Goal: Task Accomplishment & Management: Manage account settings

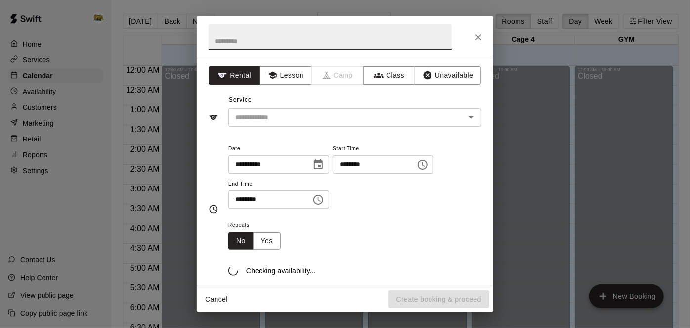
scroll to position [655, 0]
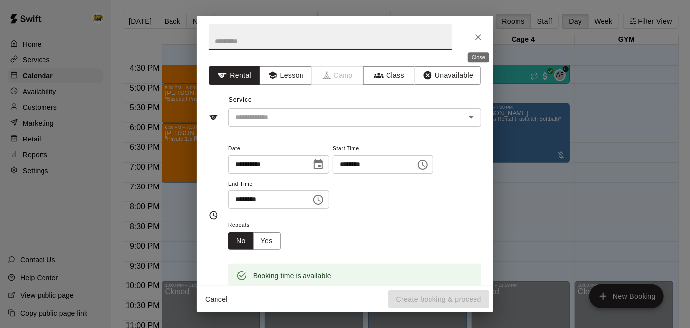
click at [482, 35] on icon "Close" at bounding box center [479, 37] width 10 height 10
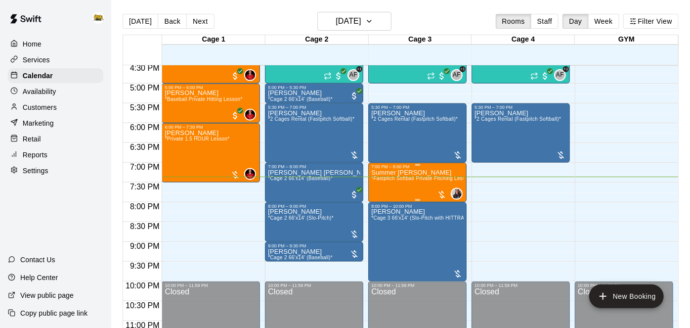
click at [416, 182] on div "Summer [PERSON_NAME] *Fastpitch Softball Private Pitching Lesson*" at bounding box center [417, 333] width 92 height 328
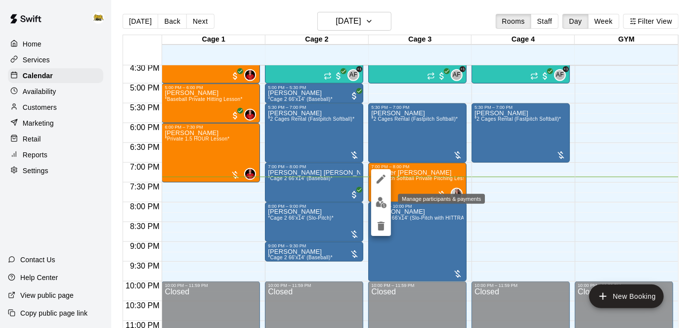
click at [383, 204] on img "edit" at bounding box center [381, 202] width 11 height 11
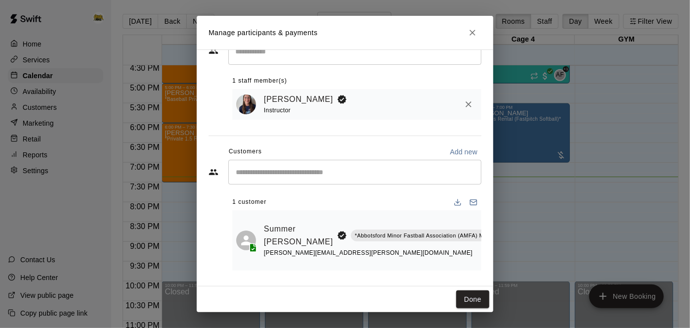
scroll to position [0, 18]
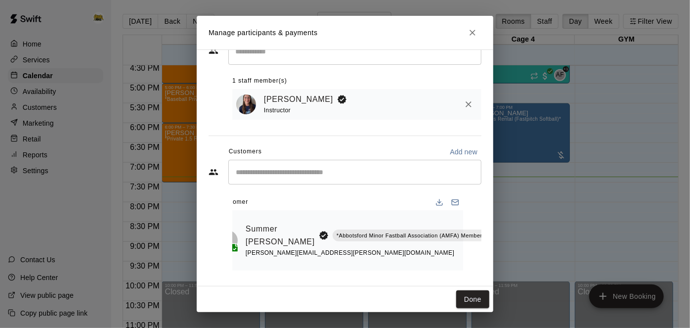
click at [504, 224] on icon "Mark attendance" at bounding box center [508, 222] width 9 height 9
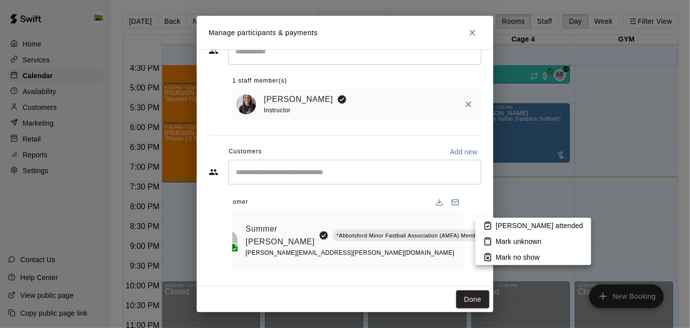
click at [489, 226] on icon at bounding box center [488, 225] width 9 height 9
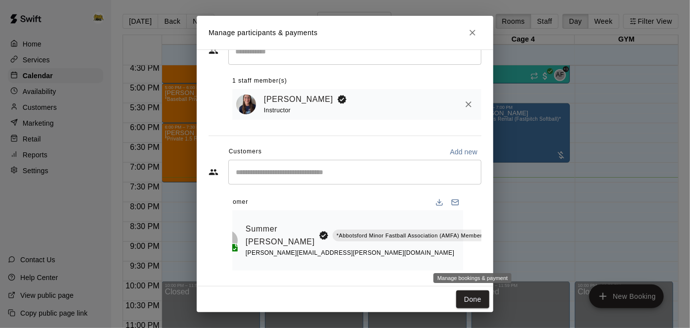
click at [504, 258] on icon "Manage bookings & payment" at bounding box center [509, 258] width 10 height 10
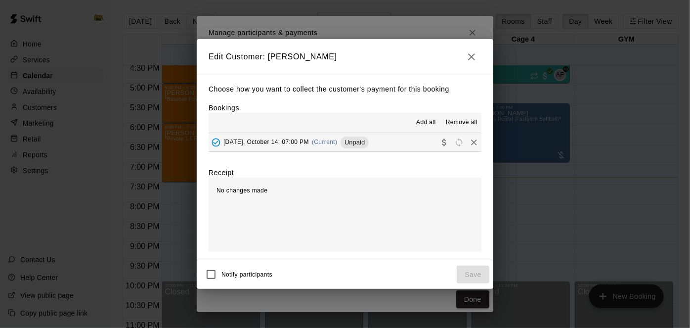
click at [473, 64] on button "button" at bounding box center [472, 57] width 20 height 20
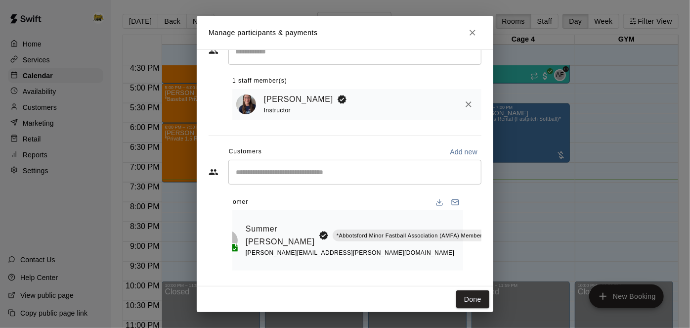
click at [471, 301] on button "Done" at bounding box center [472, 299] width 33 height 18
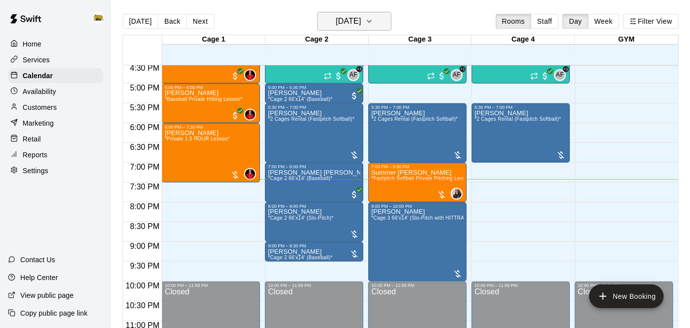
click at [361, 19] on h6 "[DATE]" at bounding box center [348, 21] width 25 height 14
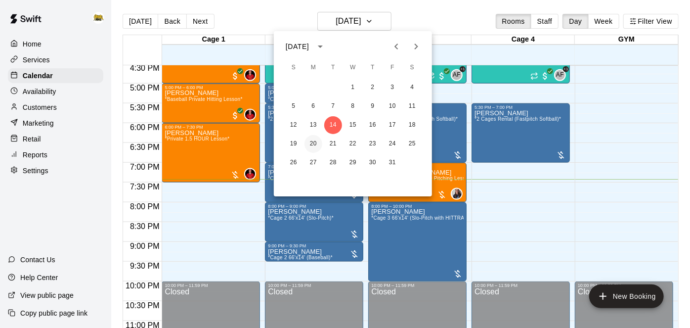
click at [307, 146] on button "20" at bounding box center [314, 144] width 18 height 18
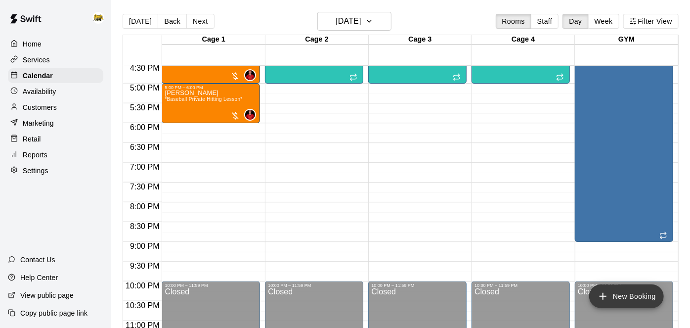
click at [602, 298] on icon "add" at bounding box center [603, 296] width 12 height 12
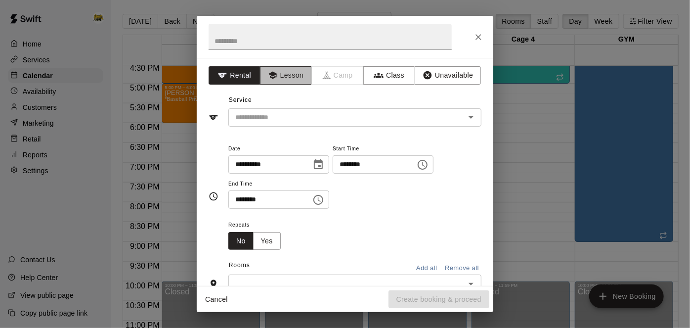
click at [305, 74] on button "Lesson" at bounding box center [286, 75] width 52 height 18
click at [475, 119] on icon "Open" at bounding box center [471, 117] width 12 height 12
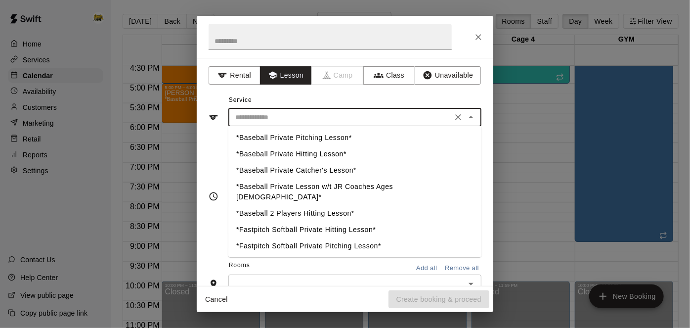
click at [332, 170] on li "*Baseball Private Catcher's Lesson*" at bounding box center [354, 171] width 253 height 16
type input "**********"
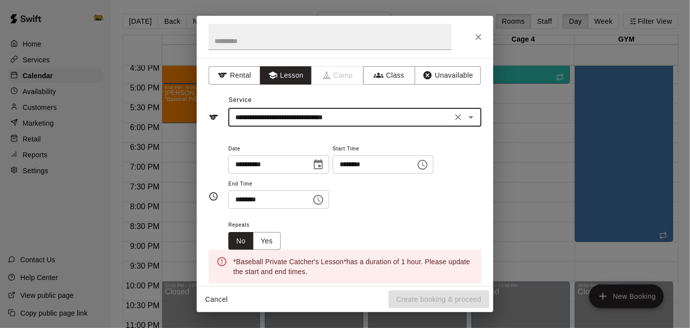
click at [333, 174] on input "********" at bounding box center [371, 164] width 76 height 18
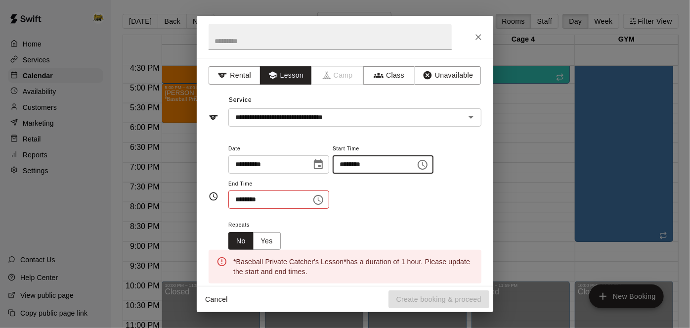
type input "********"
click at [333, 174] on input "********" at bounding box center [371, 164] width 76 height 18
type input "********"
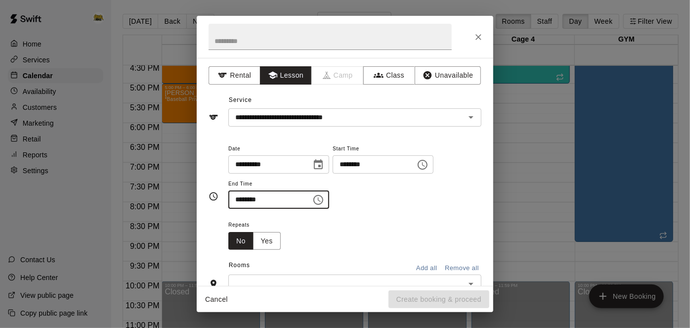
type input "********"
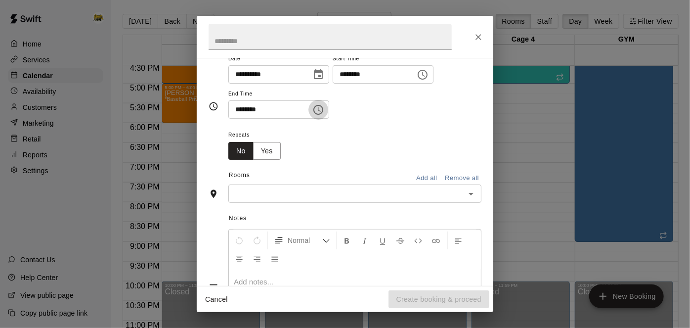
scroll to position [91, 0]
click at [478, 200] on button "Open" at bounding box center [471, 193] width 14 height 14
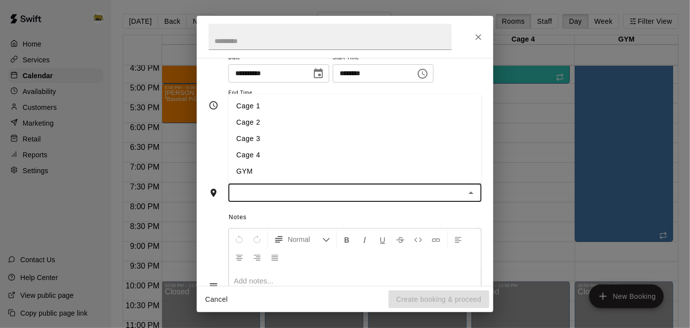
click at [330, 147] on li "Cage 3" at bounding box center [354, 139] width 253 height 16
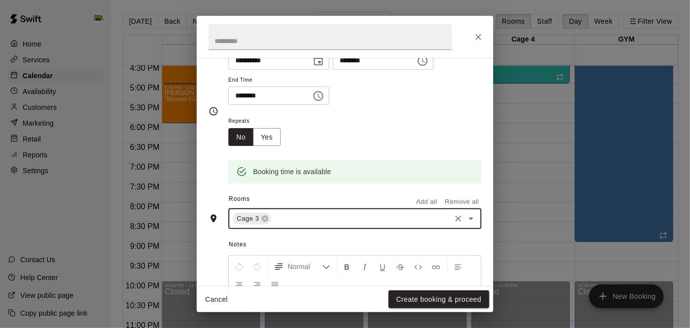
scroll to position [110, 0]
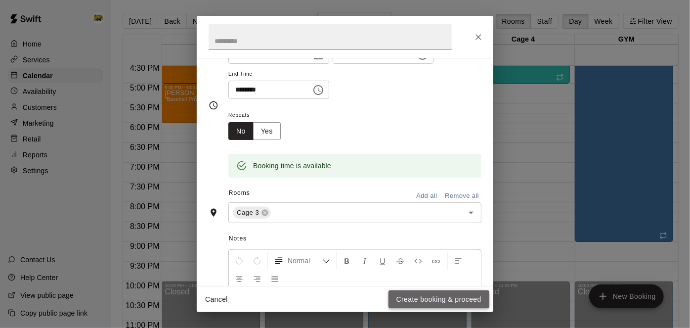
click at [419, 296] on button "Create booking & proceed" at bounding box center [439, 299] width 101 height 18
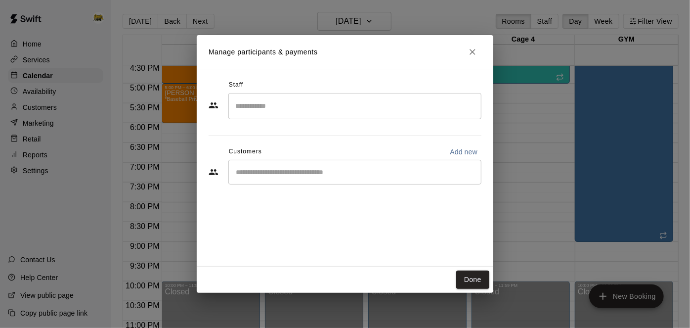
click at [427, 165] on div "​" at bounding box center [354, 172] width 253 height 25
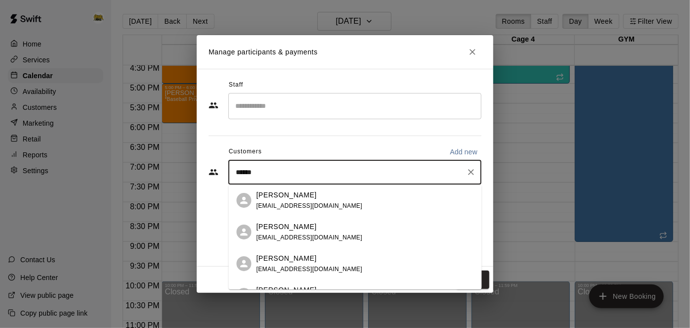
type input "*******"
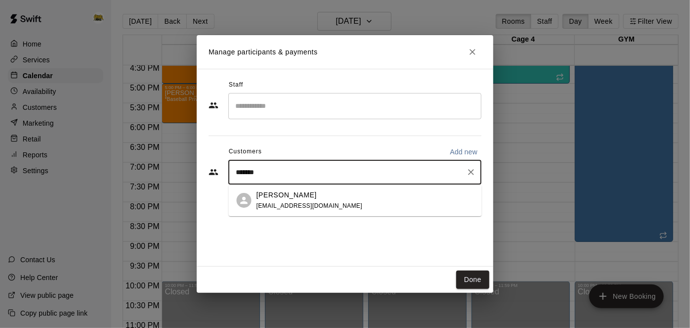
click at [324, 196] on div "[PERSON_NAME] [EMAIL_ADDRESS][DOMAIN_NAME]" at bounding box center [366, 200] width 218 height 21
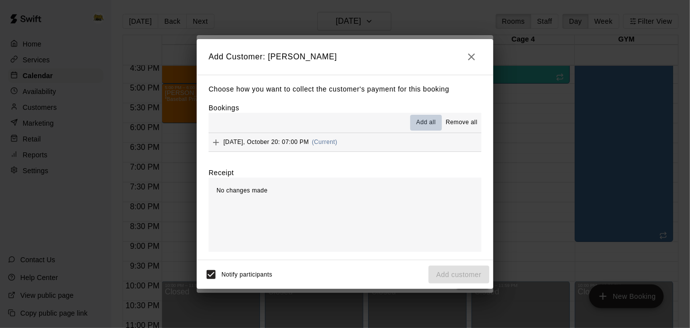
click at [422, 126] on span "Add all" at bounding box center [426, 123] width 20 height 10
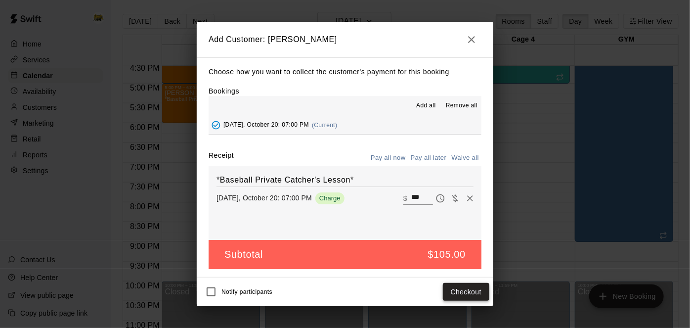
click at [482, 295] on button "Checkout" at bounding box center [466, 292] width 46 height 18
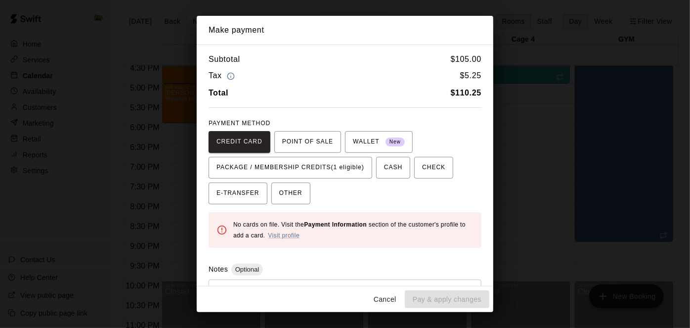
click at [386, 302] on button "Cancel" at bounding box center [385, 299] width 32 height 18
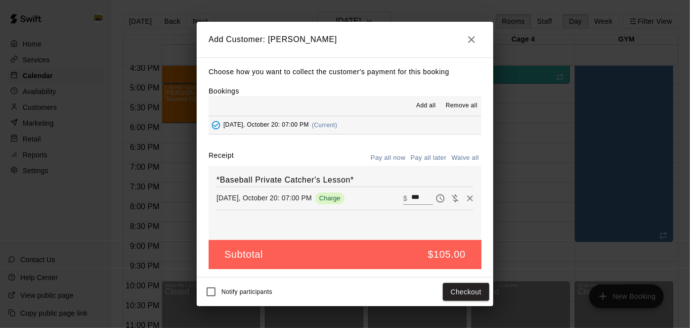
click at [439, 159] on button "Pay all later" at bounding box center [428, 157] width 41 height 15
click at [462, 292] on button "Add customer" at bounding box center [459, 292] width 61 height 18
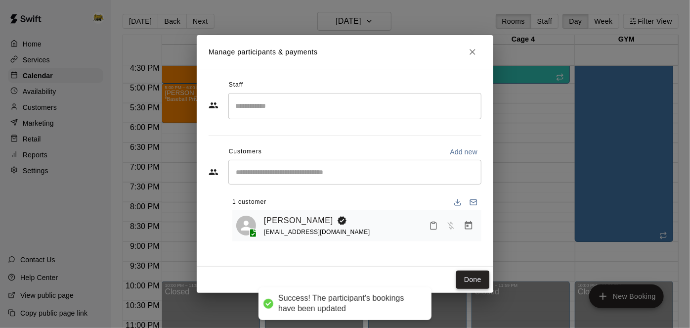
click at [474, 286] on button "Done" at bounding box center [472, 279] width 33 height 18
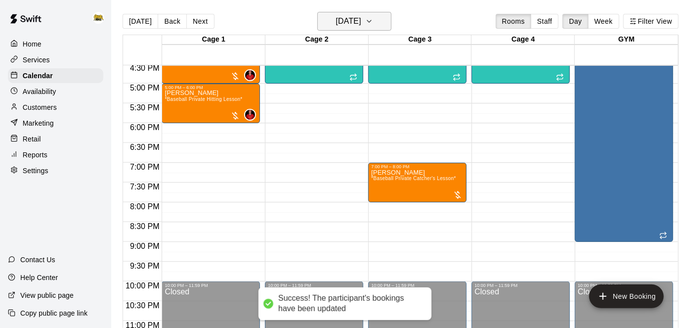
click at [355, 26] on h6 "[DATE]" at bounding box center [348, 21] width 25 height 14
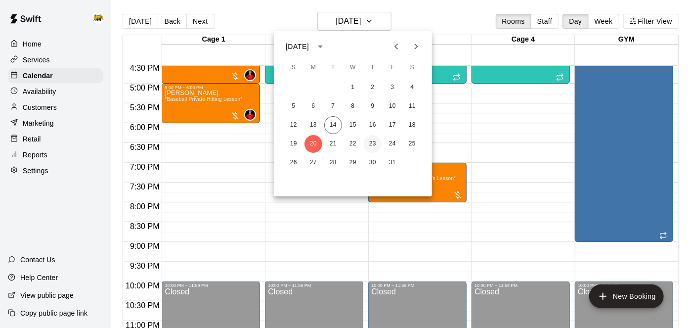
click at [370, 146] on button "23" at bounding box center [373, 144] width 18 height 18
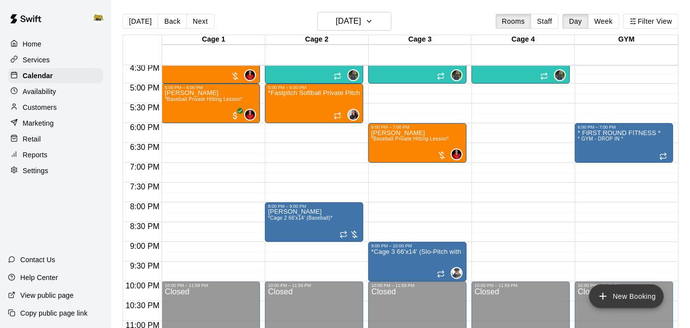
click at [603, 293] on icon "add" at bounding box center [603, 296] width 12 height 12
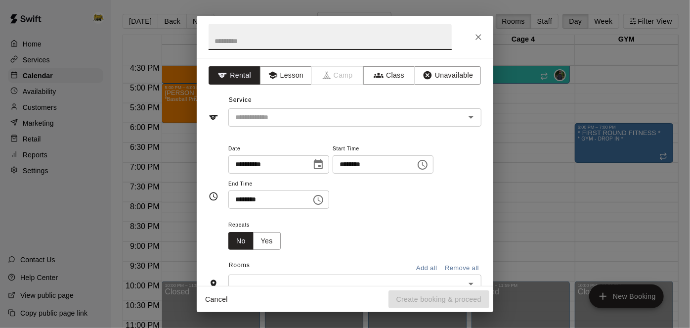
click at [333, 174] on input "********" at bounding box center [371, 164] width 76 height 18
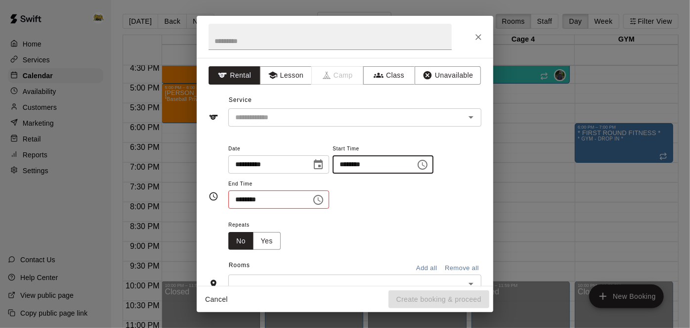
type input "********"
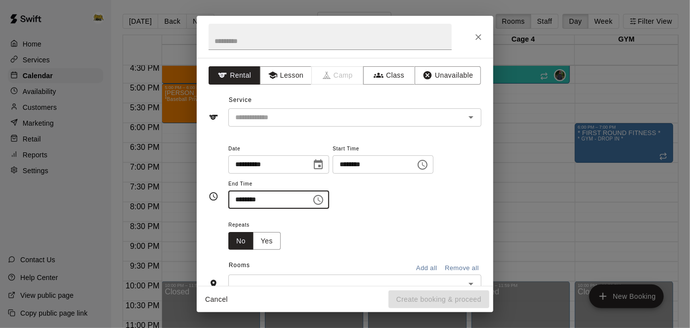
type input "********"
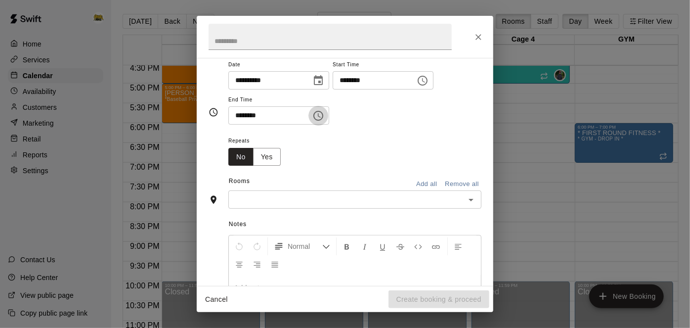
scroll to position [86, 0]
click at [475, 204] on icon "Open" at bounding box center [471, 198] width 12 height 12
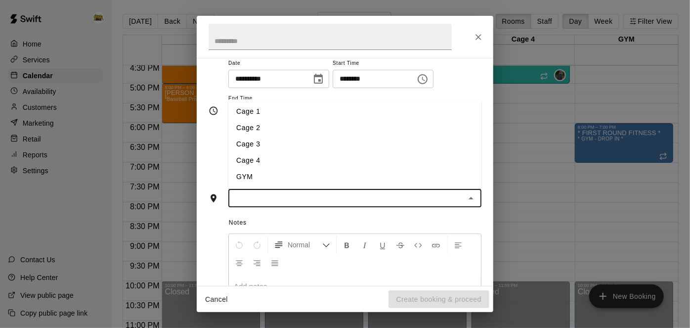
click at [432, 152] on li "Cage 3" at bounding box center [354, 144] width 253 height 16
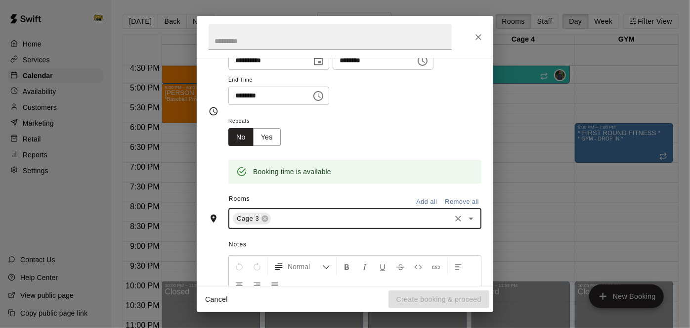
scroll to position [0, 0]
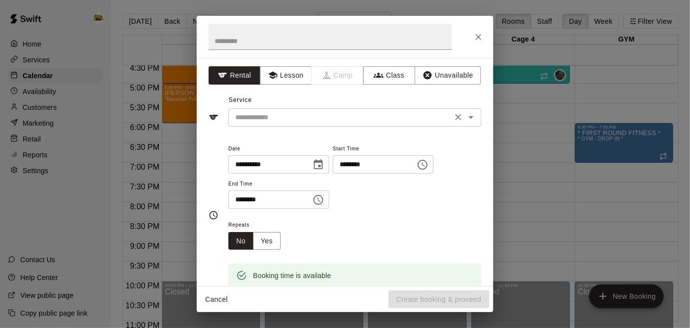
click at [369, 123] on div "​" at bounding box center [354, 117] width 253 height 18
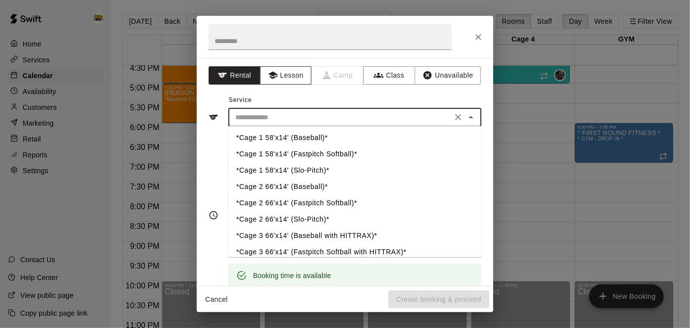
click at [301, 72] on button "Lesson" at bounding box center [286, 75] width 52 height 18
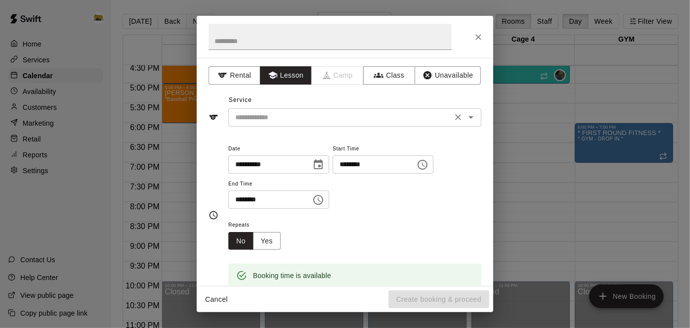
click at [472, 119] on icon "Open" at bounding box center [471, 117] width 12 height 12
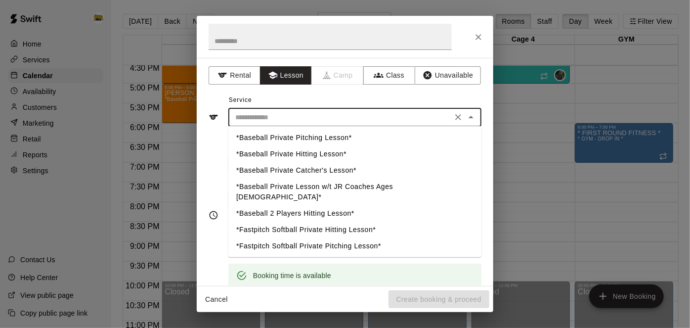
click at [346, 153] on li "*Baseball Private Hitting Lesson*" at bounding box center [354, 154] width 253 height 16
type input "**********"
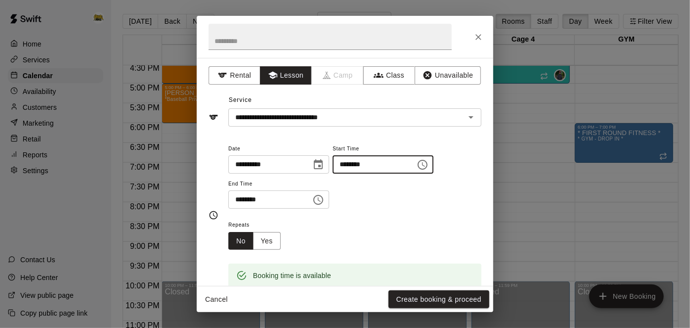
click at [333, 174] on input "********" at bounding box center [371, 164] width 76 height 18
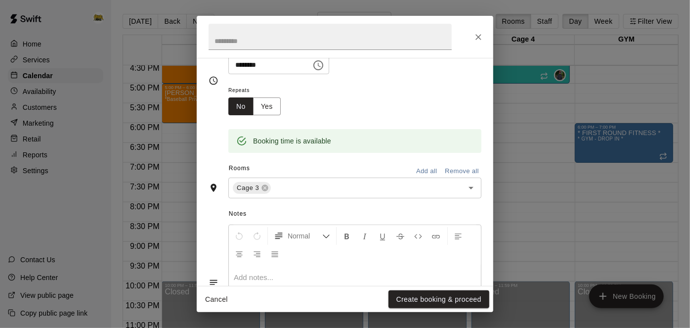
scroll to position [135, 0]
click at [444, 301] on button "Create booking & proceed" at bounding box center [439, 299] width 101 height 18
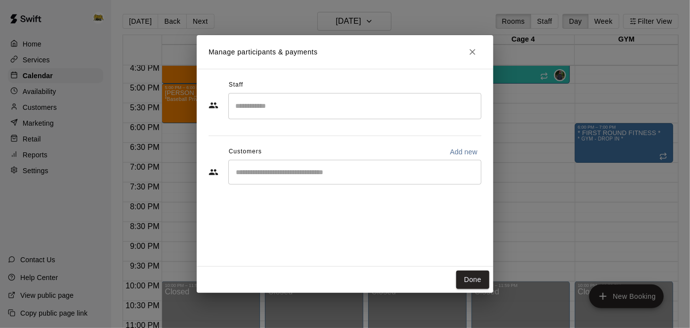
click at [404, 168] on input "Start typing to search customers..." at bounding box center [355, 172] width 244 height 10
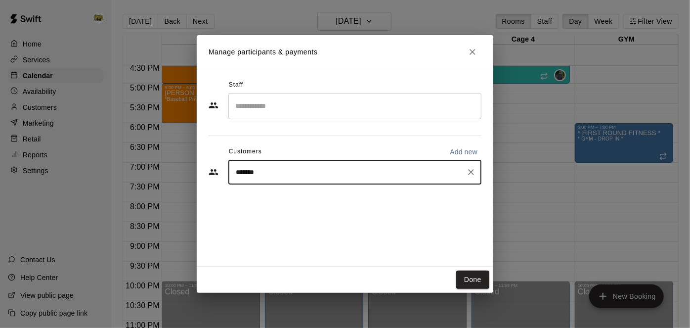
type input "********"
click at [327, 201] on div "[PERSON_NAME] [EMAIL_ADDRESS][DOMAIN_NAME]" at bounding box center [366, 200] width 218 height 21
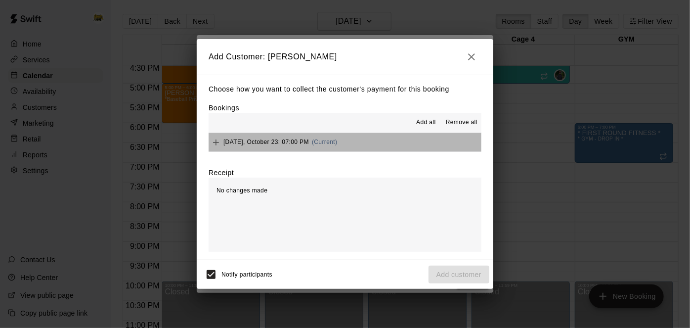
click at [389, 143] on button "[DATE], October 23: 07:00 PM (Current)" at bounding box center [345, 142] width 273 height 18
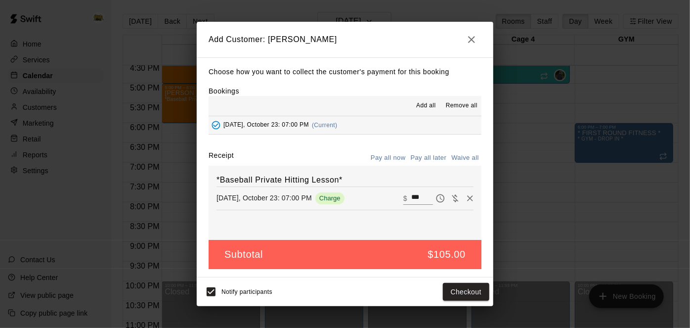
click at [427, 155] on button "Pay all later" at bounding box center [428, 157] width 41 height 15
click at [439, 292] on button "Add customer" at bounding box center [459, 292] width 61 height 18
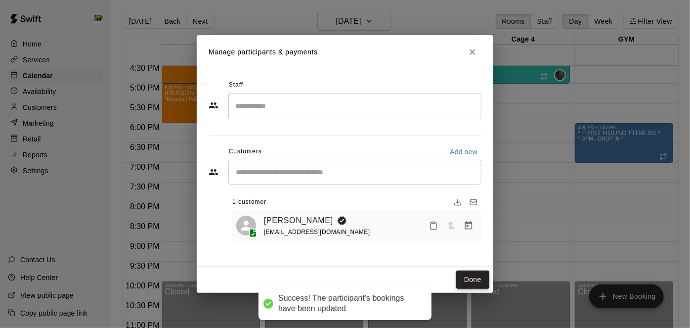
click at [478, 282] on button "Done" at bounding box center [472, 279] width 33 height 18
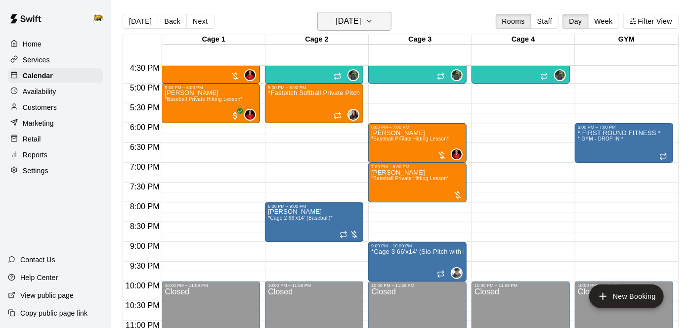
click at [361, 26] on h6 "[DATE]" at bounding box center [348, 21] width 25 height 14
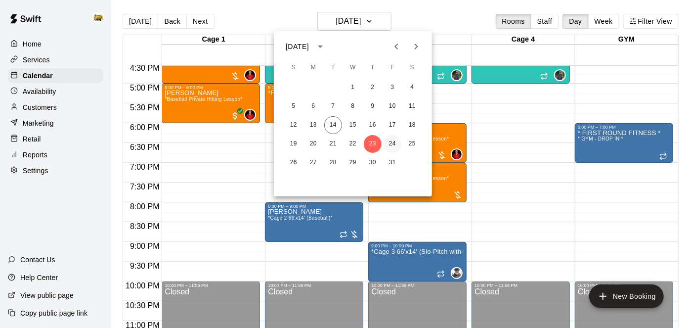
click at [392, 144] on button "24" at bounding box center [393, 144] width 18 height 18
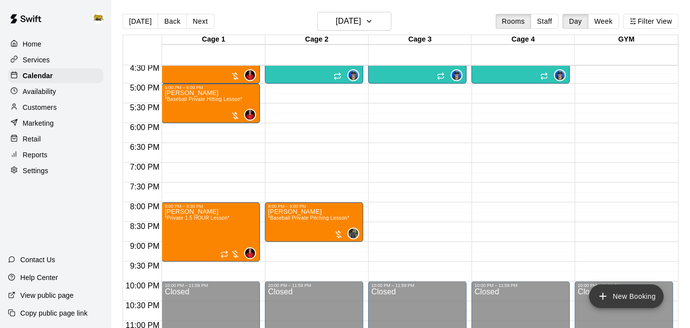
click at [608, 295] on icon "add" at bounding box center [603, 296] width 12 height 12
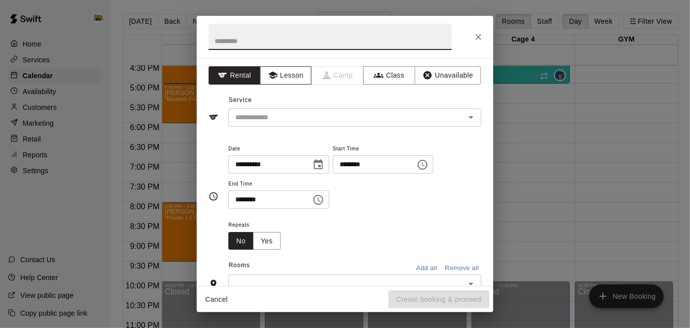
click at [299, 79] on button "Lesson" at bounding box center [286, 75] width 52 height 18
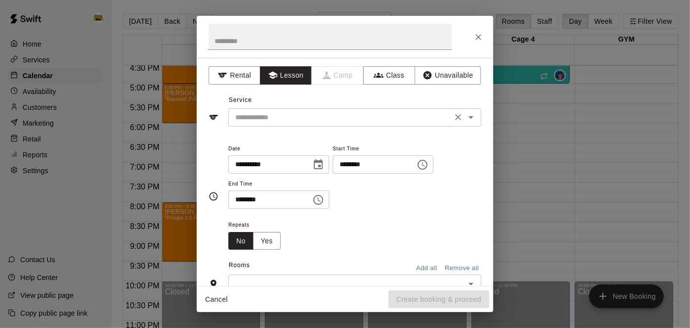
click at [473, 117] on icon "Open" at bounding box center [471, 117] width 12 height 12
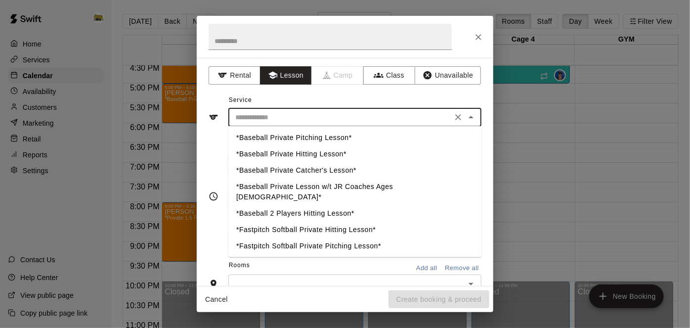
click at [300, 154] on li "*Baseball Private Hitting Lesson*" at bounding box center [354, 154] width 253 height 16
type input "**********"
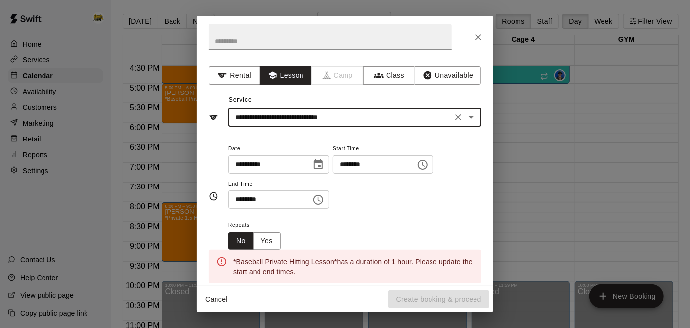
click at [305, 165] on input "**********" at bounding box center [266, 164] width 76 height 18
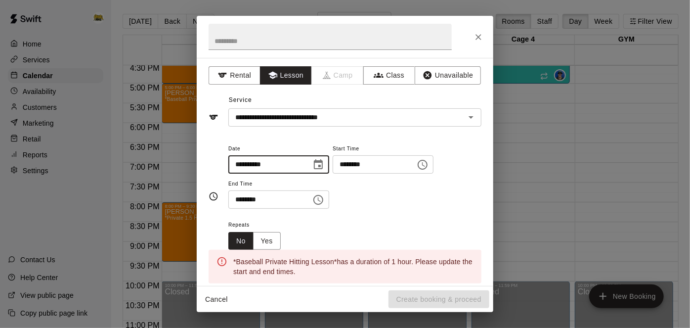
click at [333, 174] on input "********" at bounding box center [371, 164] width 76 height 18
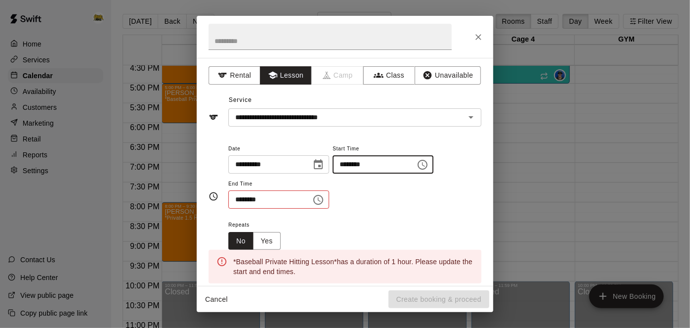
type input "********"
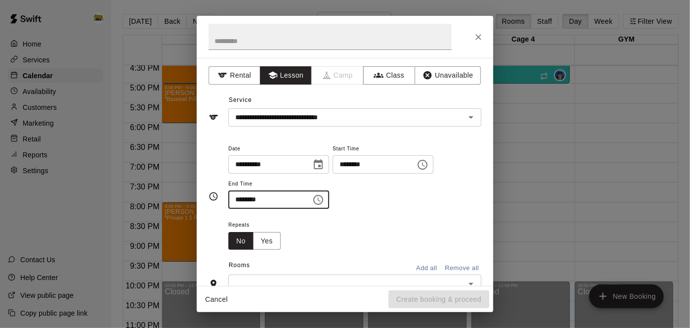
type input "********"
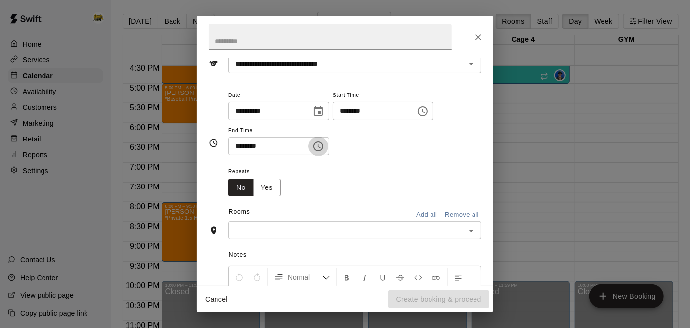
scroll to position [52, 0]
click at [472, 237] on icon "Open" at bounding box center [471, 231] width 12 height 12
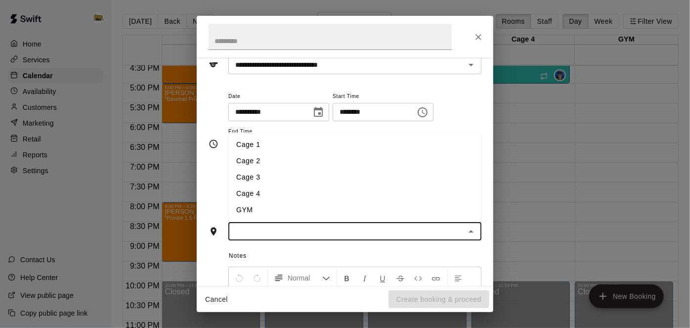
click at [376, 185] on li "Cage 3" at bounding box center [354, 177] width 253 height 16
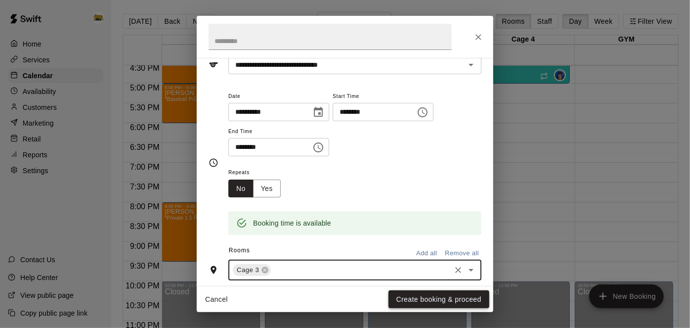
click at [409, 303] on button "Create booking & proceed" at bounding box center [439, 299] width 101 height 18
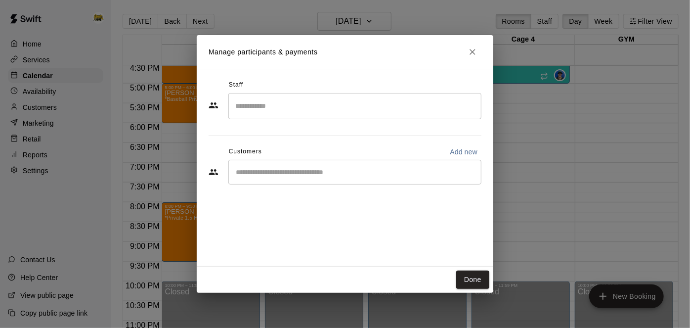
click at [441, 173] on input "Start typing to search customers..." at bounding box center [355, 172] width 244 height 10
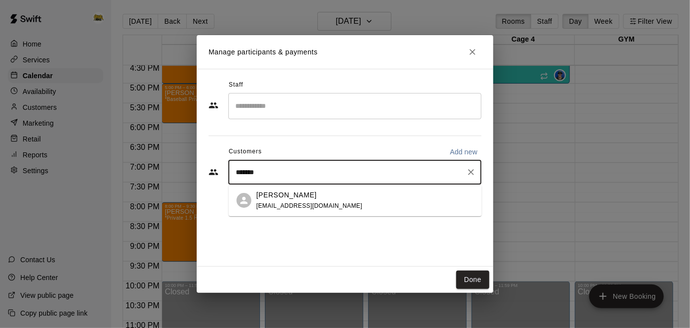
type input "********"
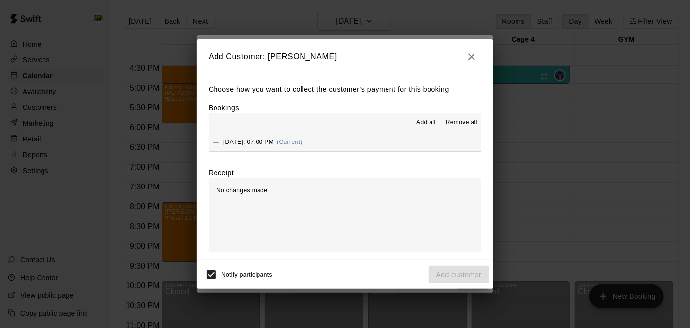
click at [410, 138] on button "[DATE]: 07:00 PM (Current)" at bounding box center [345, 142] width 273 height 18
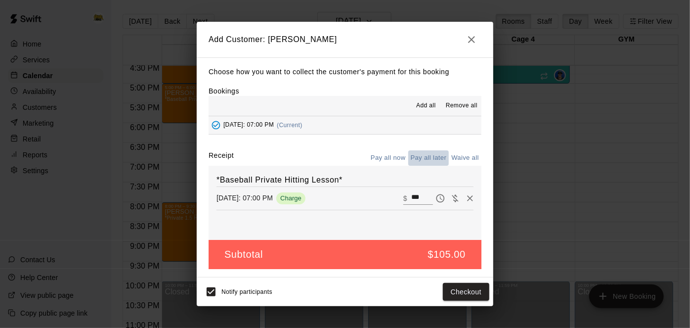
click at [429, 153] on button "Pay all later" at bounding box center [428, 157] width 41 height 15
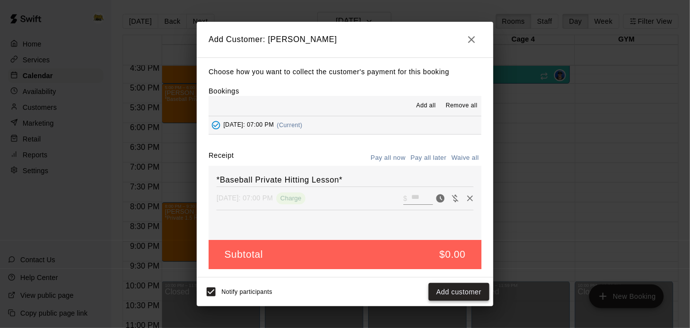
click at [442, 291] on button "Add customer" at bounding box center [459, 292] width 61 height 18
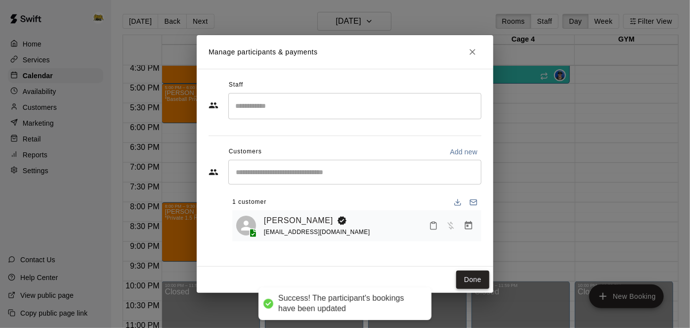
click at [470, 274] on button "Done" at bounding box center [472, 279] width 33 height 18
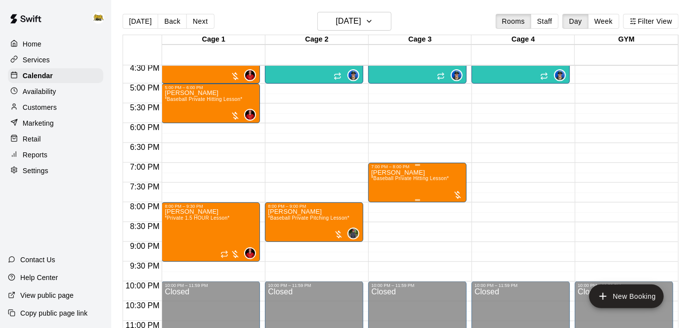
click at [434, 180] on span "*Baseball Private Hitting Lesson*" at bounding box center [410, 178] width 78 height 5
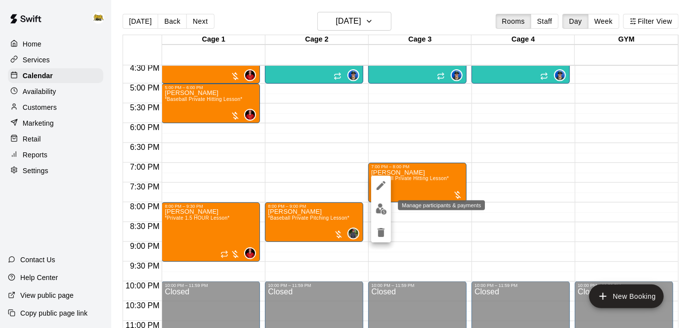
click at [381, 211] on img "edit" at bounding box center [381, 208] width 11 height 11
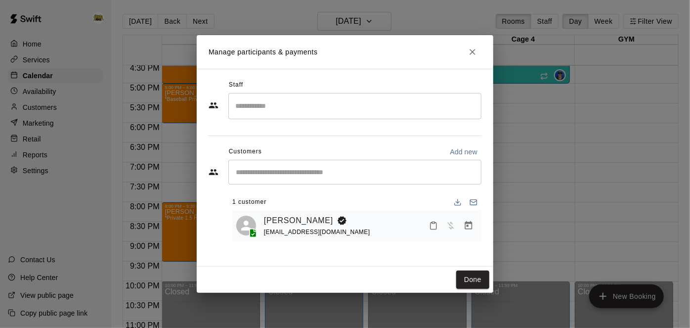
click at [428, 102] on input "Search staff" at bounding box center [355, 105] width 244 height 17
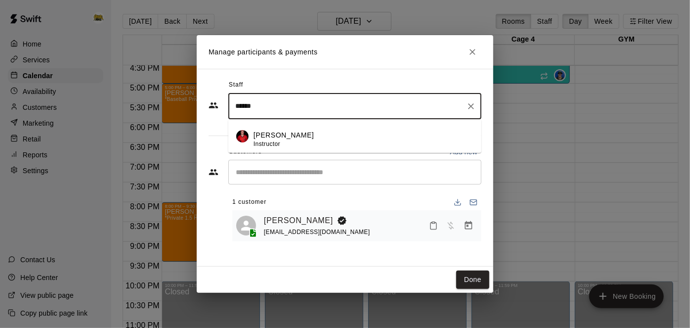
type input "******"
click at [308, 135] on p "[PERSON_NAME]" at bounding box center [284, 135] width 60 height 10
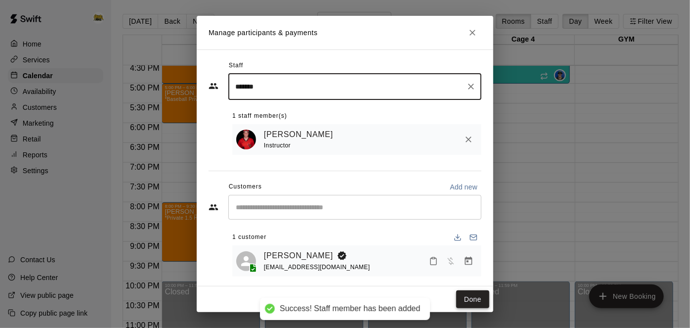
click at [473, 296] on button "Done" at bounding box center [472, 299] width 33 height 18
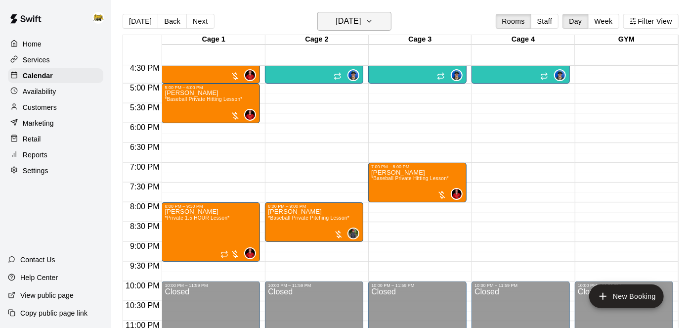
click at [361, 22] on h6 "[DATE]" at bounding box center [348, 21] width 25 height 14
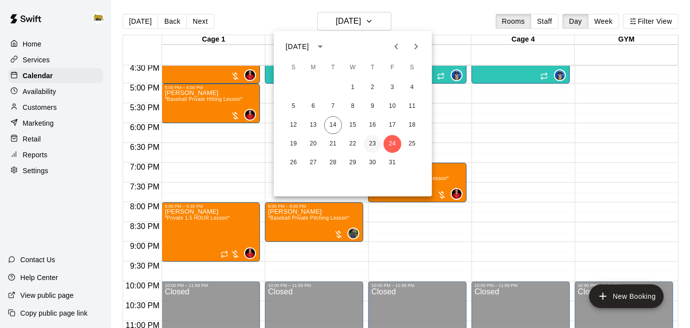
click at [372, 145] on button "23" at bounding box center [373, 144] width 18 height 18
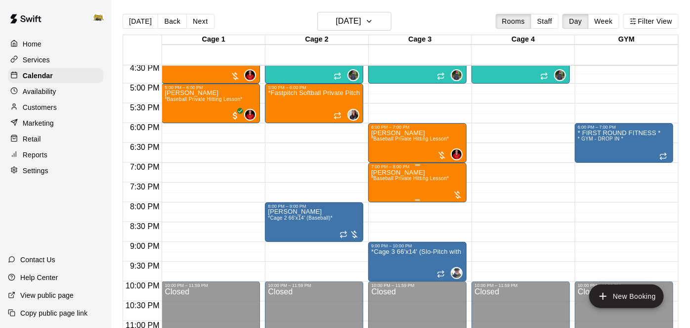
click at [407, 181] on span "*Baseball Private Hitting Lesson*" at bounding box center [410, 178] width 78 height 5
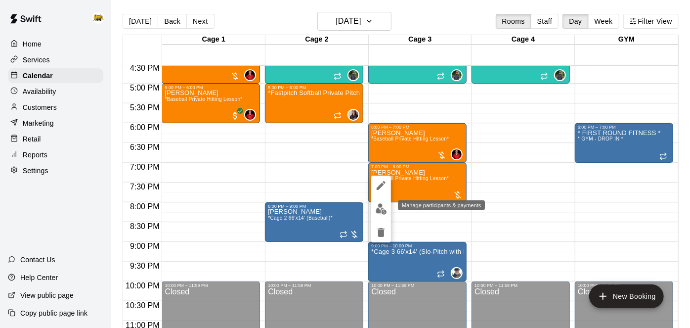
click at [378, 213] on img "edit" at bounding box center [381, 208] width 11 height 11
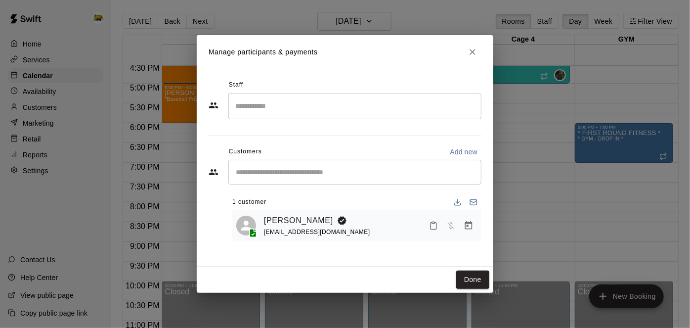
click at [416, 108] on input "Search staff" at bounding box center [355, 105] width 244 height 17
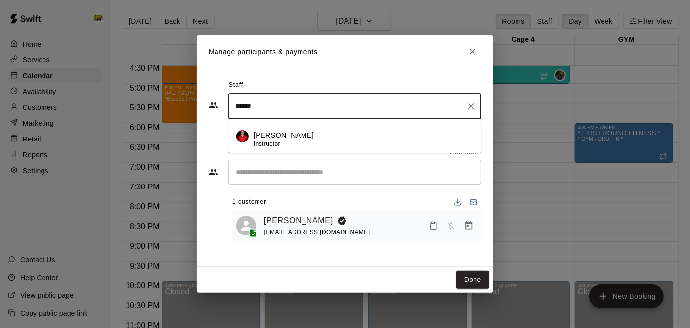
click at [400, 133] on div "[PERSON_NAME] Instructor" at bounding box center [364, 139] width 220 height 19
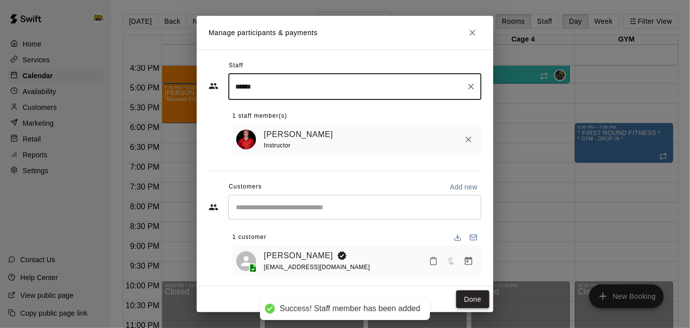
type input "******"
click at [477, 297] on button "Done" at bounding box center [472, 299] width 33 height 18
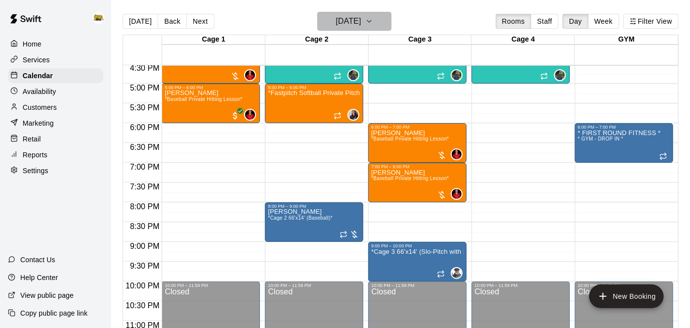
click at [343, 27] on h6 "[DATE]" at bounding box center [348, 21] width 25 height 14
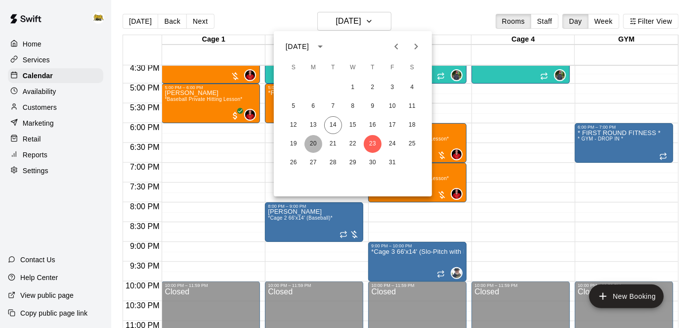
click at [316, 146] on button "20" at bounding box center [314, 144] width 18 height 18
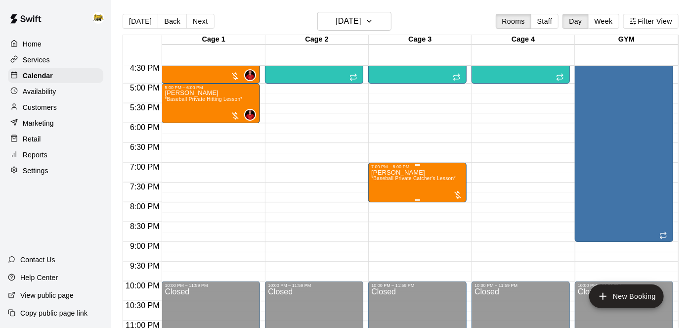
click at [428, 176] on span "*Baseball Private Catcher's Lesson*" at bounding box center [413, 178] width 85 height 5
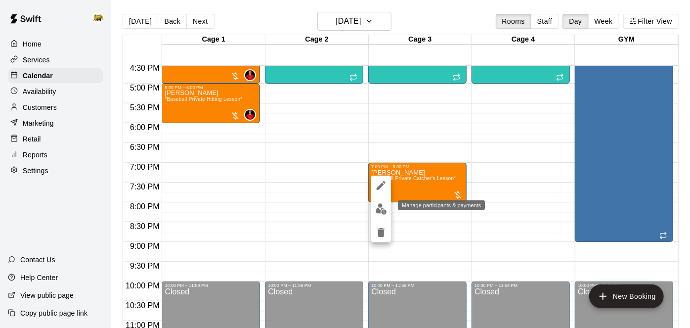
click at [380, 212] on img "edit" at bounding box center [381, 208] width 11 height 11
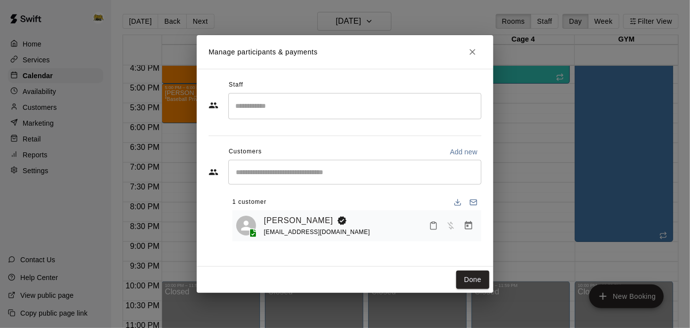
click at [398, 114] on input "Search staff" at bounding box center [355, 105] width 244 height 17
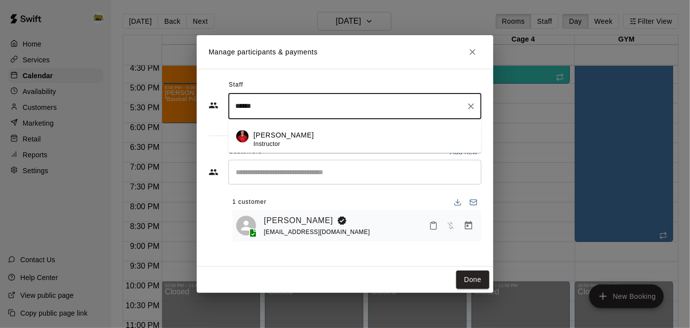
click at [322, 150] on li "[PERSON_NAME] Instructor" at bounding box center [354, 136] width 253 height 34
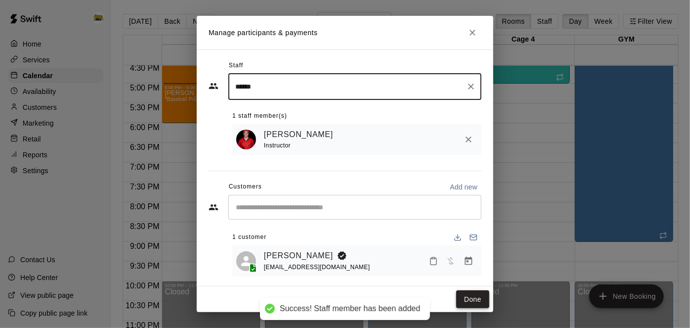
type input "******"
click at [480, 295] on button "Done" at bounding box center [472, 299] width 33 height 18
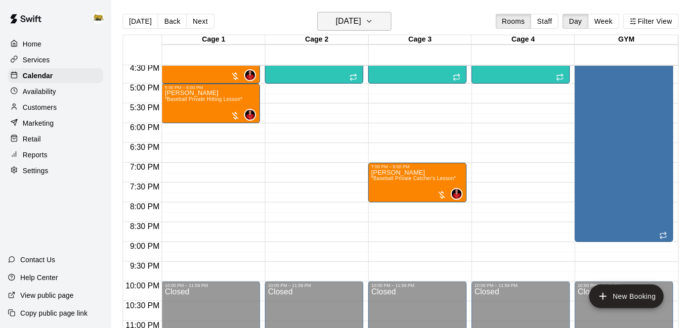
click at [361, 16] on h6 "[DATE]" at bounding box center [348, 21] width 25 height 14
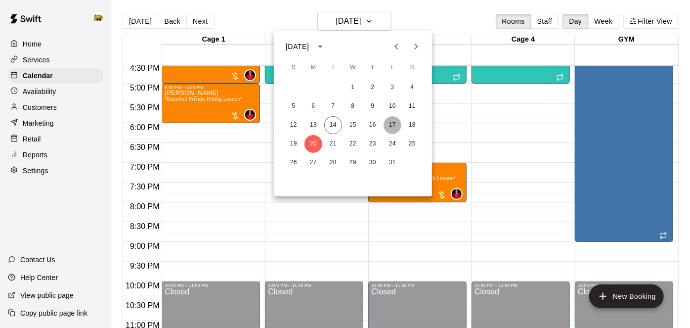
click at [395, 131] on button "17" at bounding box center [393, 125] width 18 height 18
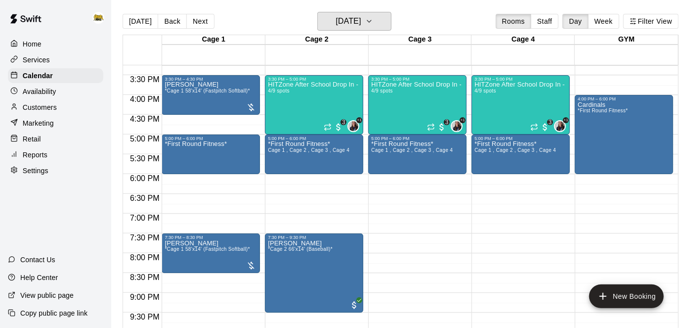
scroll to position [603, 0]
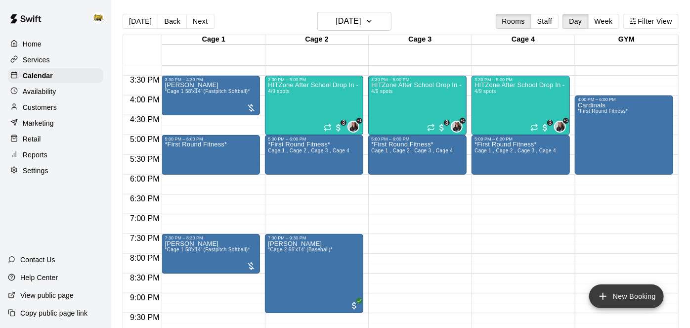
click at [597, 298] on icon "add" at bounding box center [603, 296] width 12 height 12
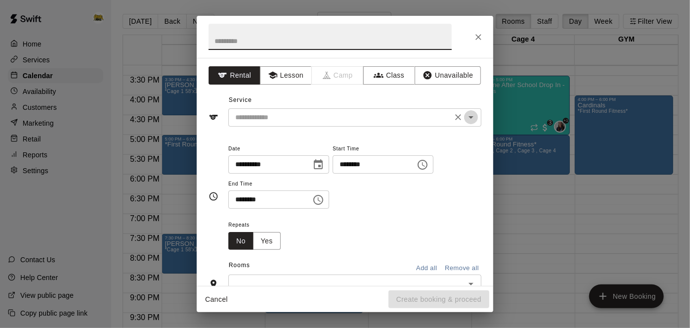
click at [473, 120] on icon "Open" at bounding box center [471, 117] width 12 height 12
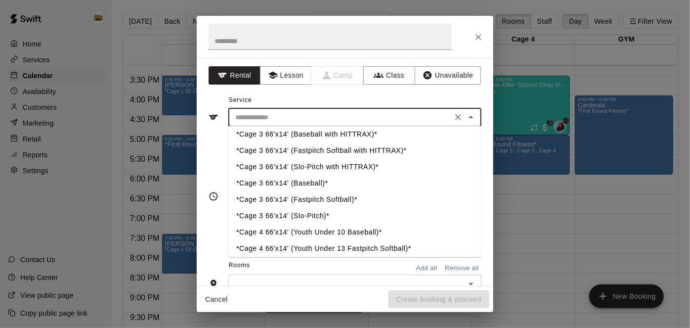
scroll to position [104, 0]
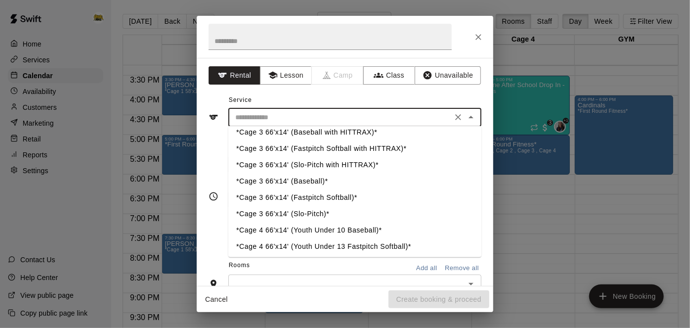
click at [314, 198] on li "*Cage 3 66'x14' (Fastpitch Softball)*" at bounding box center [354, 197] width 253 height 16
type input "**********"
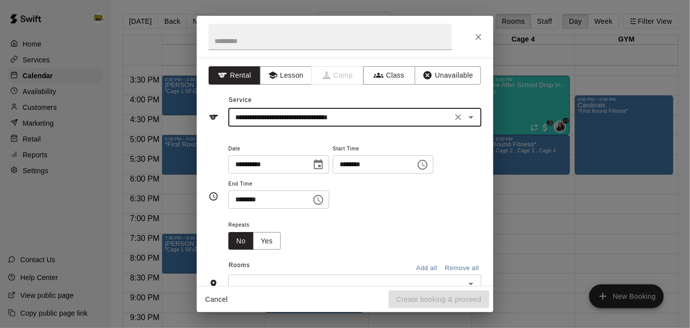
click at [333, 174] on input "********" at bounding box center [371, 164] width 76 height 18
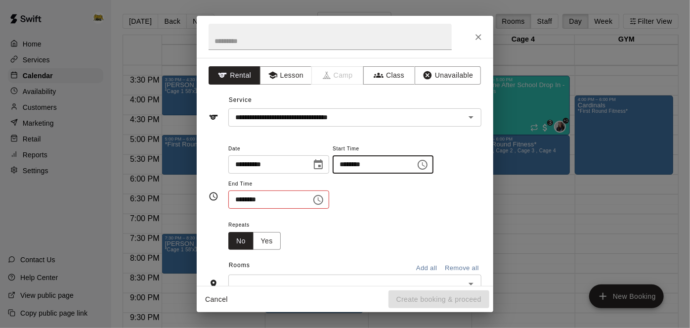
type input "********"
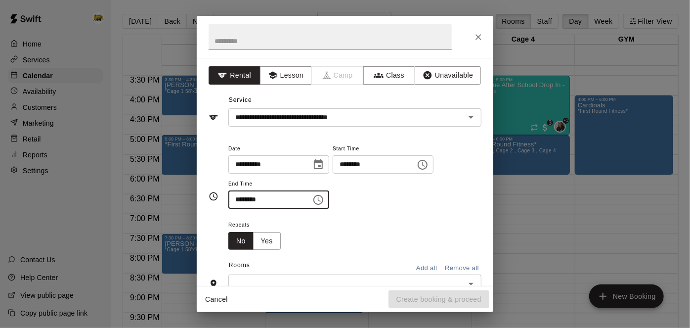
type input "********"
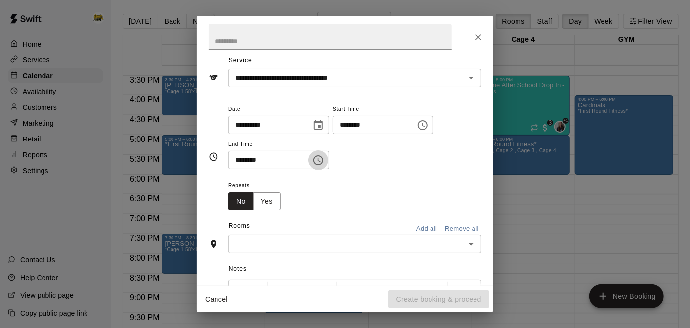
click at [478, 251] on button "Open" at bounding box center [471, 244] width 14 height 14
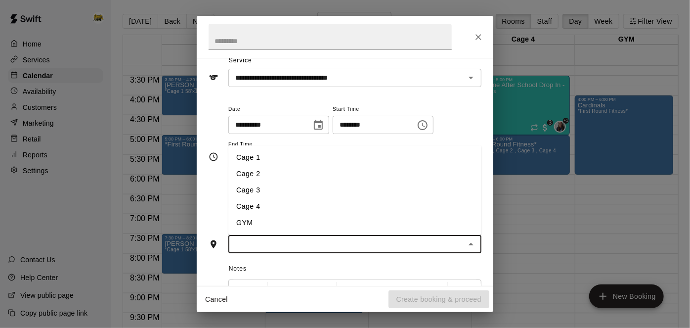
click at [352, 198] on li "Cage 3" at bounding box center [354, 190] width 253 height 16
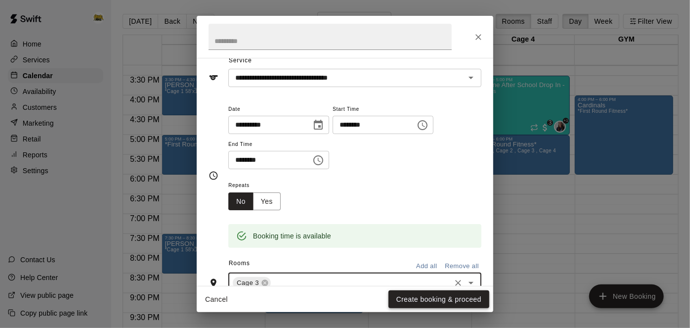
click at [416, 302] on button "Create booking & proceed" at bounding box center [439, 299] width 101 height 18
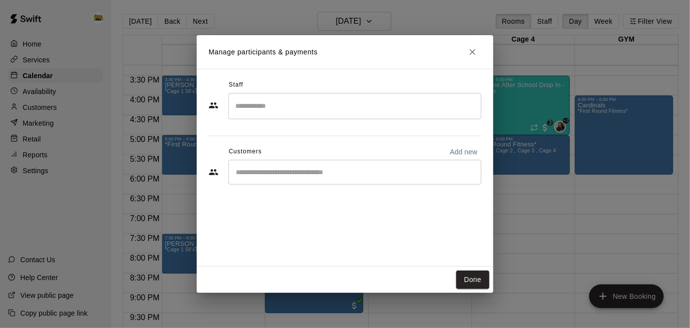
click at [438, 180] on div "​" at bounding box center [354, 172] width 253 height 25
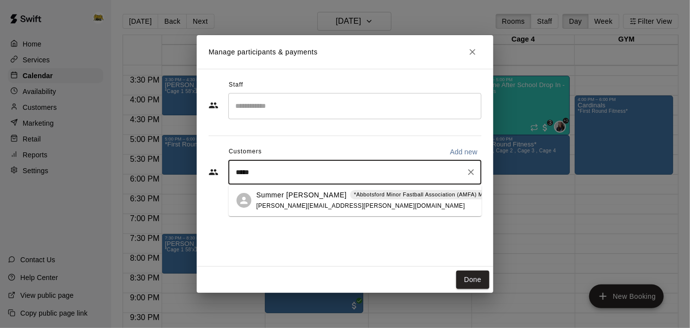
type input "******"
click at [363, 209] on div "Summer [PERSON_NAME] *Abbotsford Minor Fastball Association (AMFA) Membership* …" at bounding box center [387, 200] width 261 height 21
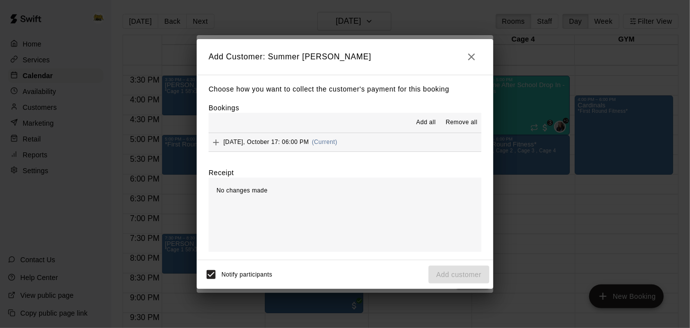
click at [411, 142] on button "[DATE], October 17: 06:00 PM (Current)" at bounding box center [345, 142] width 273 height 18
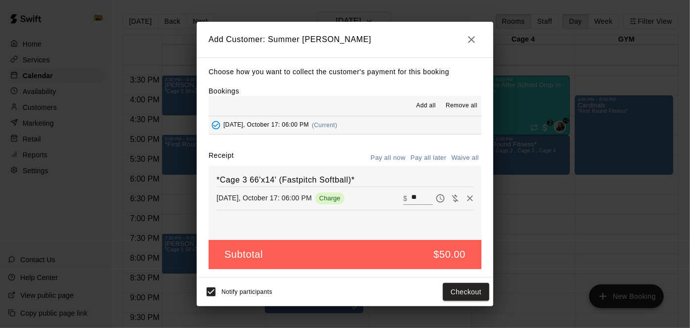
click at [425, 161] on button "Pay all later" at bounding box center [428, 157] width 41 height 15
click at [453, 298] on button "Add customer" at bounding box center [459, 292] width 61 height 18
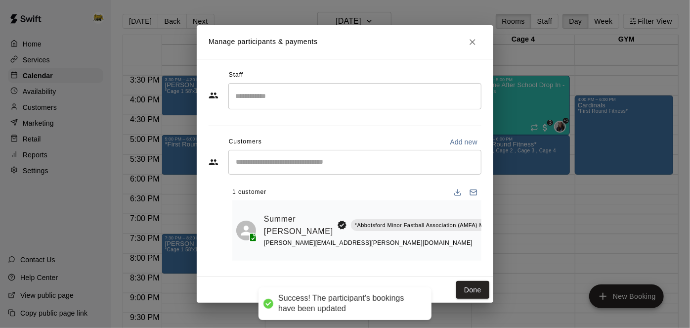
click at [467, 294] on button "Done" at bounding box center [472, 290] width 33 height 18
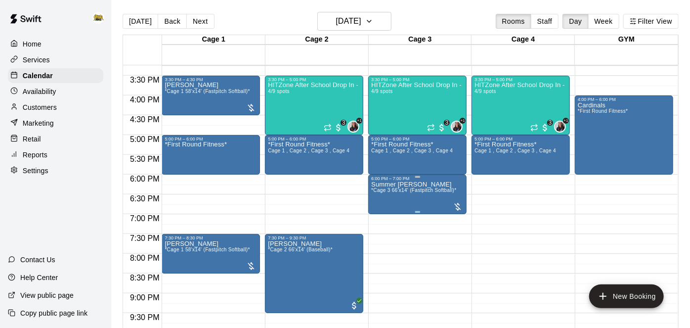
click at [378, 187] on icon "edit" at bounding box center [381, 191] width 12 height 12
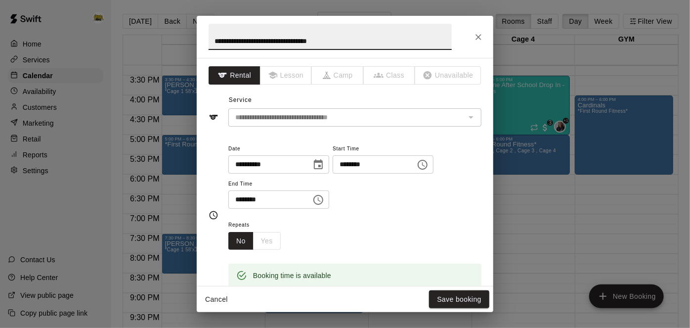
click at [297, 209] on input "********" at bounding box center [266, 199] width 76 height 18
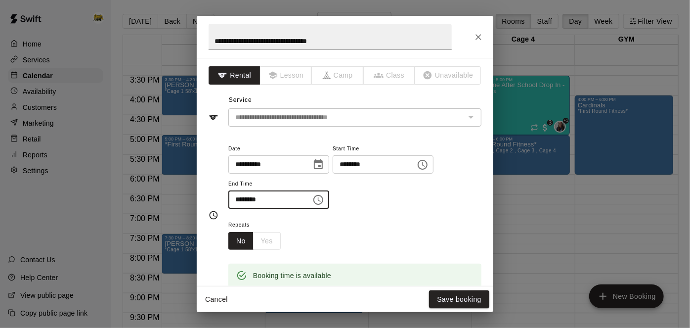
click at [297, 209] on input "********" at bounding box center [266, 199] width 76 height 18
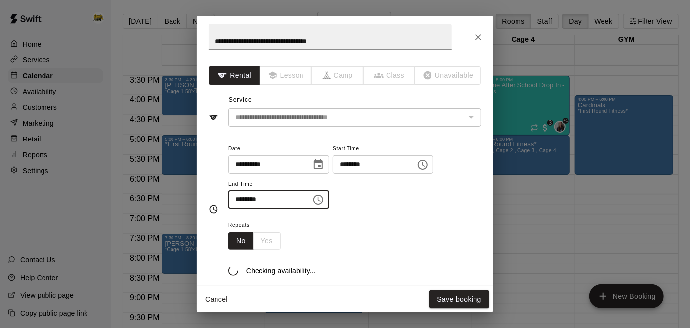
type input "********"
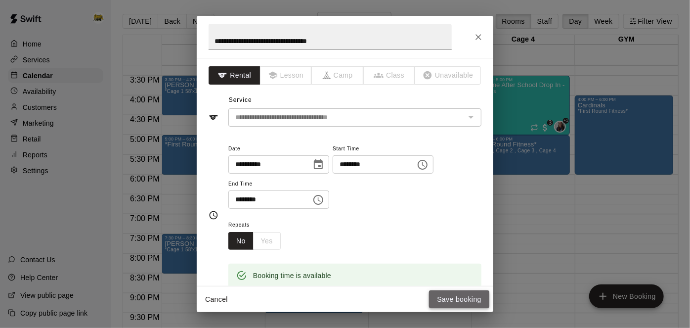
click at [439, 300] on button "Save booking" at bounding box center [459, 299] width 60 height 18
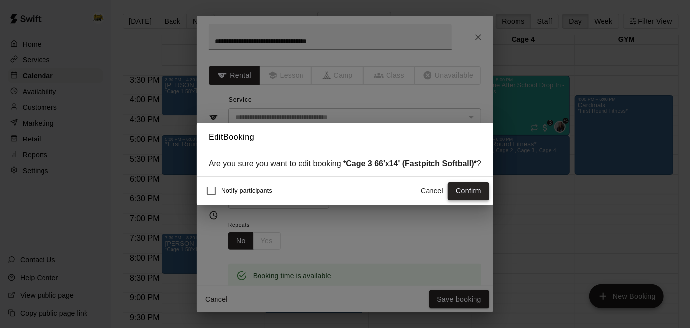
click at [476, 195] on button "Confirm" at bounding box center [469, 191] width 42 height 18
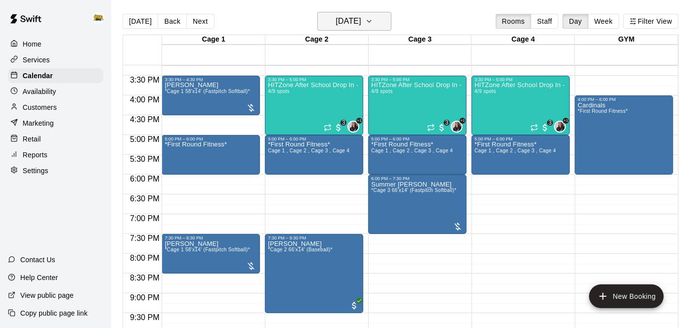
click at [371, 26] on button "[DATE]" at bounding box center [354, 21] width 74 height 19
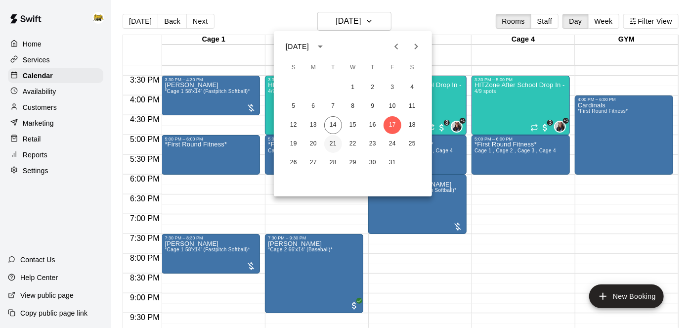
click at [335, 146] on button "21" at bounding box center [333, 144] width 18 height 18
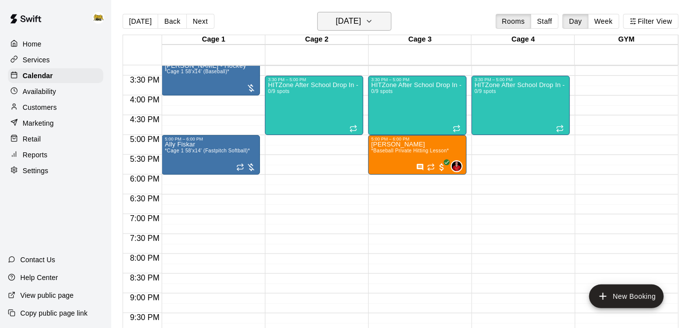
click at [373, 25] on icon "button" at bounding box center [369, 21] width 8 height 12
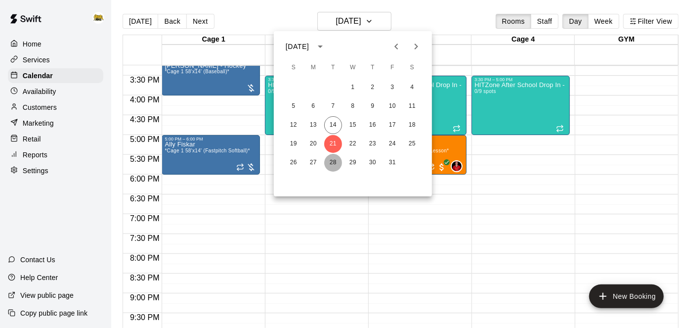
click at [337, 165] on button "28" at bounding box center [333, 163] width 18 height 18
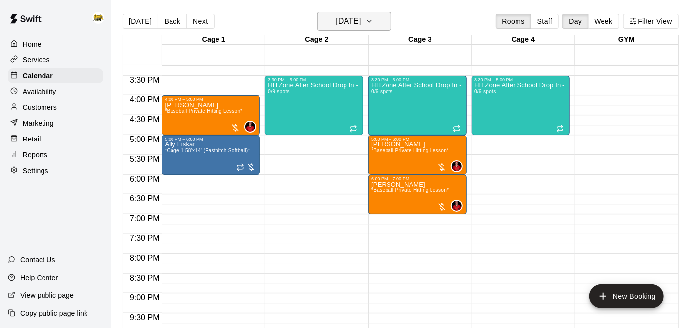
click at [361, 24] on h6 "[DATE]" at bounding box center [348, 21] width 25 height 14
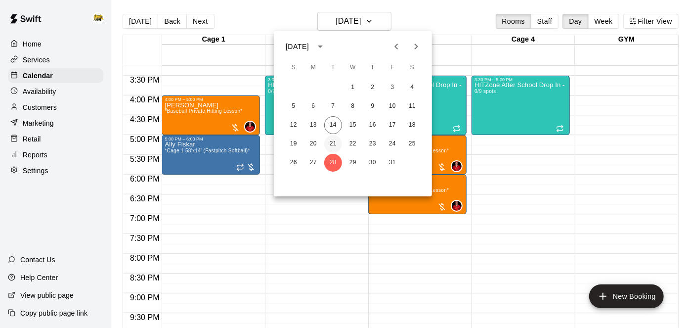
click at [332, 143] on button "21" at bounding box center [333, 144] width 18 height 18
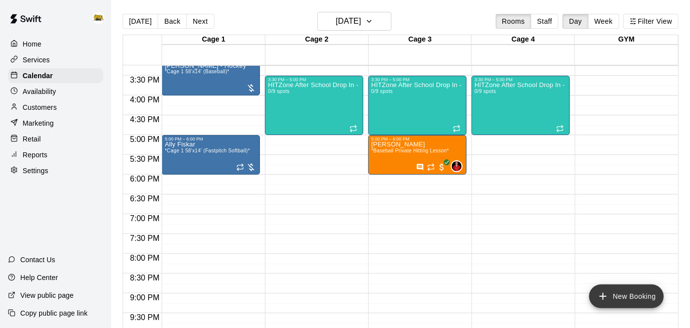
click at [603, 291] on icon "add" at bounding box center [603, 296] width 12 height 12
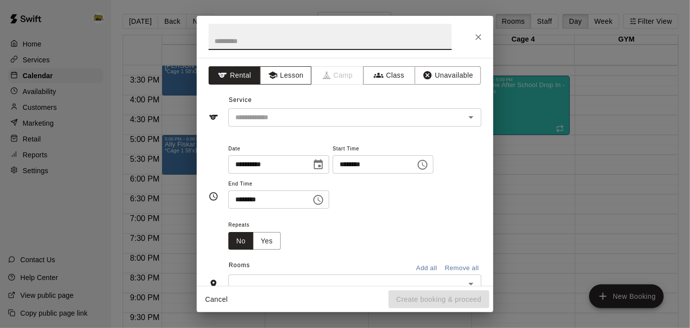
click at [287, 77] on button "Lesson" at bounding box center [286, 75] width 52 height 18
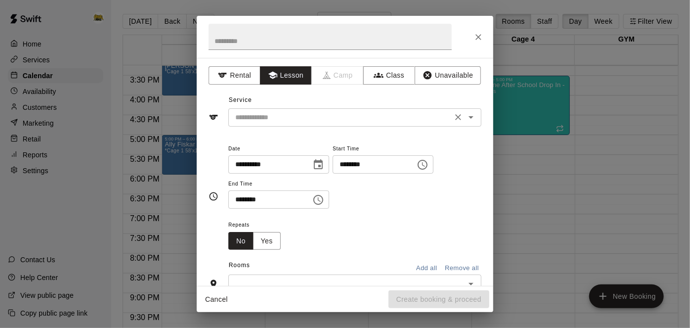
click at [470, 118] on icon "Open" at bounding box center [471, 117] width 12 height 12
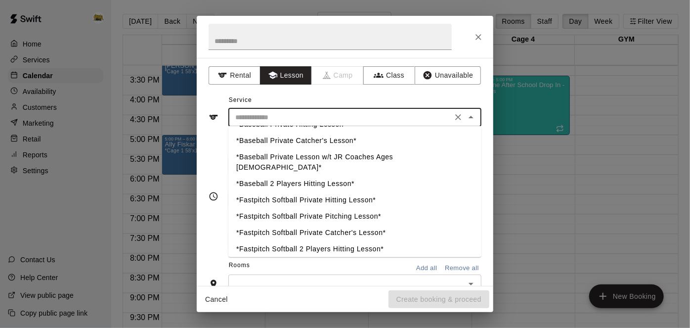
scroll to position [32, 0]
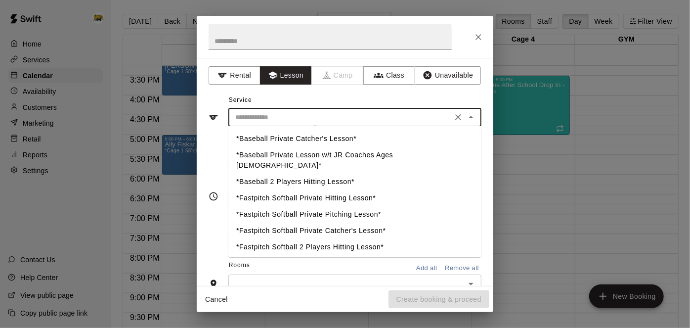
click at [319, 207] on li "*Fastpitch Softball Private Pitching Lesson*" at bounding box center [354, 215] width 253 height 16
type input "**********"
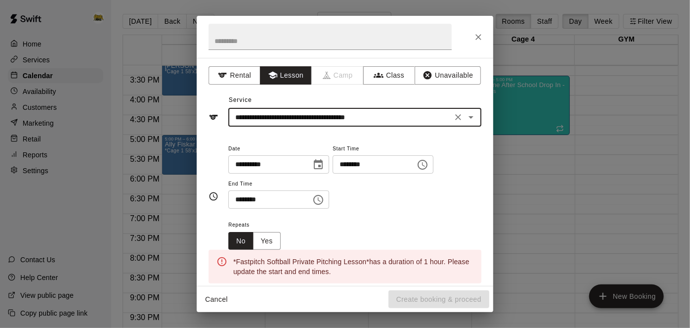
click at [333, 174] on input "********" at bounding box center [371, 164] width 76 height 18
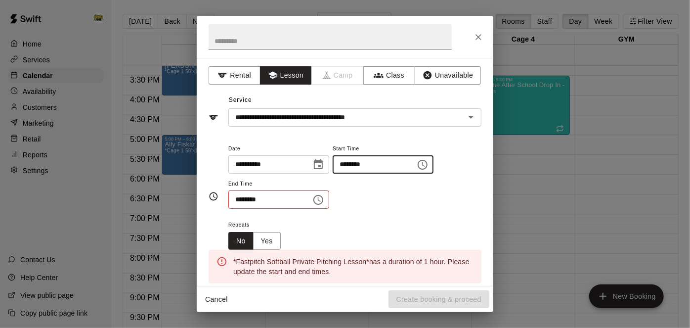
type input "********"
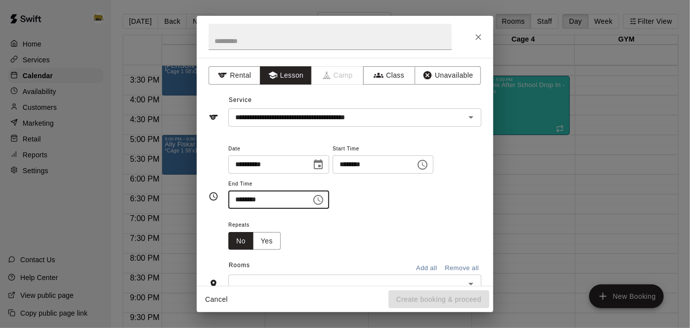
type input "********"
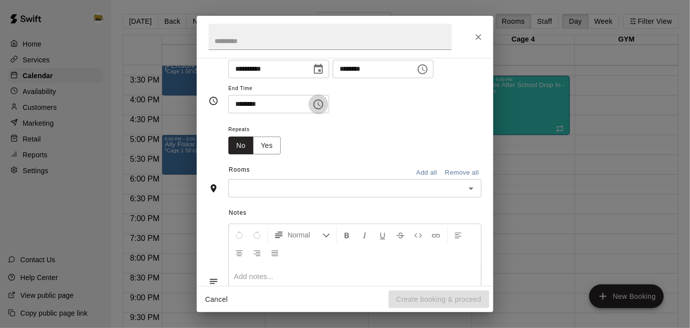
scroll to position [96, 0]
click at [476, 194] on icon "Open" at bounding box center [471, 188] width 12 height 12
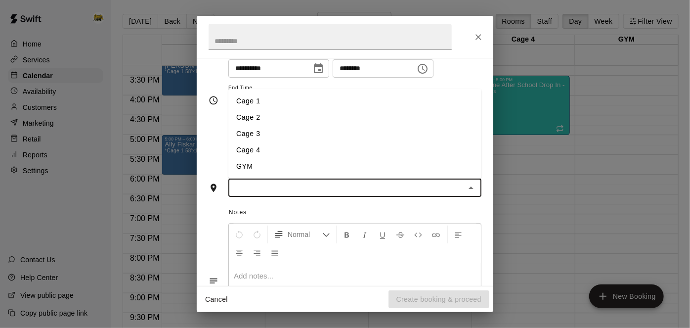
click at [399, 109] on li "Cage 1" at bounding box center [354, 101] width 253 height 16
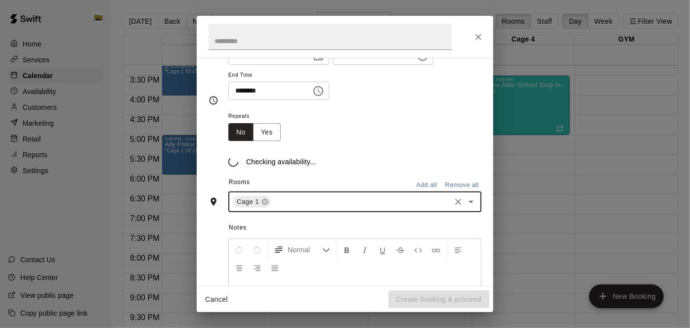
scroll to position [115, 0]
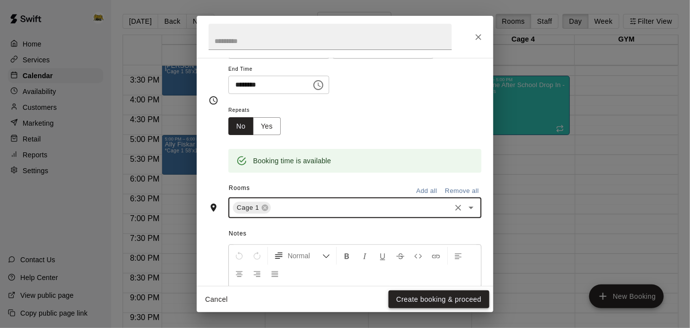
click at [426, 296] on button "Create booking & proceed" at bounding box center [439, 299] width 101 height 18
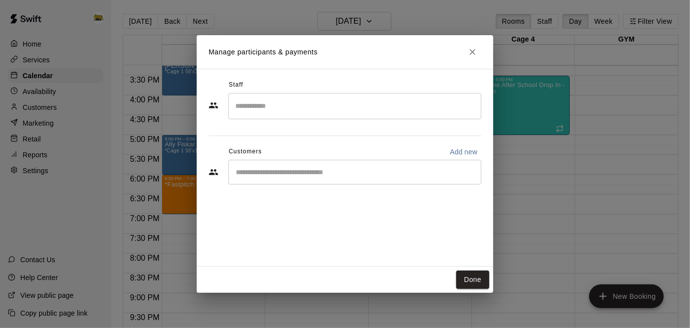
click at [385, 170] on input "Start typing to search customers..." at bounding box center [355, 172] width 244 height 10
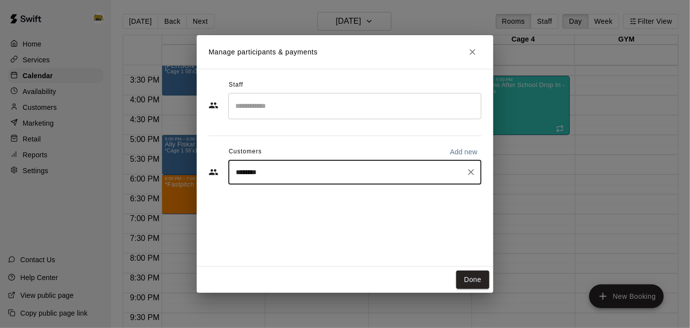
type input "******"
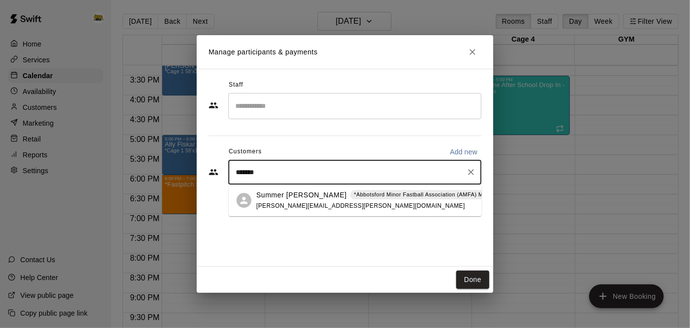
click at [286, 206] on span "[PERSON_NAME][EMAIL_ADDRESS][PERSON_NAME][DOMAIN_NAME]" at bounding box center [361, 205] width 209 height 7
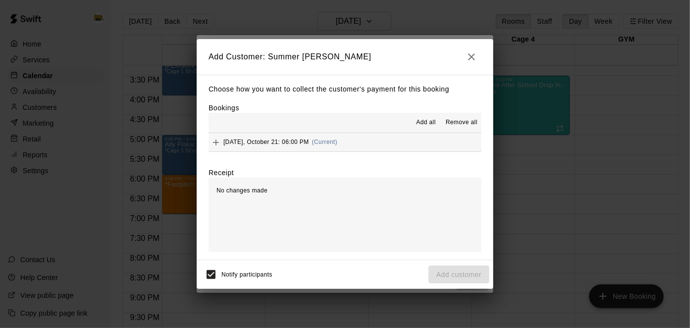
click at [435, 120] on span "Add all" at bounding box center [426, 123] width 20 height 10
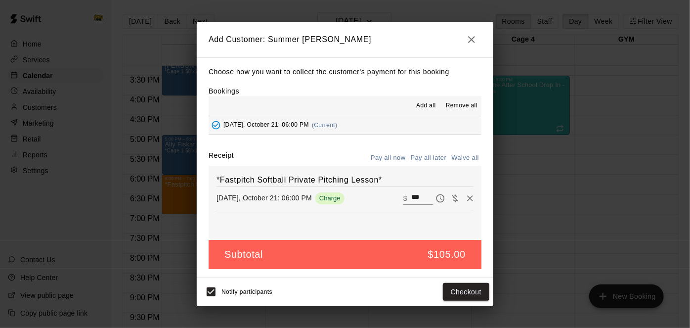
click at [423, 154] on button "Pay all later" at bounding box center [428, 157] width 41 height 15
click at [437, 291] on button "Add customer" at bounding box center [459, 292] width 61 height 18
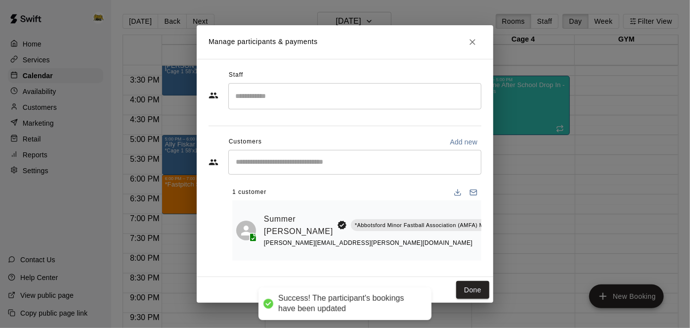
click at [373, 99] on input "Search staff" at bounding box center [355, 96] width 244 height 17
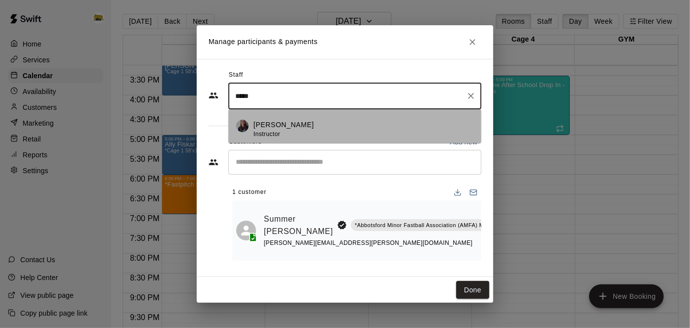
click at [294, 134] on div "[PERSON_NAME] Instructor" at bounding box center [364, 129] width 220 height 19
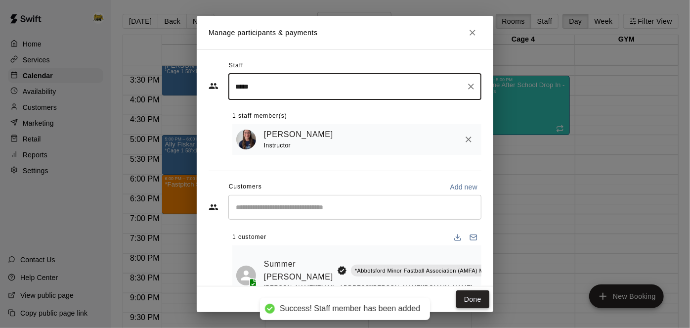
type input "*****"
click at [468, 296] on button "Done" at bounding box center [472, 299] width 33 height 18
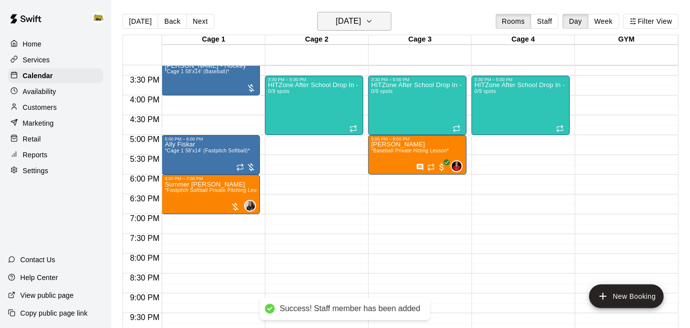
click at [361, 26] on h6 "[DATE]" at bounding box center [348, 21] width 25 height 14
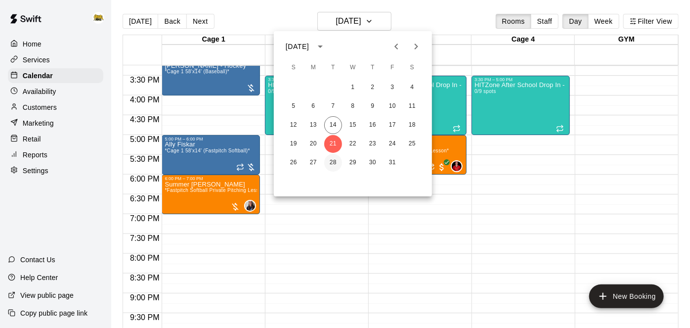
click at [335, 164] on button "28" at bounding box center [333, 163] width 18 height 18
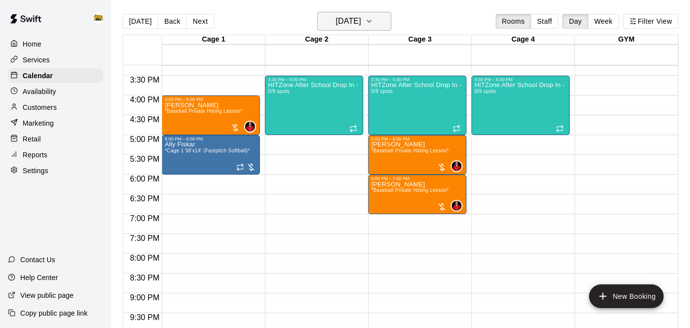
click at [375, 23] on button "[DATE]" at bounding box center [354, 21] width 74 height 19
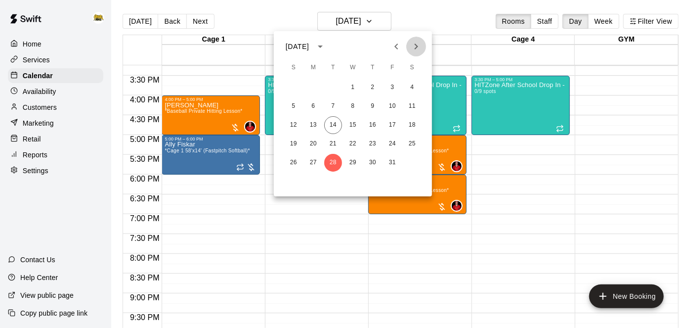
click at [422, 47] on icon "Next month" at bounding box center [416, 47] width 12 height 12
click at [333, 107] on button "4" at bounding box center [333, 106] width 18 height 18
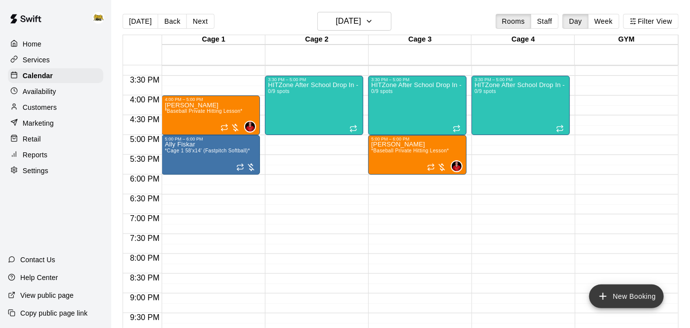
click at [599, 294] on icon "add" at bounding box center [603, 296] width 12 height 12
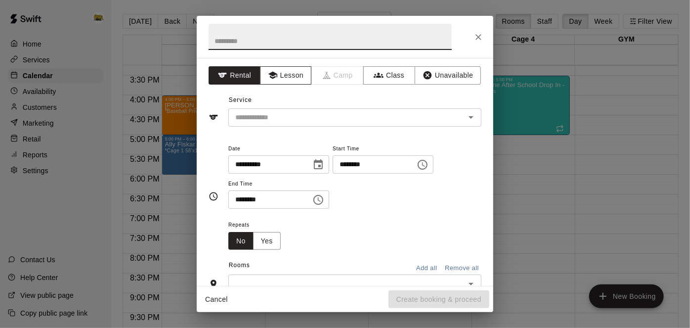
click at [299, 77] on button "Lesson" at bounding box center [286, 75] width 52 height 18
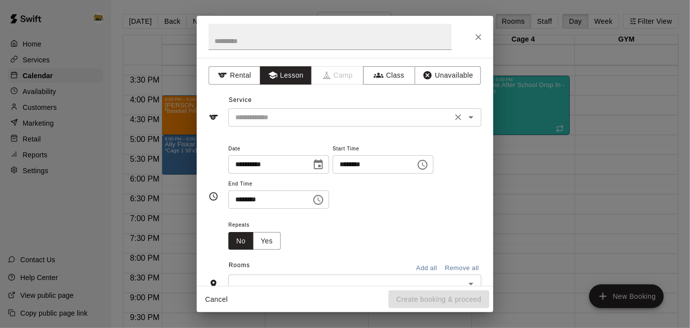
click at [305, 119] on input "text" at bounding box center [340, 117] width 218 height 12
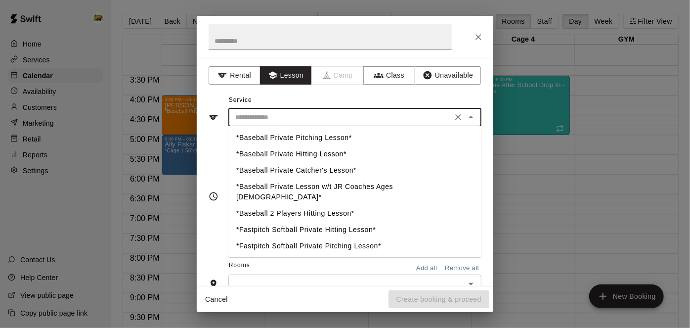
click at [307, 238] on li "*Fastpitch Softball Private Pitching Lesson*" at bounding box center [354, 246] width 253 height 16
type input "**********"
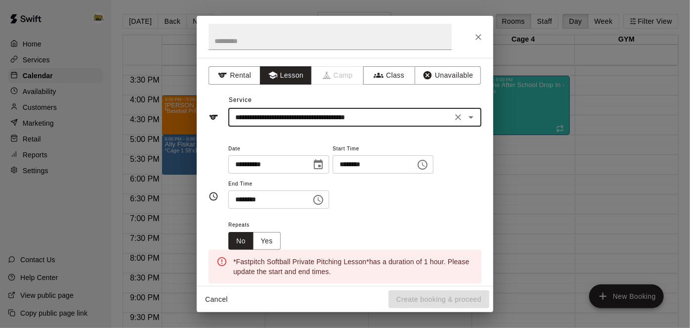
click at [333, 174] on input "********" at bounding box center [371, 164] width 76 height 18
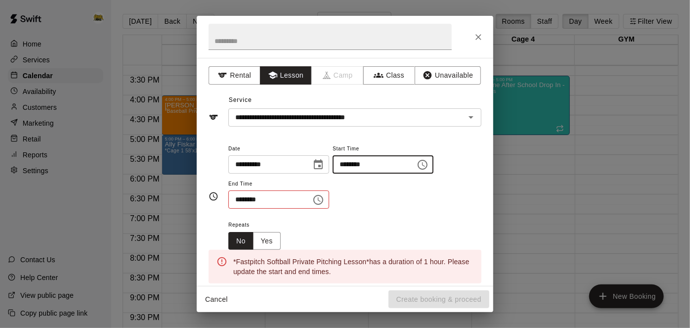
type input "********"
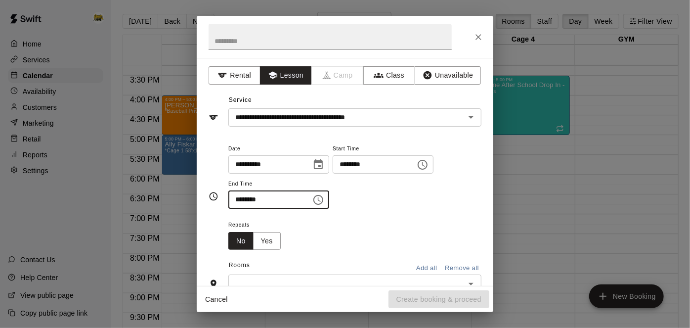
type input "********"
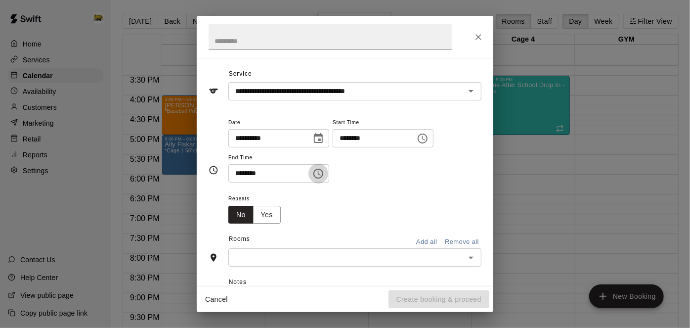
scroll to position [25, 0]
click at [278, 225] on button "Yes" at bounding box center [267, 216] width 28 height 18
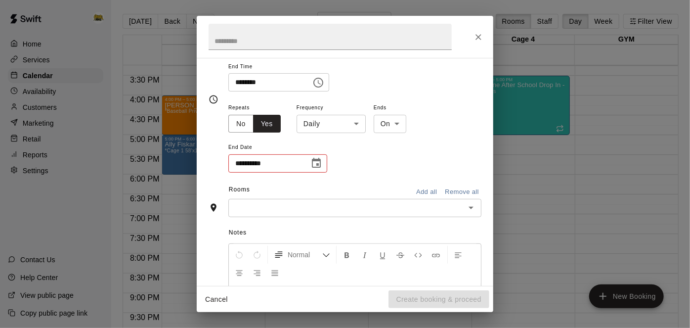
scroll to position [119, 0]
click at [364, 160] on body "Home Services Calendar Availability Customers Marketing Retail Reports Settings…" at bounding box center [345, 172] width 690 height 344
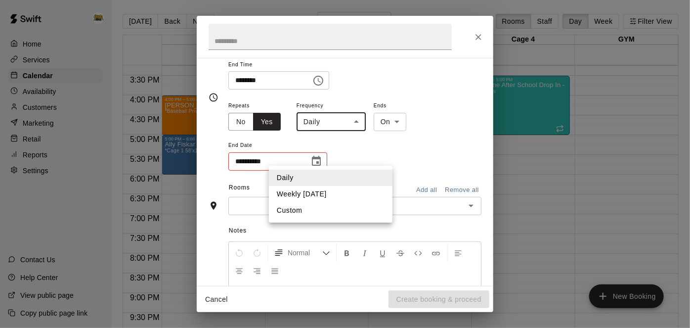
click at [349, 212] on li "Custom" at bounding box center [331, 210] width 124 height 16
type input "******"
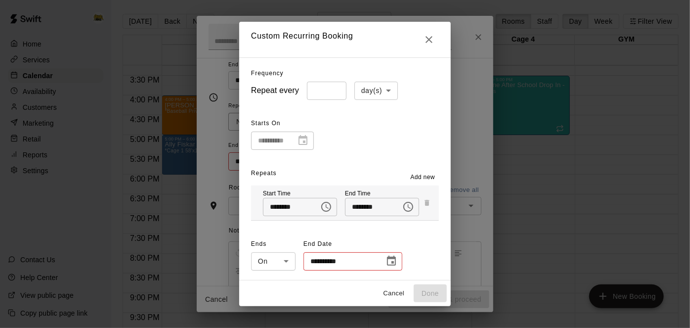
type input "*"
click at [337, 89] on input "*" at bounding box center [327, 91] width 40 height 18
click at [387, 90] on body "Home Services Calendar Availability Customers Marketing Retail Reports Settings…" at bounding box center [345, 172] width 690 height 344
click at [374, 132] on li "week(s)" at bounding box center [375, 128] width 44 height 16
type input "******"
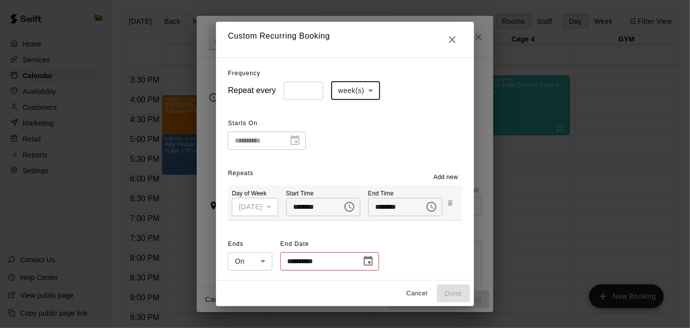
click at [367, 265] on icon "Choose date" at bounding box center [368, 261] width 12 height 12
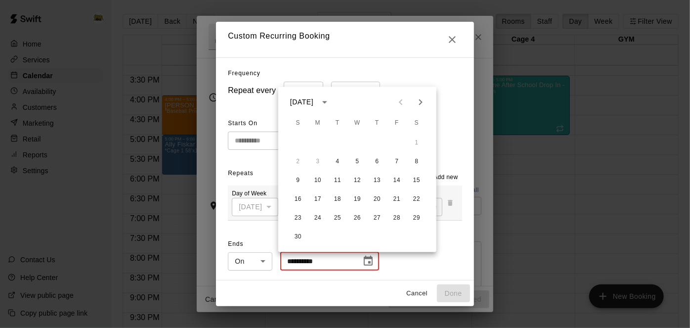
click at [423, 105] on icon "Next month" at bounding box center [421, 102] width 12 height 12
click at [338, 180] on button "16" at bounding box center [338, 181] width 18 height 18
type input "**********"
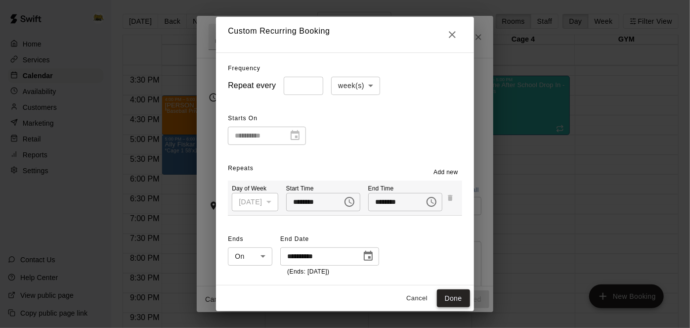
click at [460, 300] on button "Done" at bounding box center [453, 298] width 33 height 18
type input "**********"
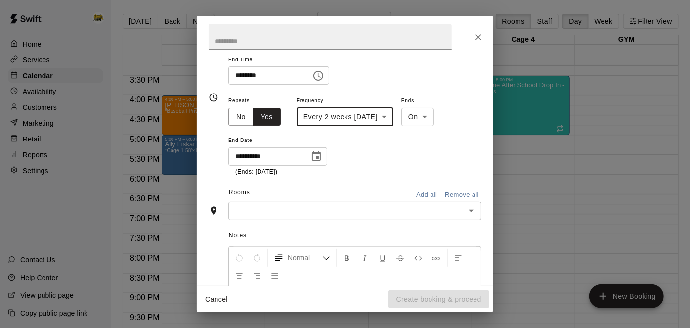
click at [468, 217] on icon "Open" at bounding box center [471, 211] width 12 height 12
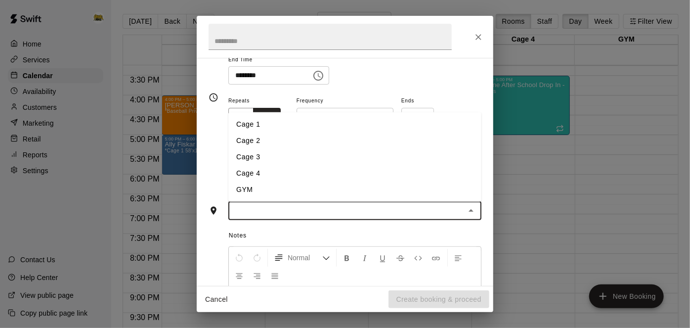
click at [423, 133] on li "Cage 1" at bounding box center [354, 124] width 253 height 16
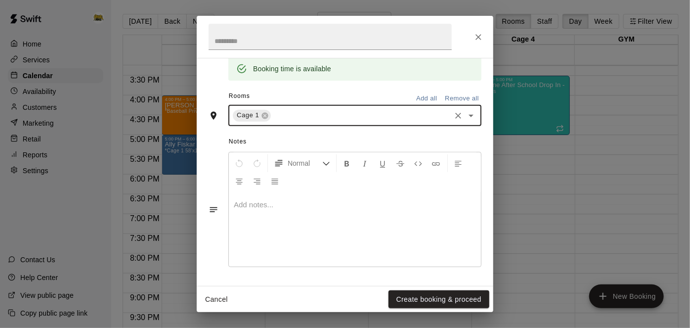
scroll to position [292, 0]
click at [421, 300] on button "Create booking & proceed" at bounding box center [439, 299] width 101 height 18
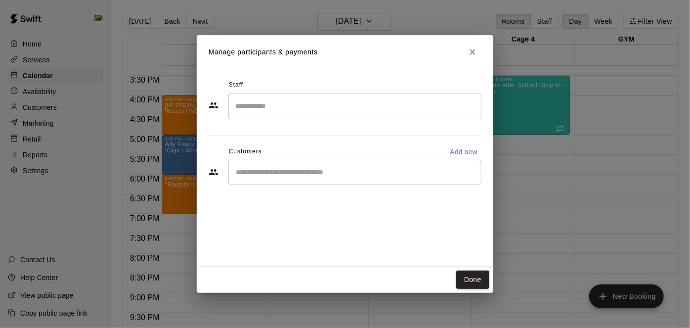
click at [381, 165] on div "​" at bounding box center [354, 172] width 253 height 25
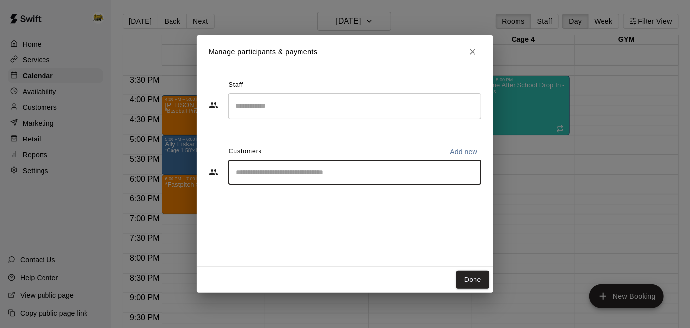
type input "*"
type input "******"
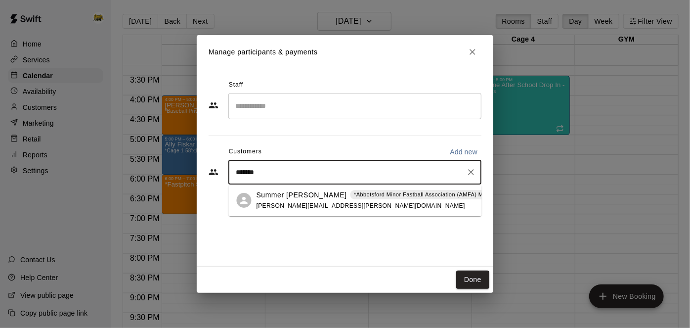
click at [354, 192] on p "*Abbotsford Minor Fastball Association (AMFA) Membership*" at bounding box center [433, 194] width 159 height 8
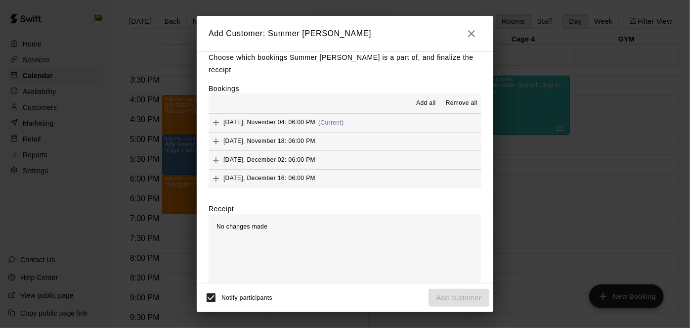
scroll to position [8, 0]
click at [421, 99] on span "Add all" at bounding box center [426, 104] width 20 height 10
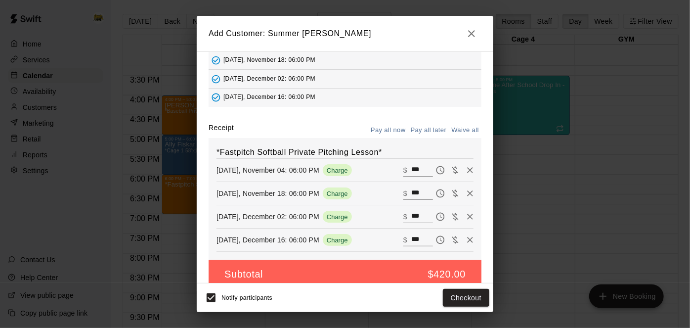
scroll to position [81, 0]
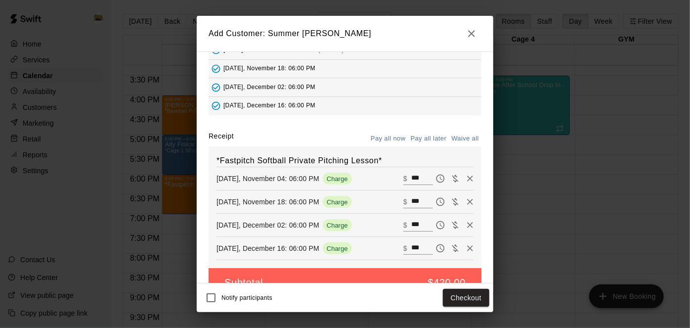
click at [433, 131] on button "Pay all later" at bounding box center [428, 138] width 41 height 15
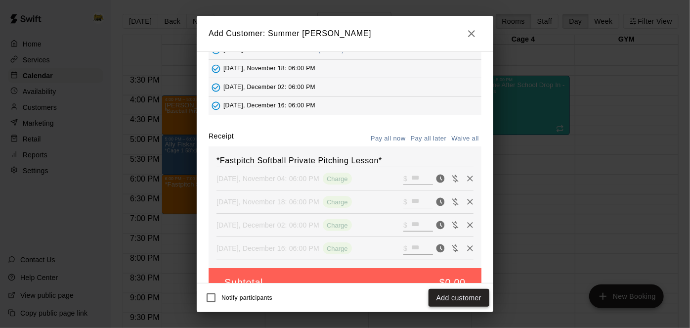
click at [453, 304] on button "Add customer" at bounding box center [459, 298] width 61 height 18
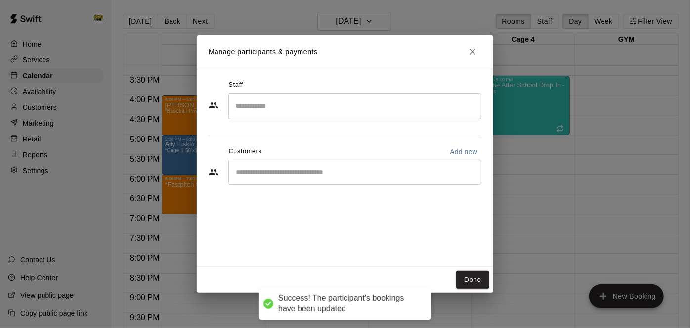
scroll to position [55, 0]
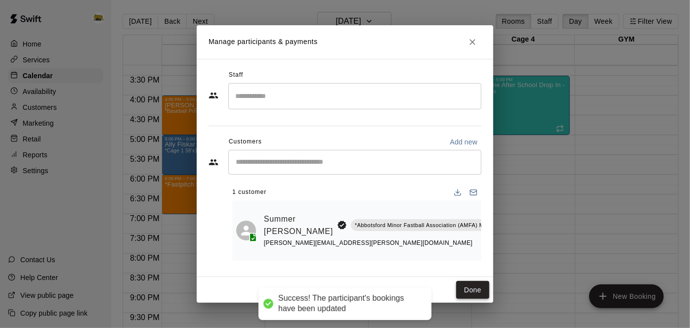
click at [484, 292] on button "Done" at bounding box center [472, 290] width 33 height 18
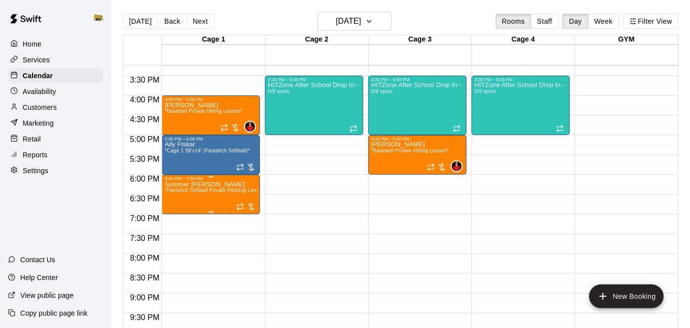
click at [193, 189] on span "*Fastpitch Softball Private Pitching Lesson*" at bounding box center [216, 189] width 102 height 5
click at [173, 198] on icon "edit" at bounding box center [174, 197] width 9 height 9
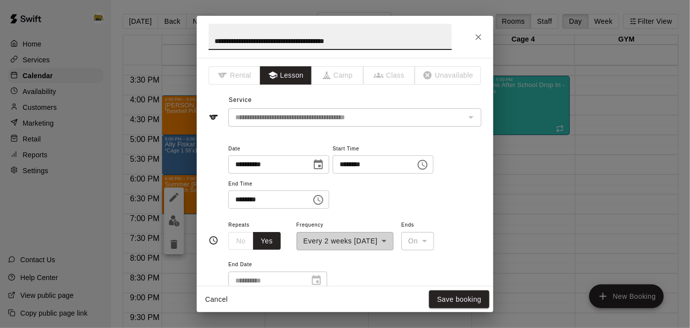
click at [225, 297] on button "Cancel" at bounding box center [217, 299] width 32 height 18
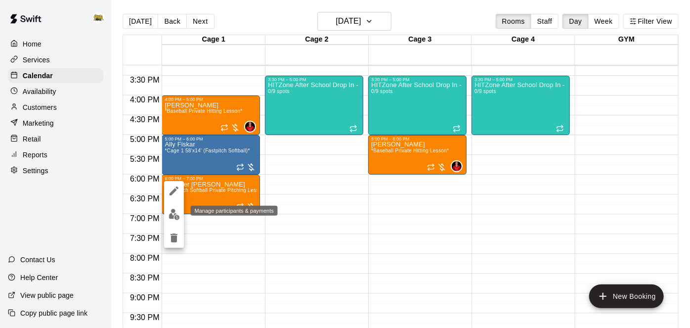
click at [174, 214] on img "edit" at bounding box center [174, 214] width 11 height 11
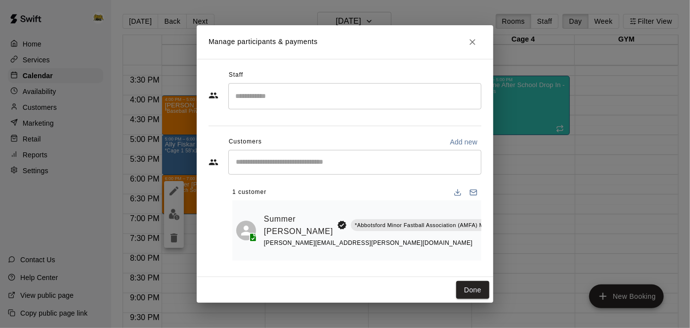
click at [345, 97] on input "Search staff" at bounding box center [355, 96] width 244 height 17
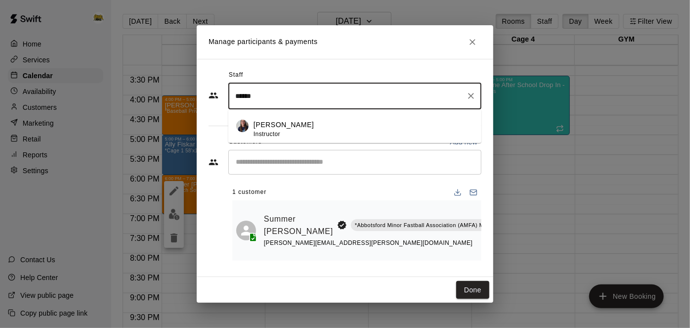
click at [307, 127] on div "[PERSON_NAME] Instructor" at bounding box center [364, 129] width 220 height 19
type input "******"
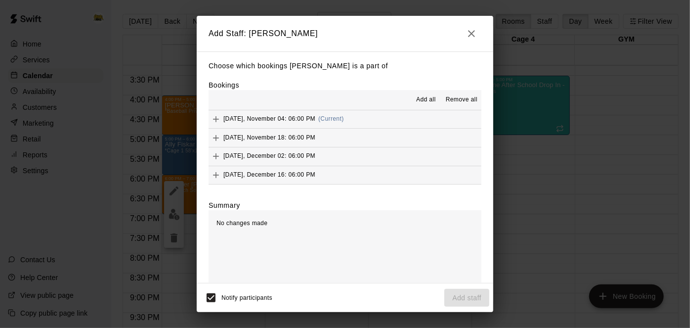
click at [422, 98] on span "Add all" at bounding box center [426, 100] width 20 height 10
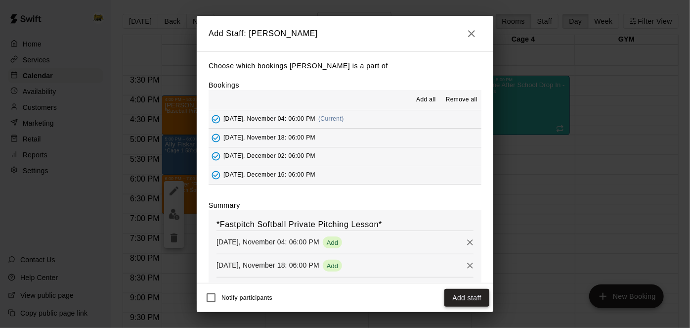
click at [462, 296] on button "Add staff" at bounding box center [467, 298] width 45 height 18
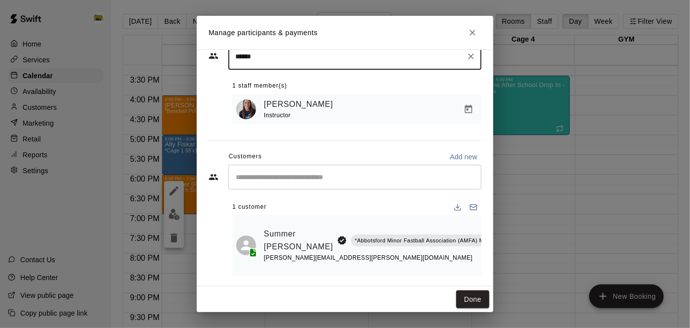
scroll to position [30, 0]
click at [476, 307] on button "Done" at bounding box center [472, 299] width 33 height 18
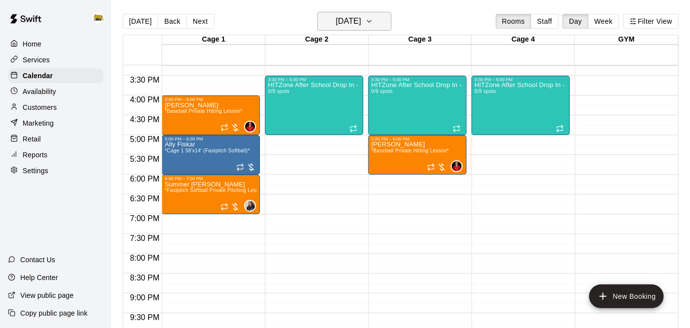
click at [377, 18] on button "[DATE]" at bounding box center [354, 21] width 74 height 19
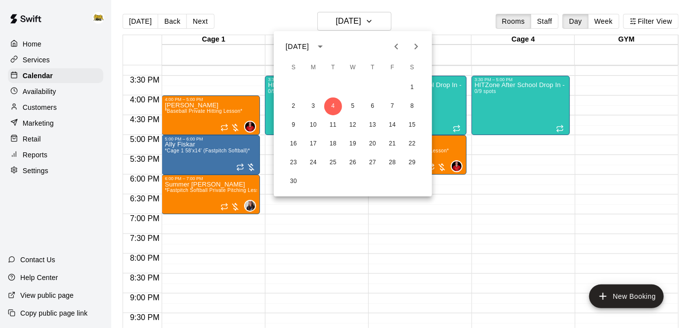
click at [401, 46] on icon "Previous month" at bounding box center [397, 47] width 12 height 12
click at [436, 203] on div at bounding box center [345, 164] width 690 height 328
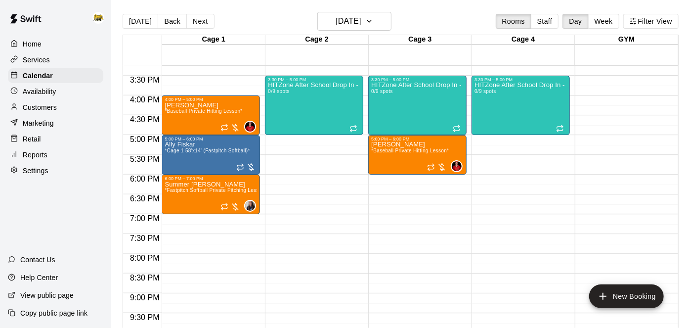
click at [369, 31] on div "[DATE] Back [DATE][DATE] Rooms Staff Day Week Filter View" at bounding box center [401, 23] width 556 height 23
click at [361, 17] on h6 "[DATE]" at bounding box center [348, 21] width 25 height 14
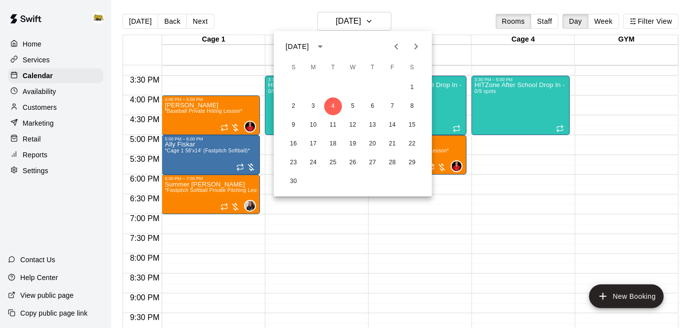
click at [397, 43] on icon "Previous month" at bounding box center [397, 47] width 12 height 12
click at [333, 130] on button "14" at bounding box center [333, 125] width 18 height 18
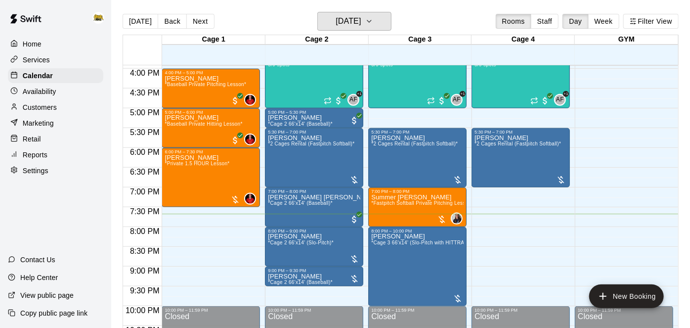
scroll to position [631, 0]
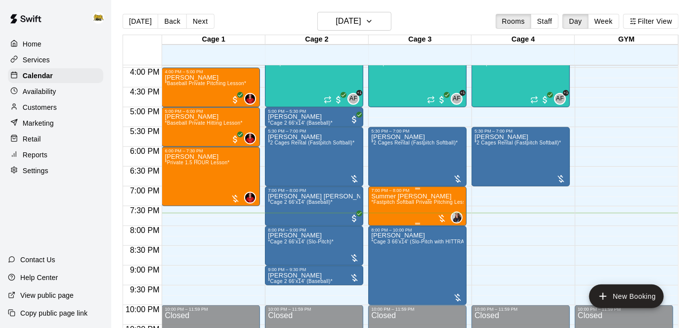
click at [409, 204] on span "*Fastpitch Softball Private Pitching Lesson*" at bounding box center [422, 201] width 102 height 5
click at [381, 233] on img "edit" at bounding box center [381, 232] width 11 height 11
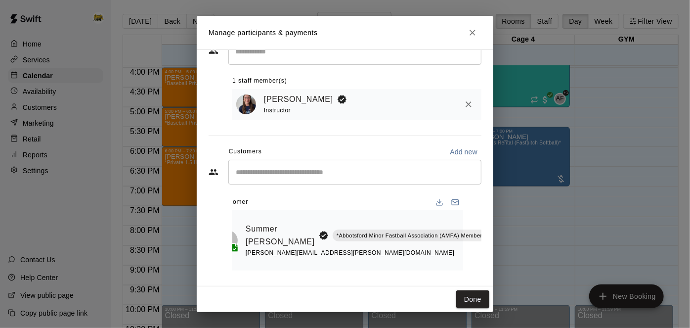
scroll to position [0, 16]
click at [473, 305] on button "Done" at bounding box center [472, 299] width 33 height 18
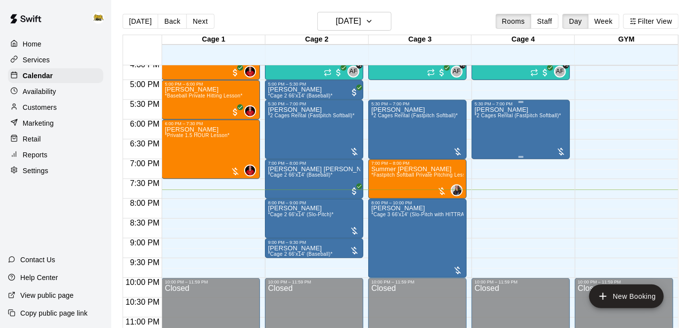
scroll to position [662, 0]
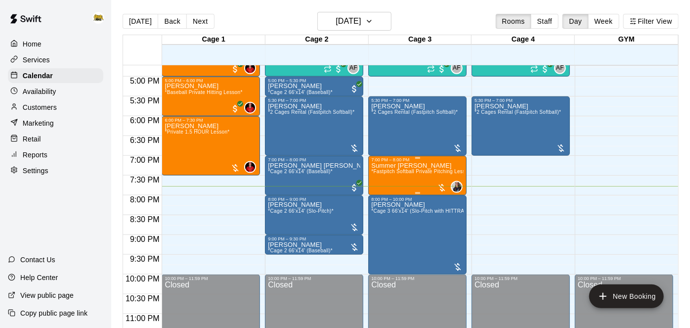
click at [427, 172] on span "*Fastpitch Softball Private Pitching Lesson*" at bounding box center [422, 171] width 102 height 5
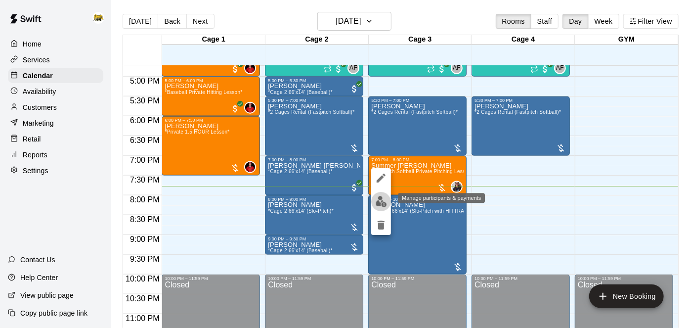
click at [380, 205] on img "edit" at bounding box center [381, 201] width 11 height 11
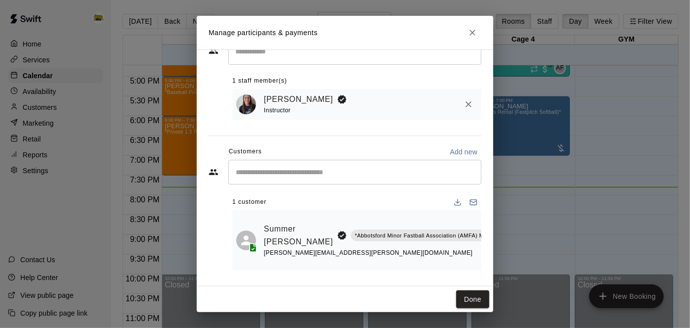
scroll to position [0, 18]
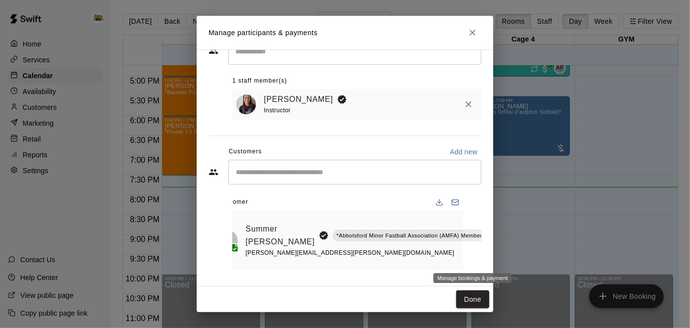
click at [504, 260] on icon "Manage bookings & payment" at bounding box center [509, 258] width 10 height 10
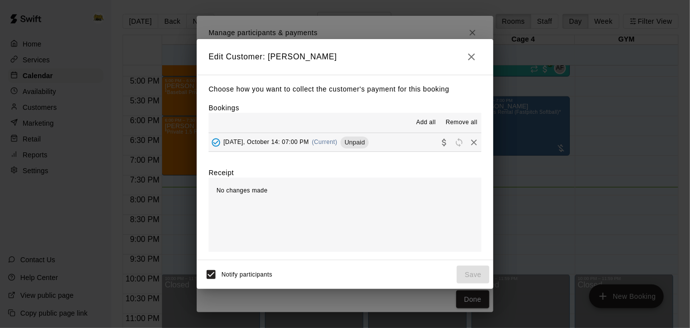
click at [392, 138] on button "[DATE], October 14: 07:00 PM (Current) Unpaid" at bounding box center [345, 142] width 273 height 18
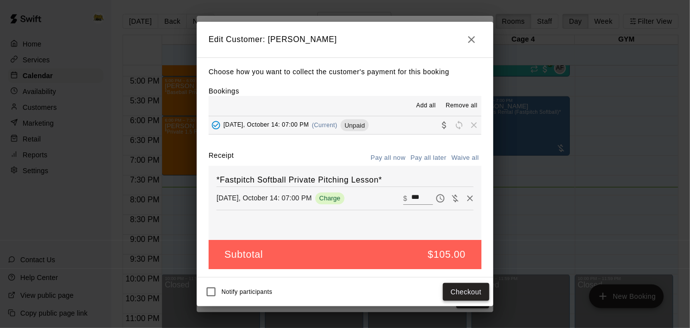
click at [447, 291] on button "Checkout" at bounding box center [466, 292] width 46 height 18
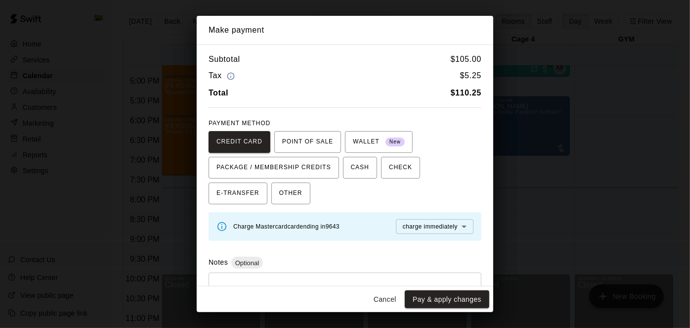
click at [386, 302] on button "Cancel" at bounding box center [385, 299] width 32 height 18
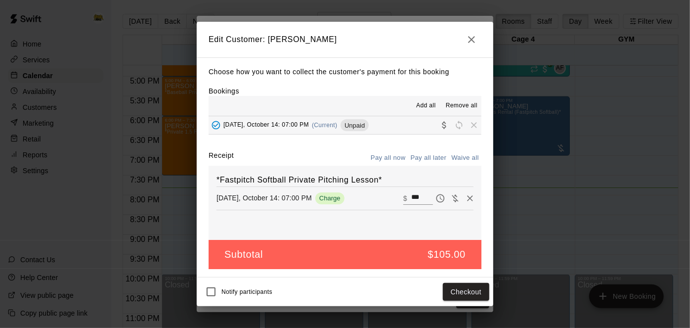
click at [477, 37] on icon "button" at bounding box center [472, 40] width 12 height 12
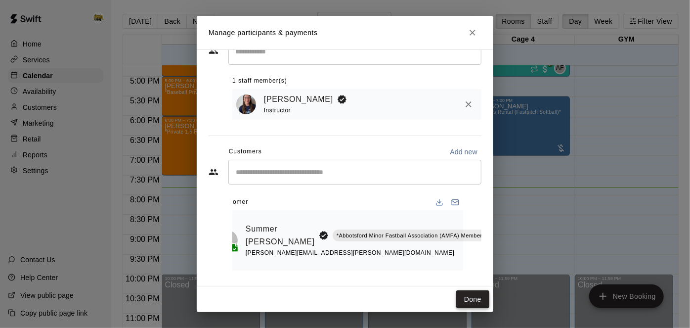
click at [474, 295] on button "Done" at bounding box center [472, 299] width 33 height 18
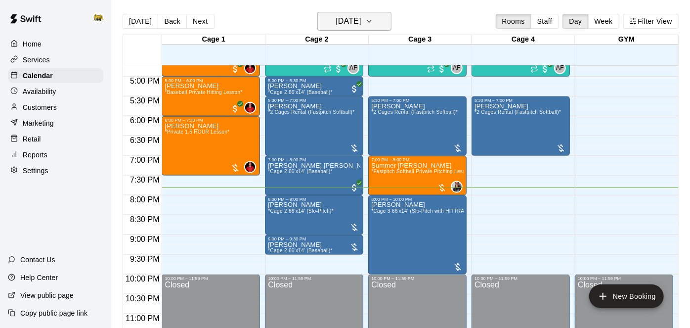
click at [377, 25] on button "[DATE]" at bounding box center [354, 21] width 74 height 19
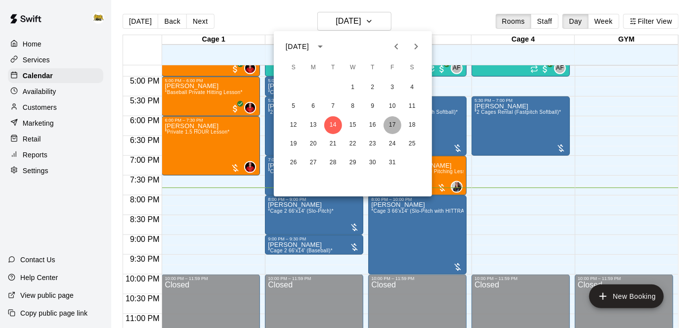
click at [392, 128] on button "17" at bounding box center [393, 125] width 18 height 18
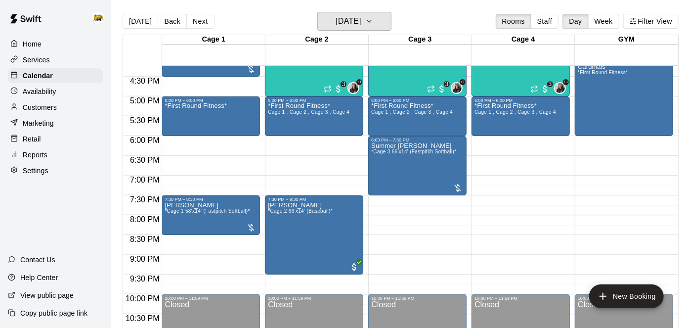
scroll to position [641, 0]
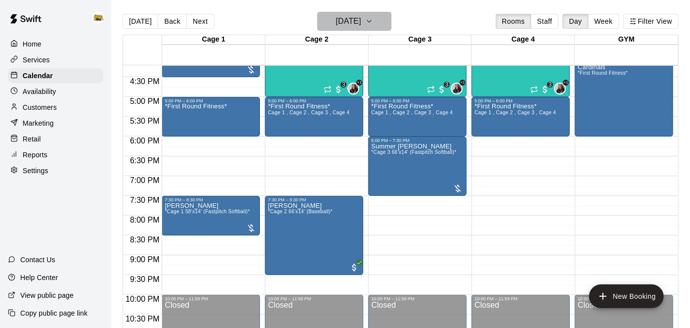
click at [361, 17] on h6 "[DATE]" at bounding box center [348, 21] width 25 height 14
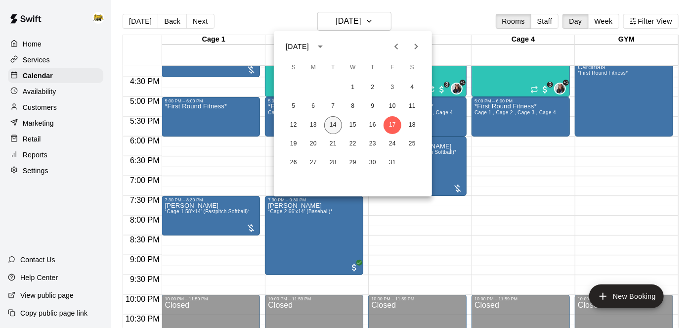
click at [337, 121] on button "14" at bounding box center [333, 125] width 18 height 18
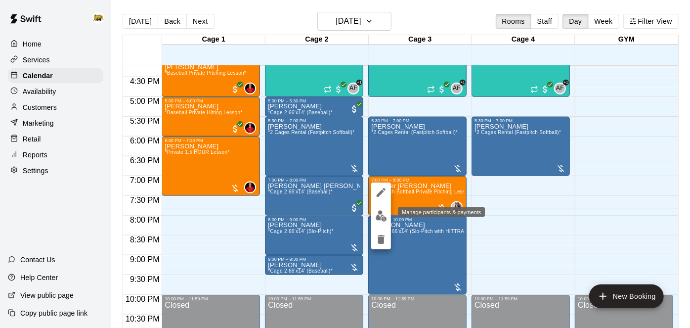
click at [381, 220] on img "edit" at bounding box center [381, 215] width 11 height 11
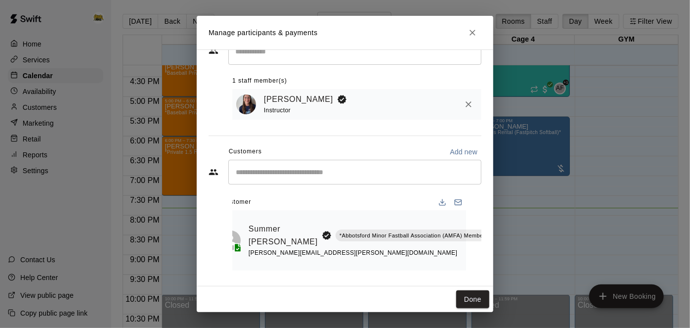
scroll to position [0, 15]
click at [507, 262] on icon "Manage bookings & payment" at bounding box center [512, 258] width 10 height 10
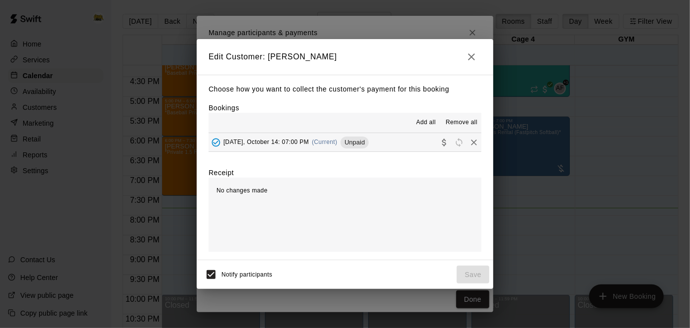
click at [420, 148] on button "[DATE], October 14: 07:00 PM (Current) Unpaid" at bounding box center [345, 142] width 273 height 18
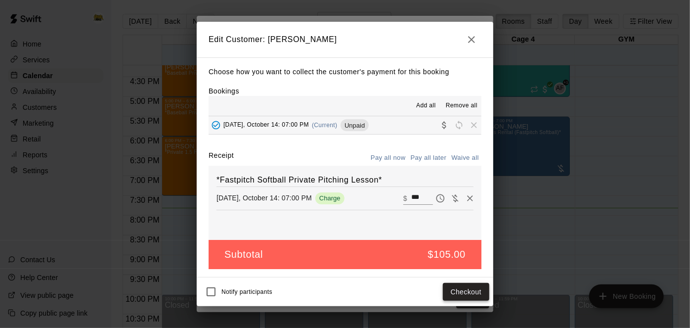
click at [447, 293] on button "Checkout" at bounding box center [466, 292] width 46 height 18
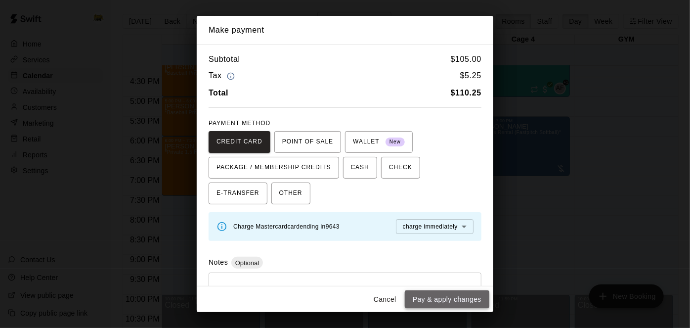
click at [448, 298] on button "Pay & apply changes" at bounding box center [447, 299] width 85 height 18
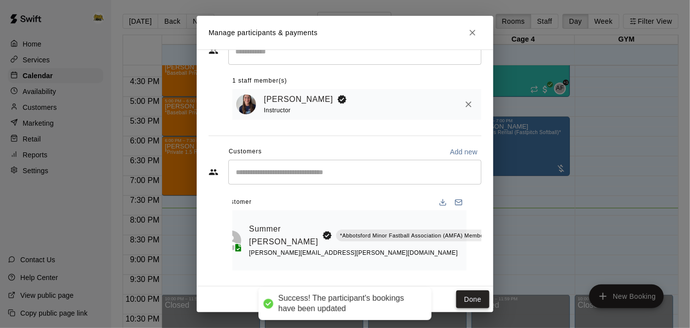
click at [478, 297] on button "Done" at bounding box center [472, 299] width 33 height 18
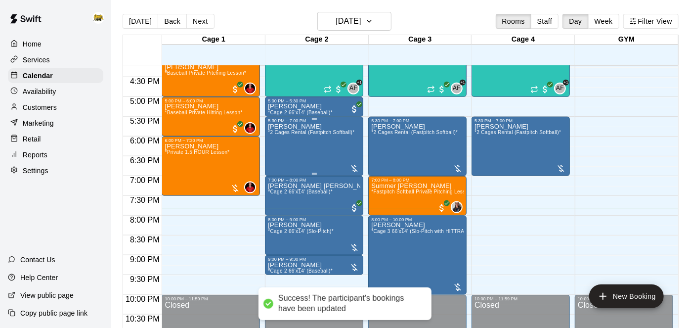
click at [334, 137] on div "[PERSON_NAME] *2 Cages Rental (Fastpitch Softball)*" at bounding box center [311, 287] width 87 height 328
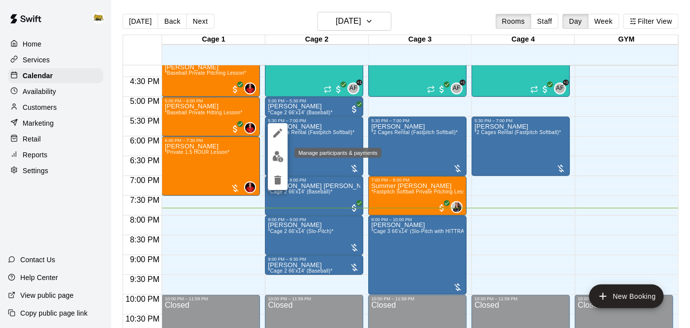
click at [277, 158] on img "edit" at bounding box center [277, 156] width 11 height 11
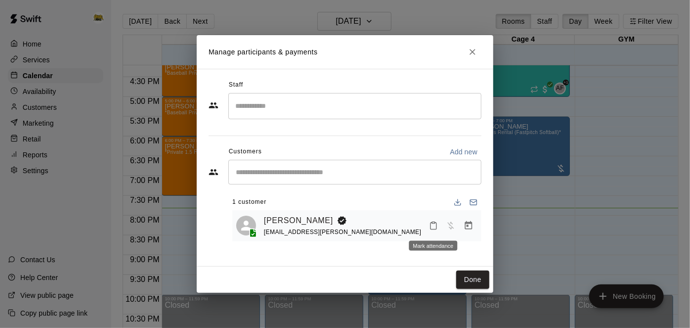
click at [435, 222] on icon "Mark attendance" at bounding box center [433, 225] width 9 height 9
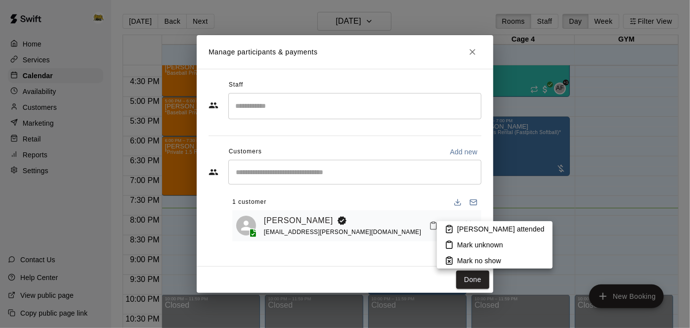
click at [459, 230] on p "[PERSON_NAME] attended" at bounding box center [501, 229] width 88 height 10
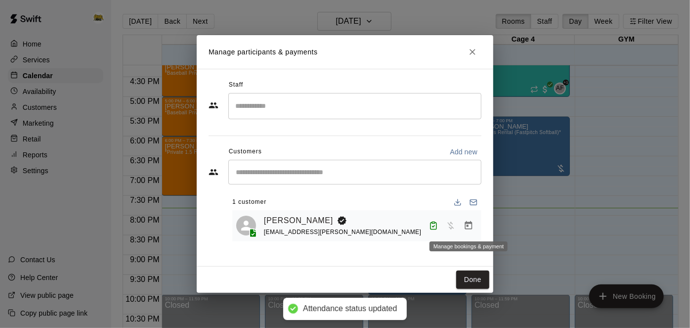
click at [470, 232] on button "Manage bookings & payment" at bounding box center [469, 226] width 18 height 18
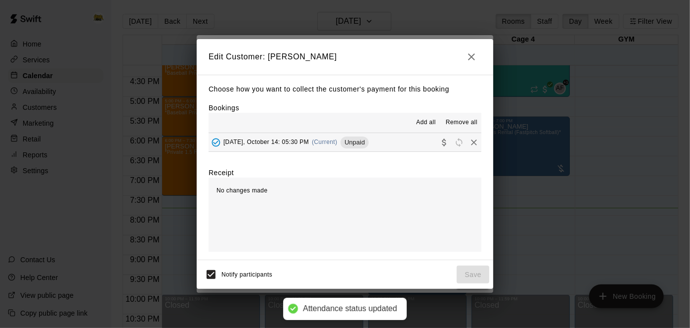
click at [410, 135] on button "[DATE], October 14: 05:30 PM (Current) Unpaid" at bounding box center [345, 142] width 273 height 18
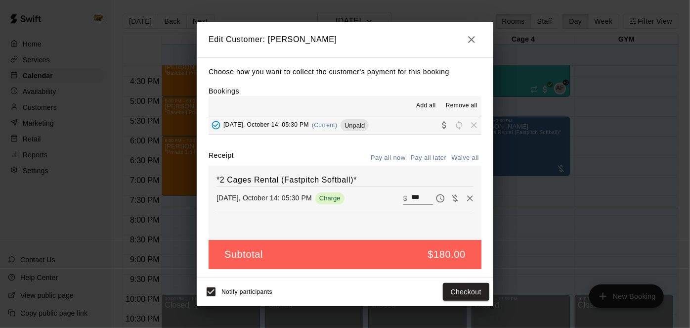
click at [425, 199] on input "***" at bounding box center [422, 198] width 22 height 13
type input "*"
type input "***"
click at [466, 293] on button "Checkout" at bounding box center [466, 292] width 46 height 18
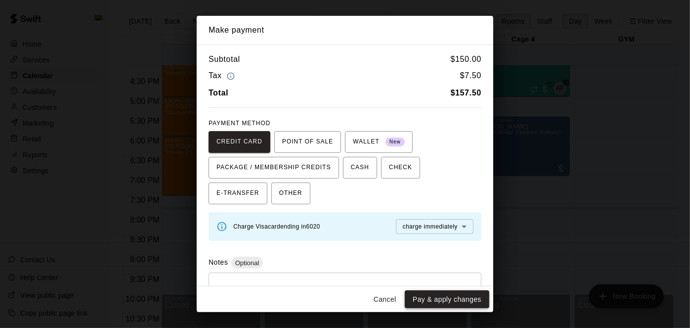
click at [436, 295] on button "Pay & apply changes" at bounding box center [447, 299] width 85 height 18
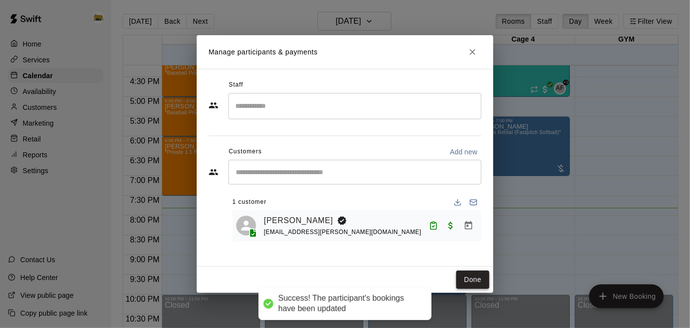
click at [475, 284] on button "Done" at bounding box center [472, 279] width 33 height 18
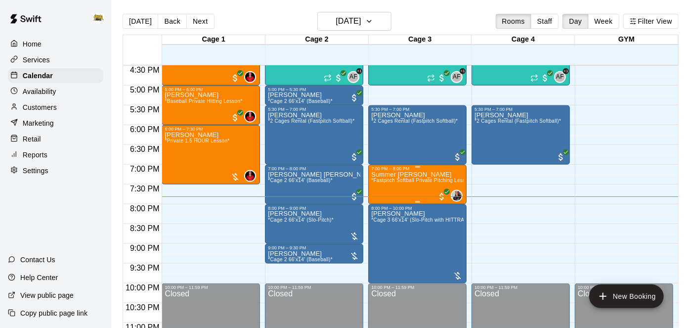
scroll to position [663, 0]
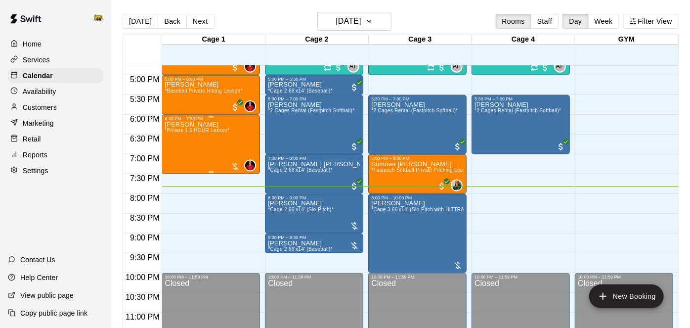
click at [206, 136] on div "[PERSON_NAME] *Private 1.5 HOUR Lesson*" at bounding box center [197, 285] width 65 height 328
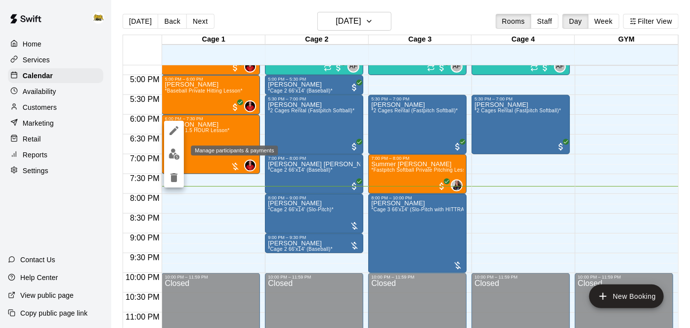
click at [176, 156] on img "edit" at bounding box center [174, 153] width 11 height 11
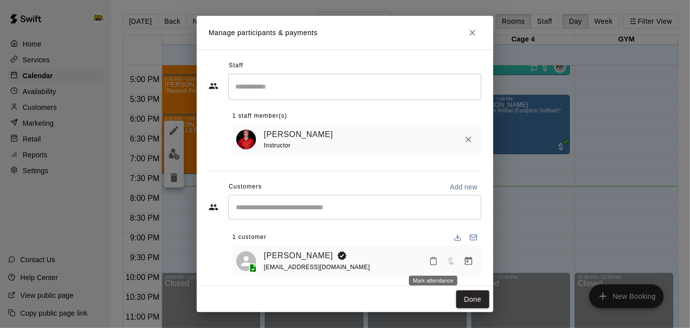
click at [435, 265] on icon "Mark attendance" at bounding box center [433, 261] width 9 height 9
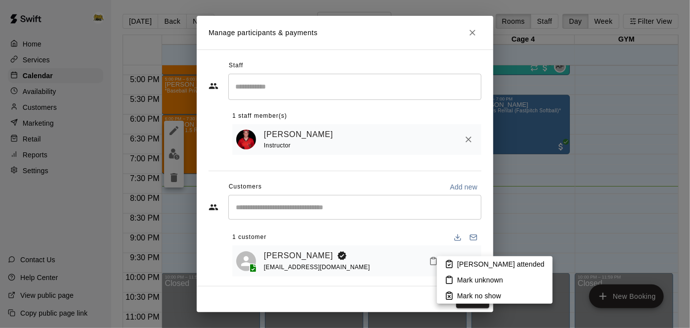
click at [453, 267] on icon at bounding box center [449, 264] width 9 height 9
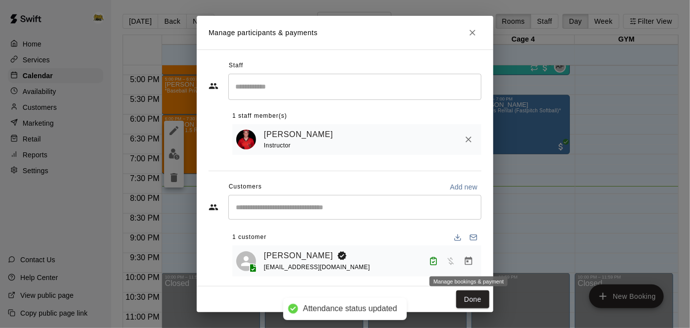
click at [472, 266] on button "Manage bookings & payment" at bounding box center [469, 261] width 18 height 18
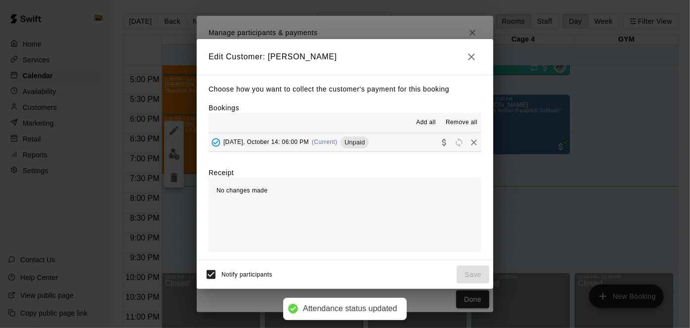
click at [382, 137] on button "[DATE], October 14: 06:00 PM (Current) Unpaid" at bounding box center [345, 142] width 273 height 18
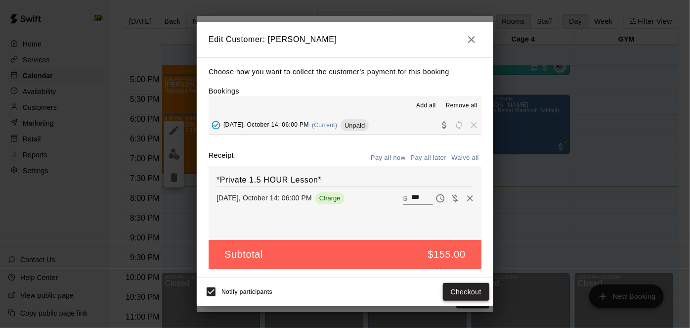
click at [459, 289] on button "Checkout" at bounding box center [466, 292] width 46 height 18
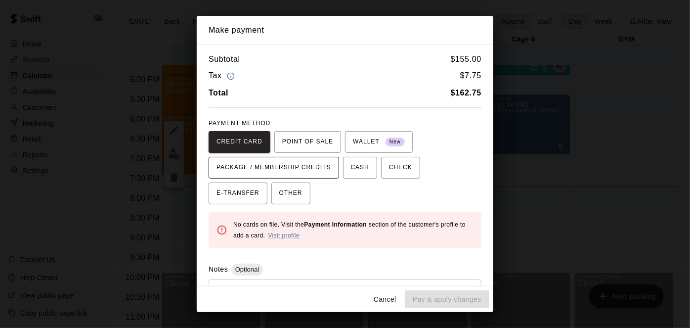
click at [317, 173] on span "PACKAGE / MEMBERSHIP CREDITS" at bounding box center [274, 168] width 115 height 16
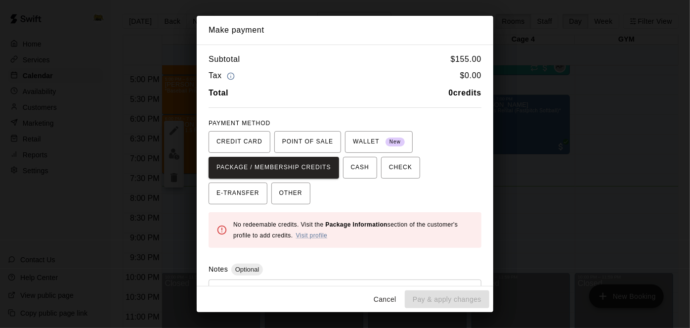
click at [379, 303] on button "Cancel" at bounding box center [385, 299] width 32 height 18
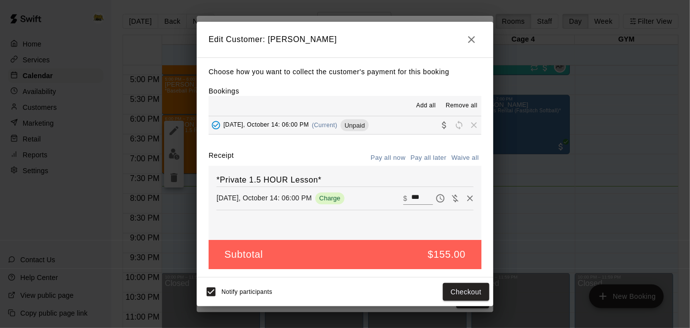
click at [476, 41] on icon "button" at bounding box center [472, 40] width 12 height 12
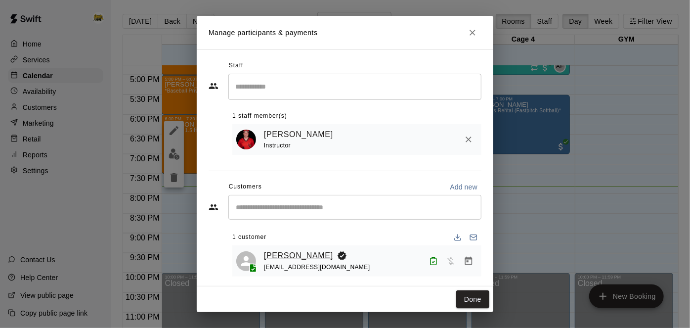
click at [282, 258] on link "[PERSON_NAME]" at bounding box center [298, 255] width 69 height 13
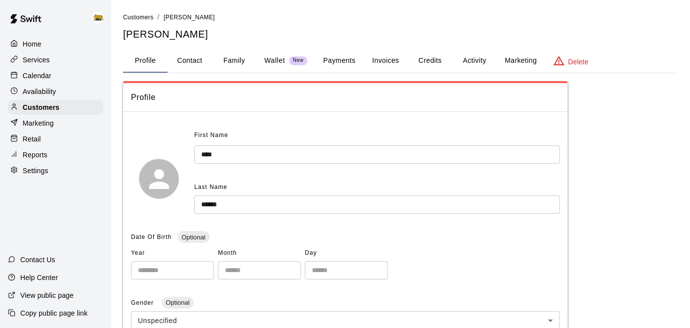
click at [467, 62] on button "Activity" at bounding box center [474, 61] width 45 height 24
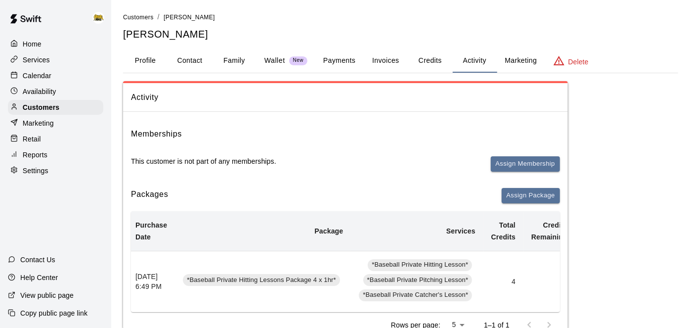
scroll to position [1, 0]
click at [39, 44] on p "Home" at bounding box center [32, 44] width 19 height 10
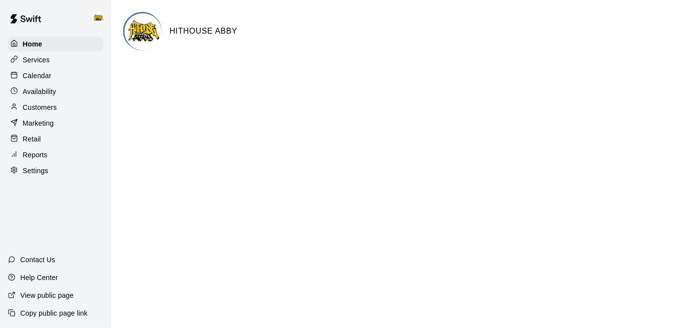
click at [44, 86] on div "Availability" at bounding box center [55, 91] width 95 height 15
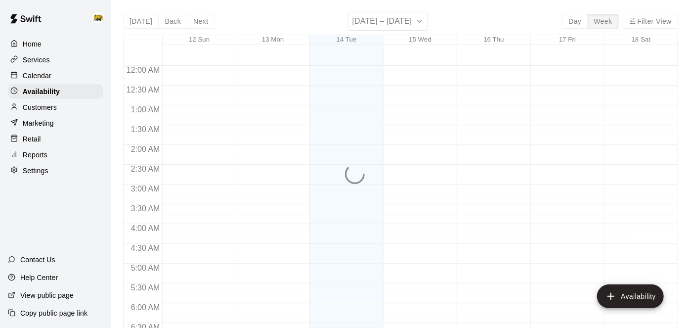
scroll to position [675, 0]
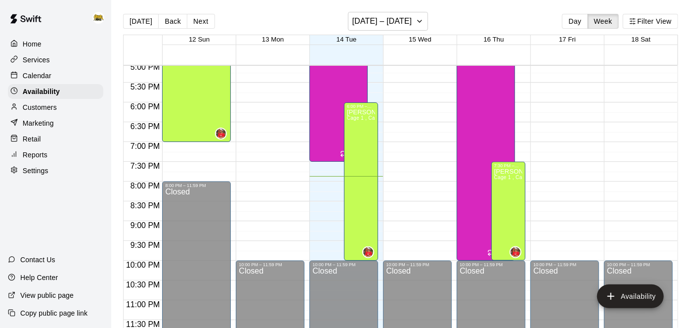
click at [39, 150] on p "Reports" at bounding box center [35, 155] width 25 height 10
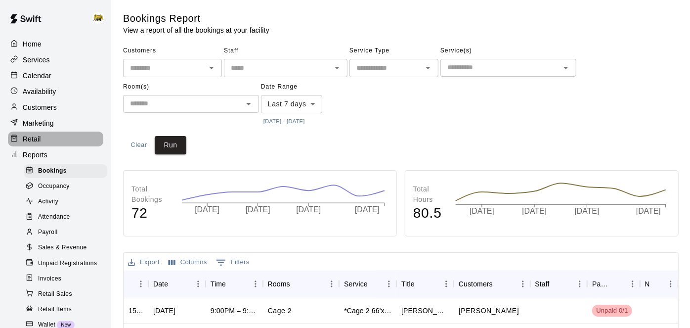
click at [36, 140] on p "Retail" at bounding box center [32, 139] width 18 height 10
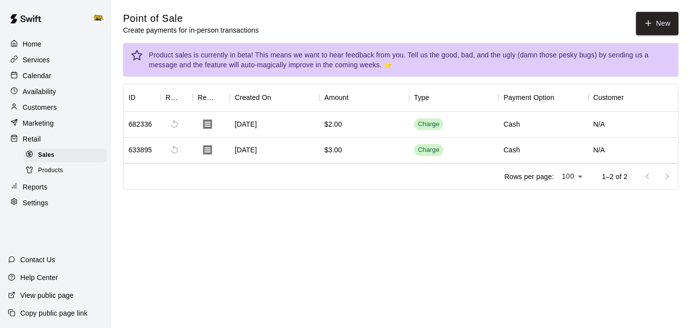
click at [38, 47] on p "Home" at bounding box center [32, 44] width 19 height 10
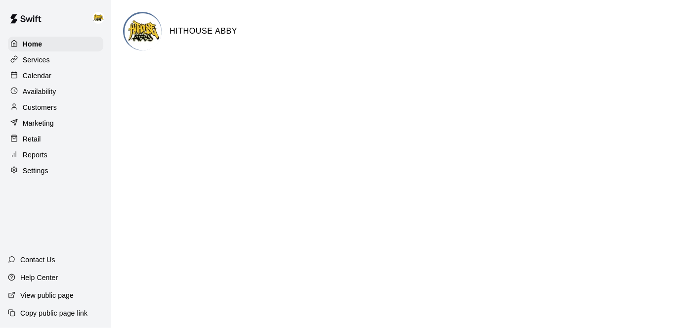
click at [47, 172] on p "Settings" at bounding box center [36, 171] width 26 height 10
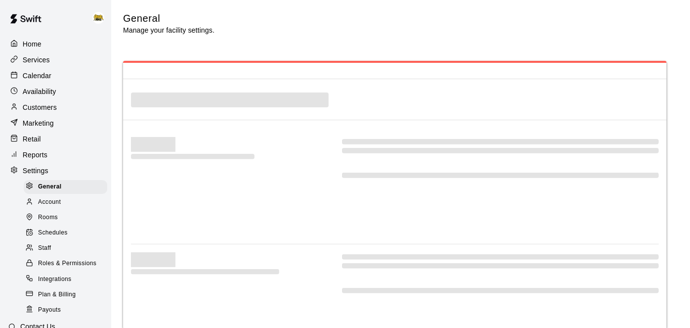
select select "**"
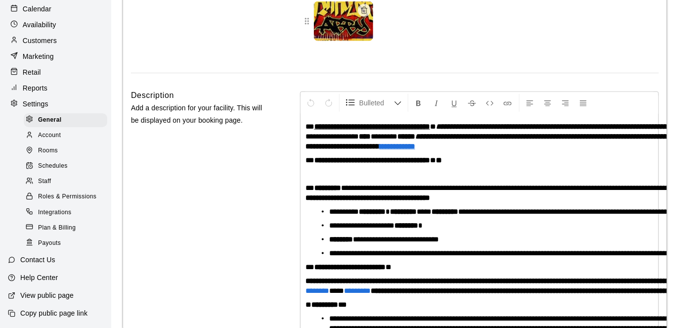
scroll to position [66, 0]
click at [43, 184] on span "Staff" at bounding box center [44, 182] width 13 height 10
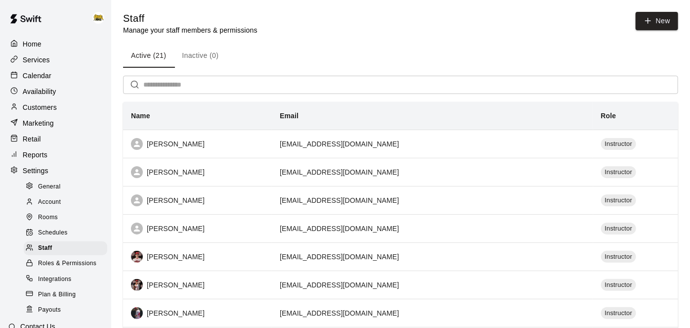
click at [45, 46] on div "Home" at bounding box center [55, 44] width 95 height 15
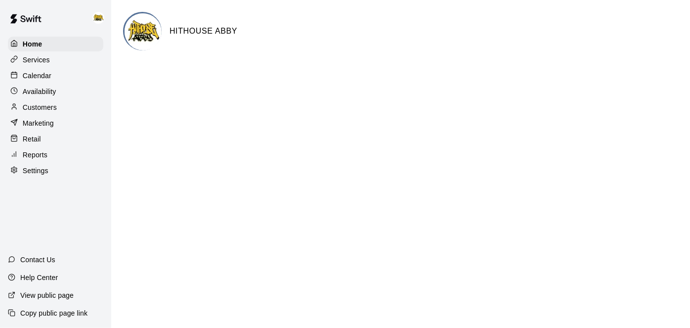
click at [62, 76] on div "Calendar" at bounding box center [55, 75] width 95 height 15
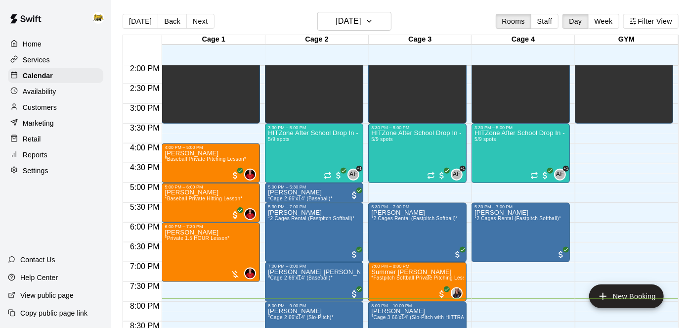
scroll to position [16, 0]
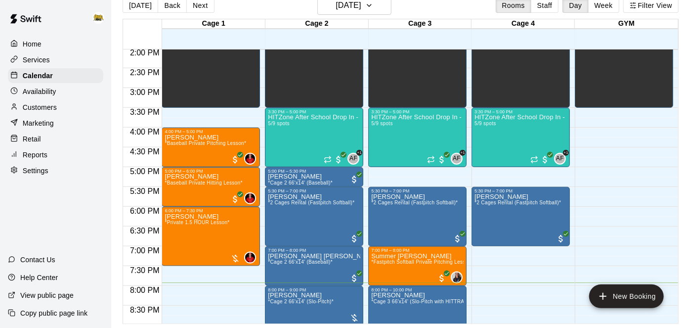
click at [35, 45] on p "Home" at bounding box center [32, 44] width 19 height 10
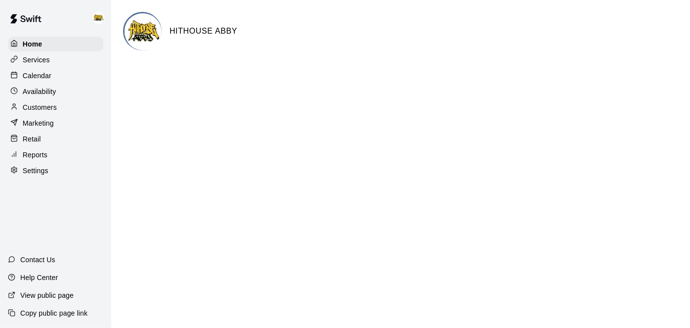
click at [34, 61] on p "Services" at bounding box center [36, 60] width 27 height 10
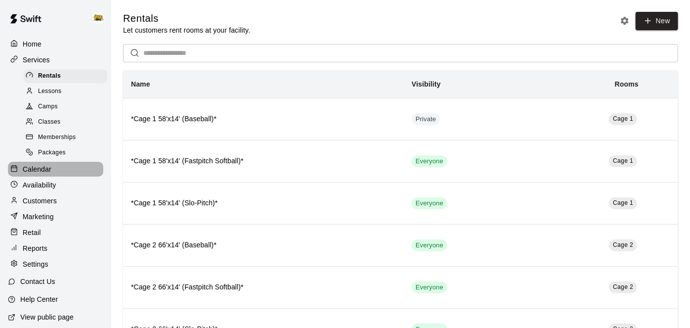
click at [44, 171] on p "Calendar" at bounding box center [37, 169] width 29 height 10
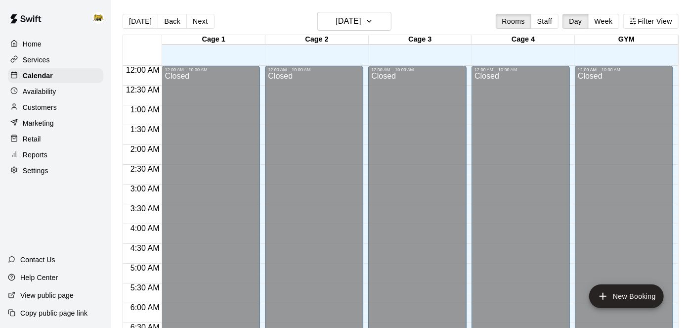
scroll to position [646, 0]
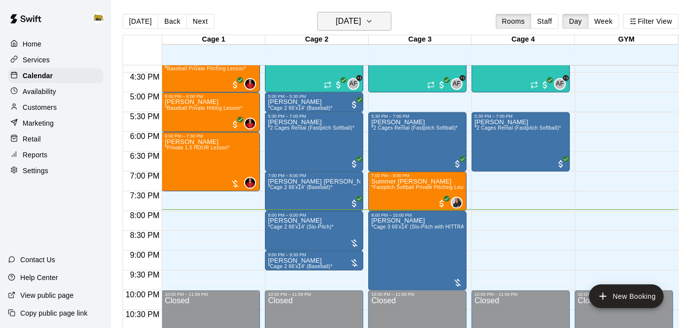
click at [373, 17] on icon "button" at bounding box center [369, 21] width 8 height 12
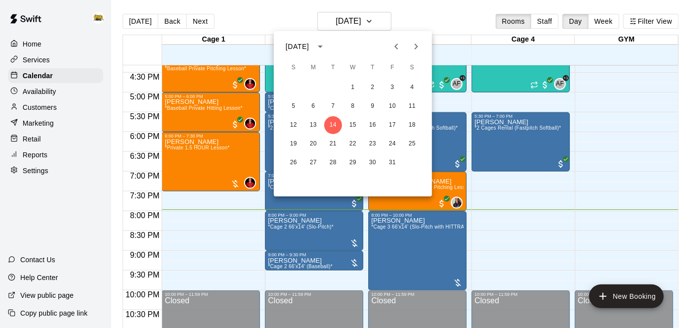
click at [182, 226] on div at bounding box center [345, 164] width 690 height 328
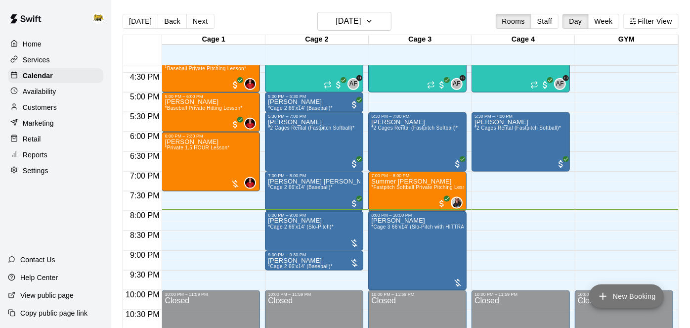
click at [609, 296] on button "New Booking" at bounding box center [626, 296] width 75 height 24
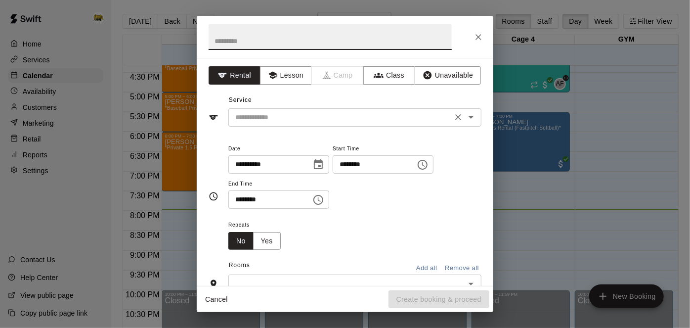
click at [461, 117] on icon "Clear" at bounding box center [458, 117] width 10 height 10
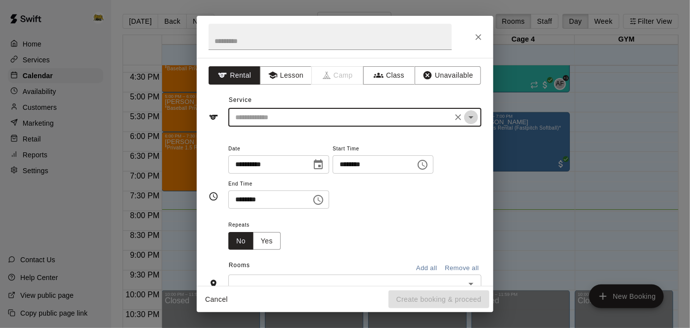
click at [476, 121] on icon "Open" at bounding box center [471, 117] width 12 height 12
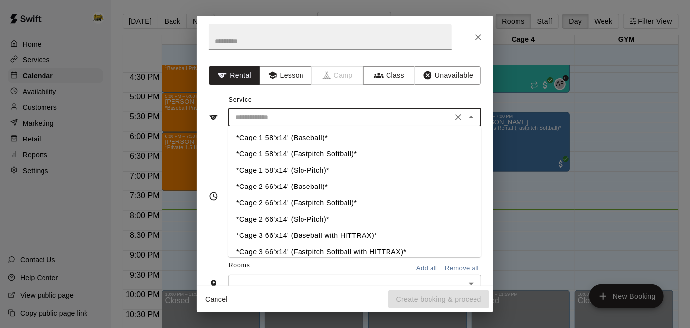
click at [316, 137] on li "*Cage 1 58'x14' (Baseball)*" at bounding box center [354, 138] width 253 height 16
type input "**********"
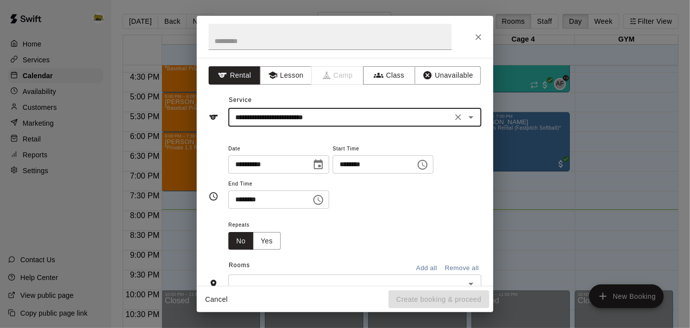
click at [333, 174] on input "********" at bounding box center [371, 164] width 76 height 18
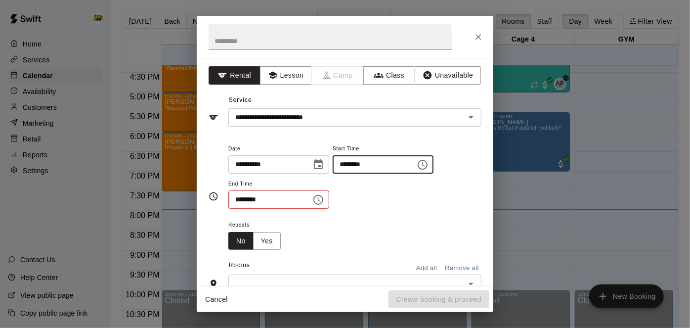
type input "********"
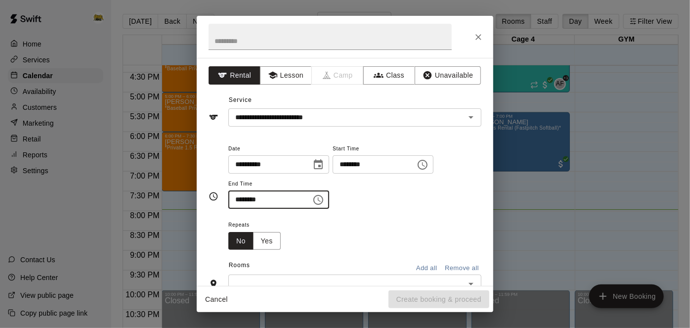
type input "********"
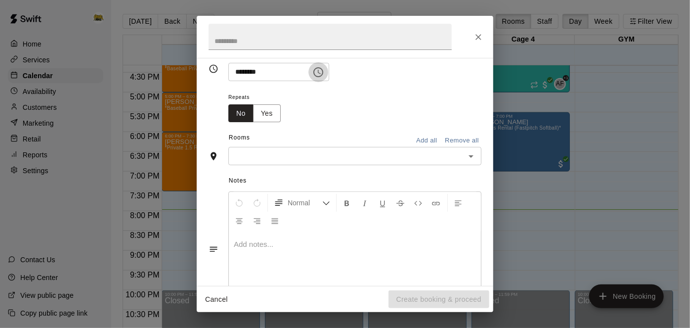
scroll to position [150, 0]
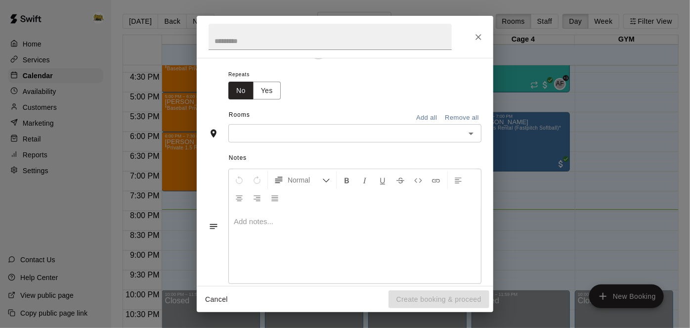
click at [472, 139] on icon "Open" at bounding box center [471, 134] width 12 height 12
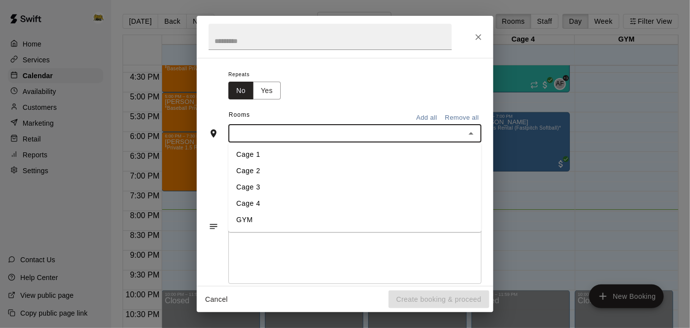
click at [388, 163] on li "Cage 1" at bounding box center [354, 155] width 253 height 16
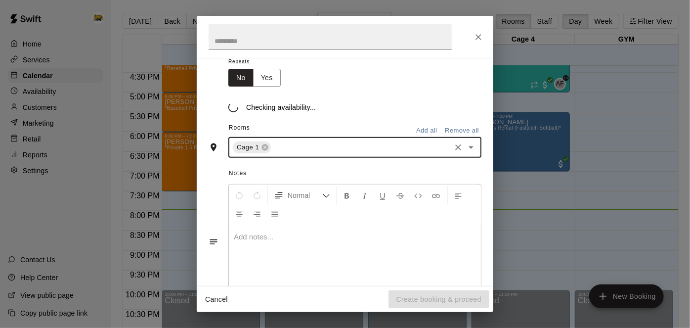
scroll to position [169, 0]
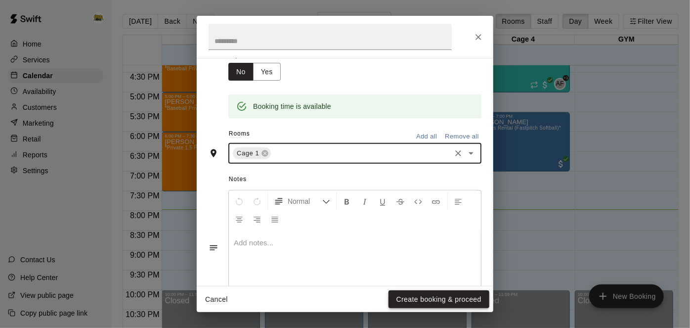
click at [434, 306] on button "Create booking & proceed" at bounding box center [439, 299] width 101 height 18
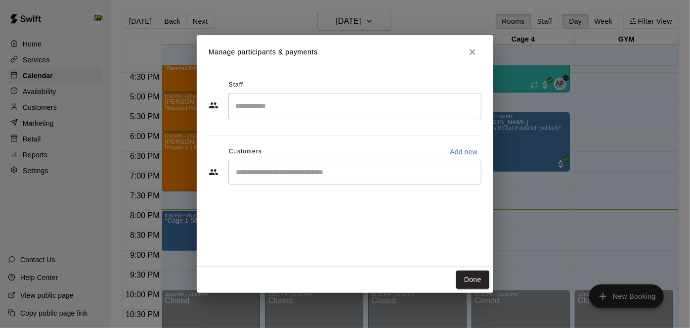
click at [370, 180] on div "​" at bounding box center [354, 172] width 253 height 25
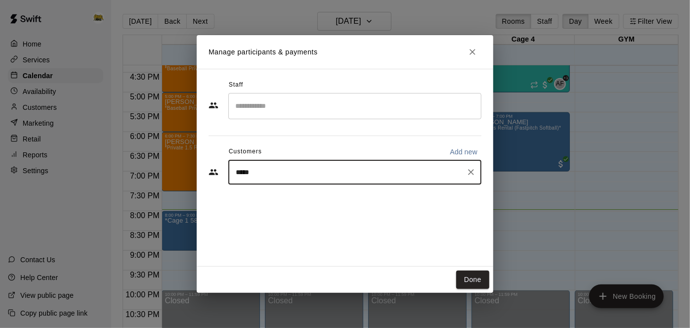
type input "******"
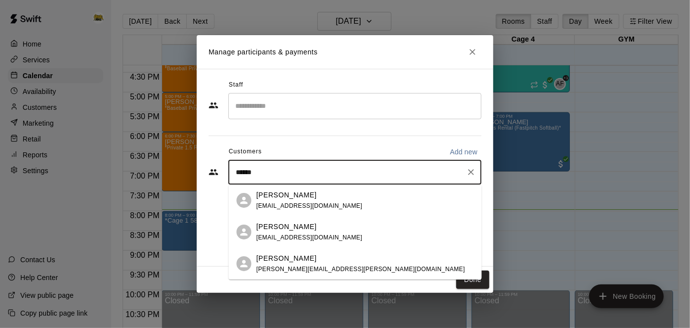
click at [278, 272] on div "[PERSON_NAME] [PERSON_NAME][EMAIL_ADDRESS][PERSON_NAME][DOMAIN_NAME]" at bounding box center [361, 263] width 209 height 21
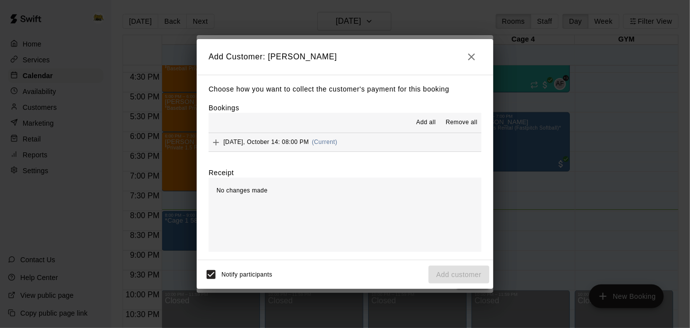
click at [388, 147] on button "[DATE], October 14: 08:00 PM (Current)" at bounding box center [345, 142] width 273 height 18
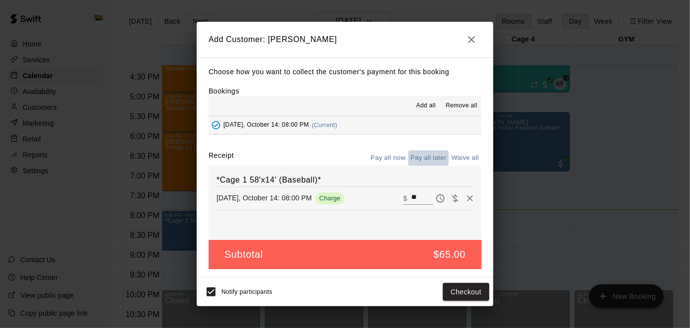
click at [429, 159] on button "Pay all later" at bounding box center [428, 157] width 41 height 15
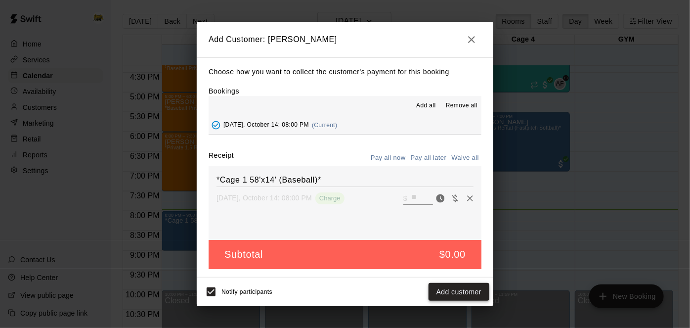
click at [451, 295] on button "Add customer" at bounding box center [459, 292] width 61 height 18
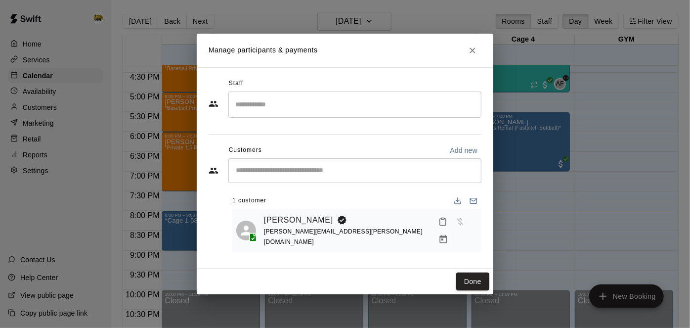
click at [483, 269] on div "Done" at bounding box center [345, 282] width 297 height 26
click at [480, 273] on button "Done" at bounding box center [472, 281] width 33 height 18
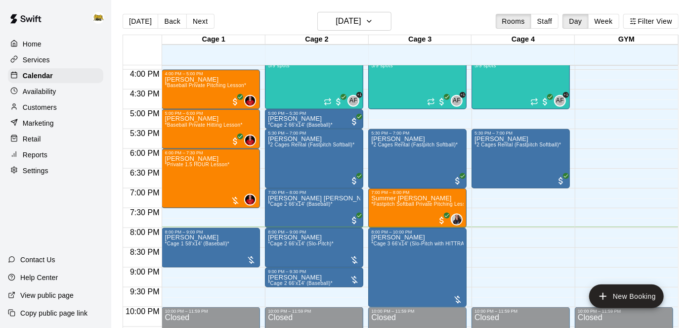
scroll to position [630, 0]
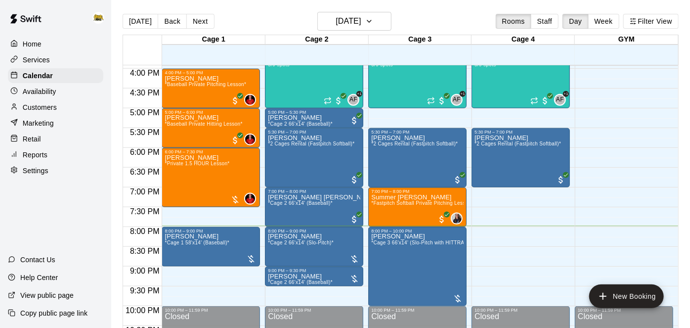
click at [42, 93] on p "Availability" at bounding box center [40, 92] width 34 height 10
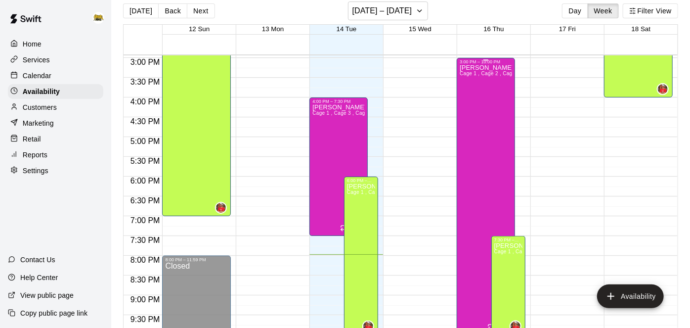
scroll to position [589, 0]
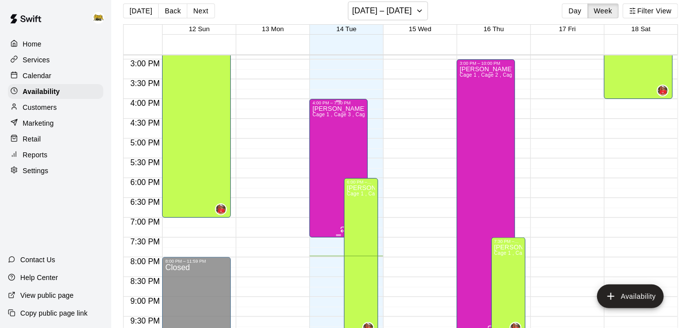
click at [332, 137] on div "[PERSON_NAME] 1 , Cage 3 , Cage 2" at bounding box center [339, 269] width 52 height 328
click at [323, 117] on icon "edit" at bounding box center [322, 115] width 12 height 12
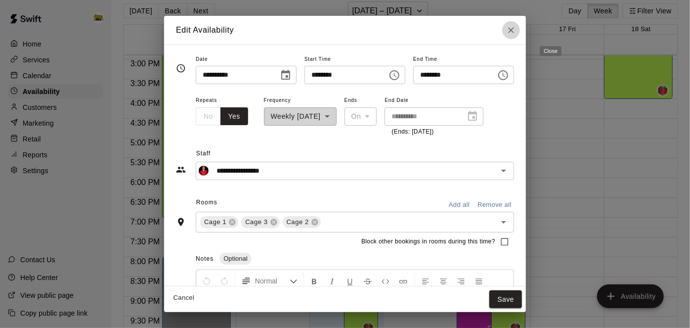
click at [516, 26] on icon "Close" at bounding box center [511, 30] width 10 height 10
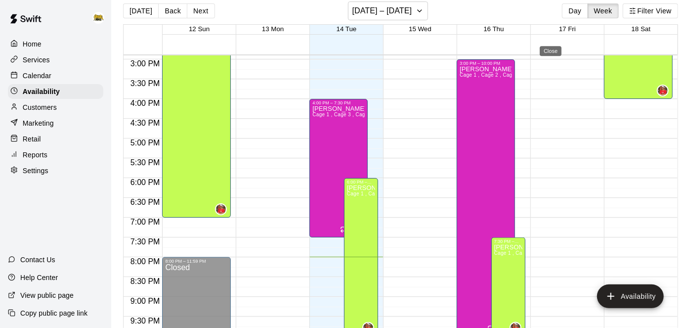
type input "**********"
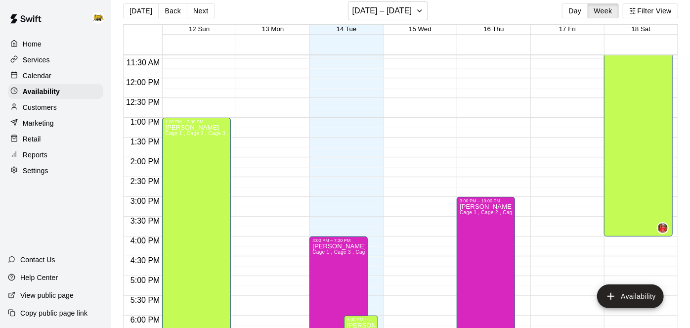
scroll to position [451, 0]
click at [45, 73] on p "Calendar" at bounding box center [37, 76] width 29 height 10
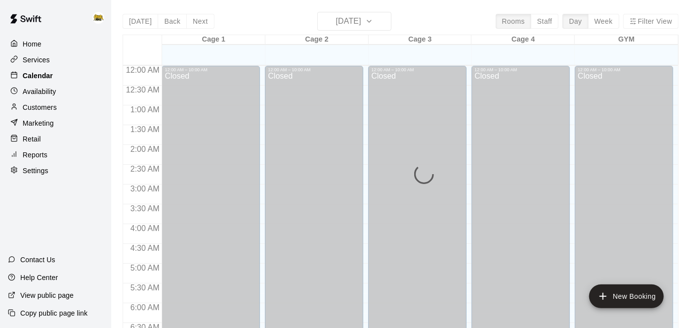
scroll to position [646, 0]
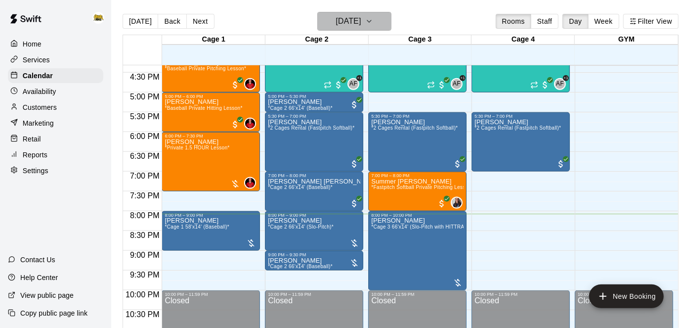
click at [358, 14] on h6 "[DATE]" at bounding box center [348, 21] width 25 height 14
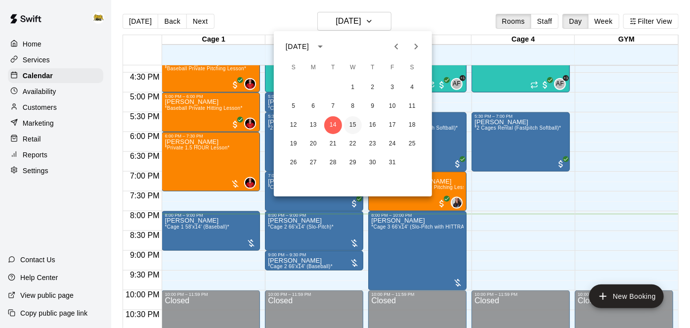
click at [358, 124] on button "15" at bounding box center [353, 125] width 18 height 18
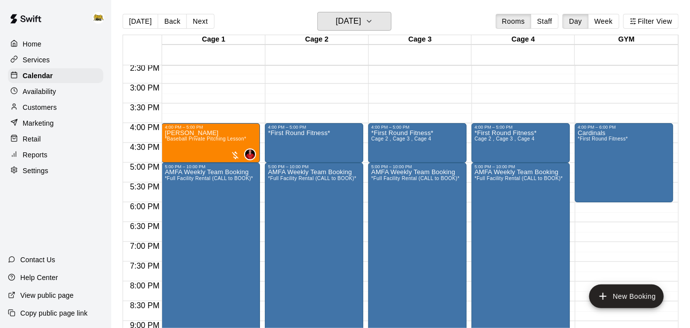
scroll to position [585, 0]
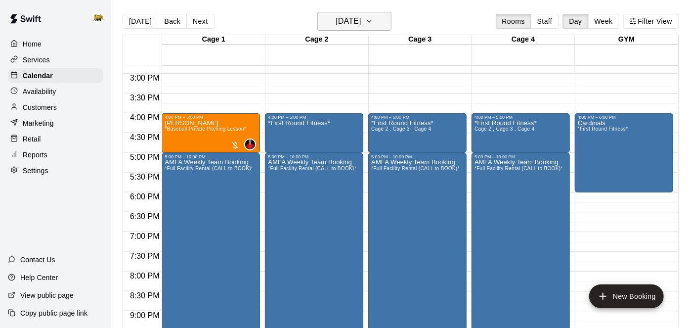
click at [361, 22] on h6 "[DATE]" at bounding box center [348, 21] width 25 height 14
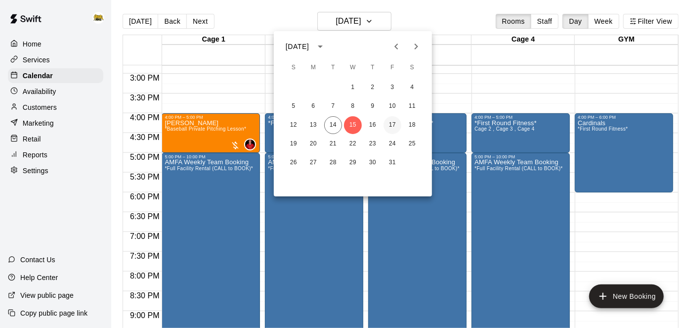
click at [397, 129] on button "17" at bounding box center [393, 125] width 18 height 18
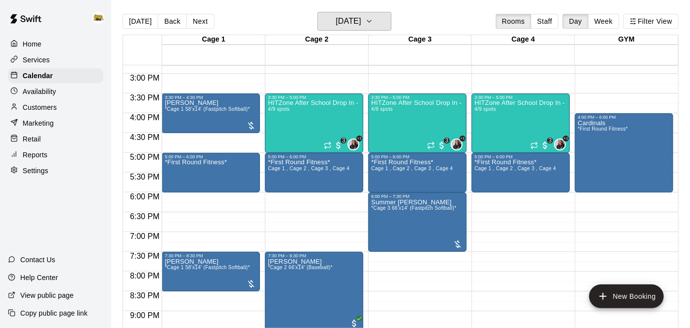
scroll to position [531, 0]
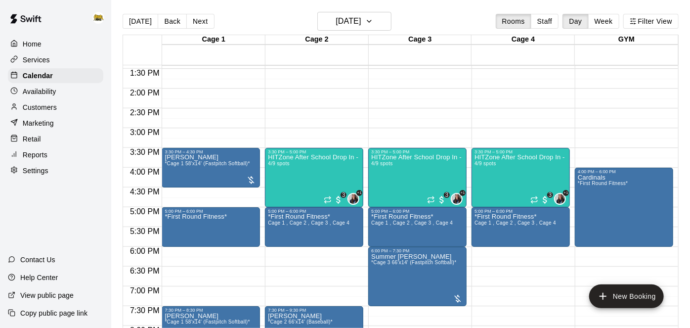
click at [385, 34] on div "[DATE] Back [DATE][DATE] Rooms Staff Day Week Filter View" at bounding box center [401, 23] width 556 height 23
click at [373, 17] on icon "button" at bounding box center [369, 21] width 8 height 12
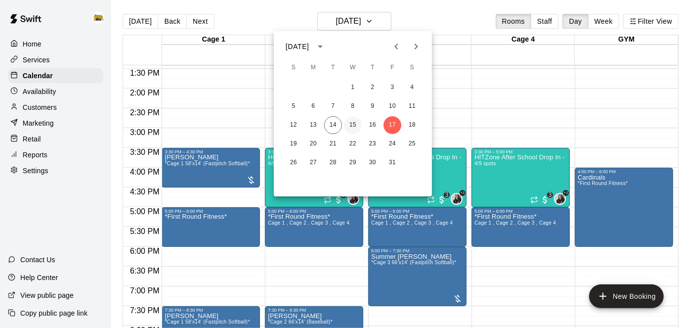
click at [356, 125] on button "15" at bounding box center [353, 125] width 18 height 18
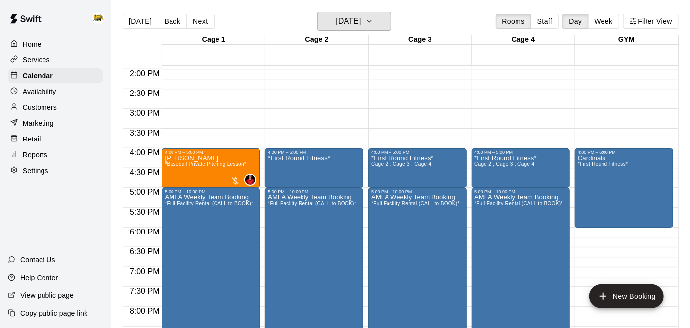
scroll to position [551, 0]
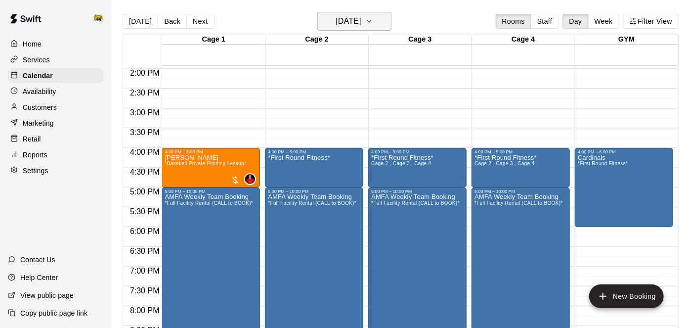
click at [361, 24] on h6 "[DATE]" at bounding box center [348, 21] width 25 height 14
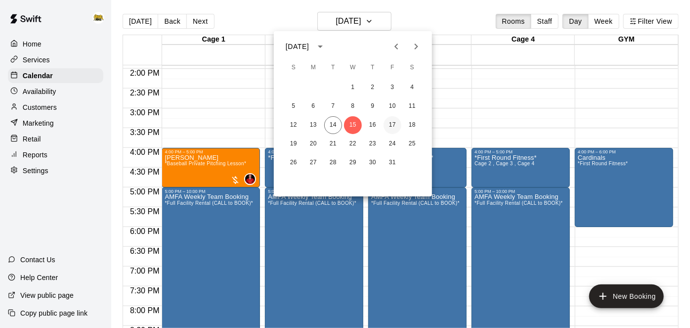
click at [390, 130] on button "17" at bounding box center [393, 125] width 18 height 18
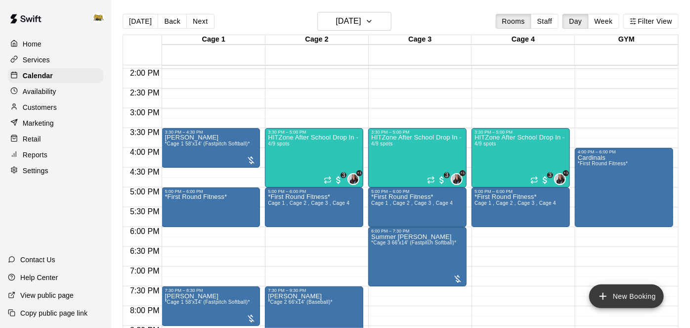
click at [610, 293] on button "New Booking" at bounding box center [626, 296] width 75 height 24
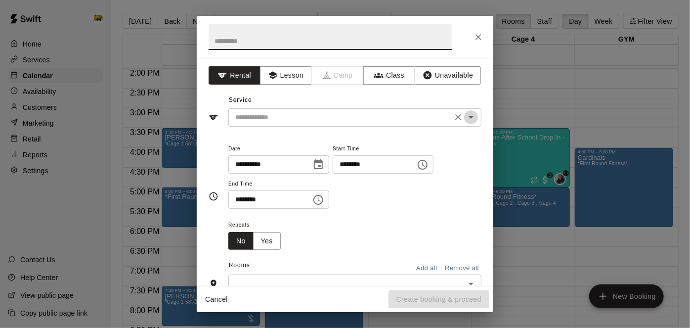
click at [470, 120] on icon "Open" at bounding box center [471, 117] width 12 height 12
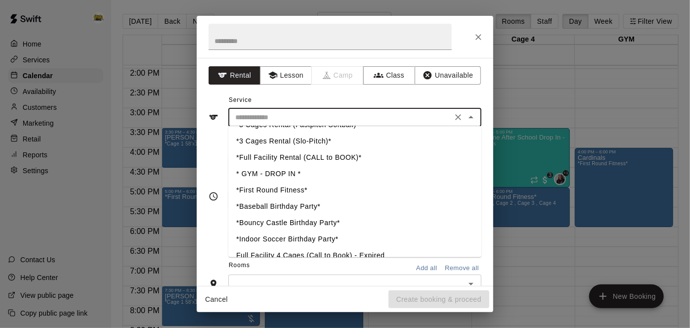
scroll to position [308, 0]
click at [266, 170] on li "* GYM - DROP IN *" at bounding box center [354, 173] width 253 height 16
type input "**********"
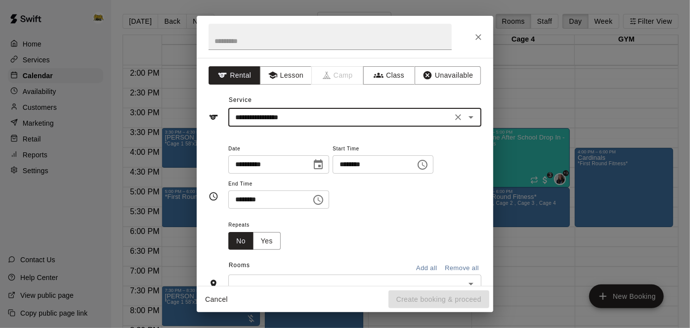
click at [333, 174] on input "********" at bounding box center [371, 164] width 76 height 18
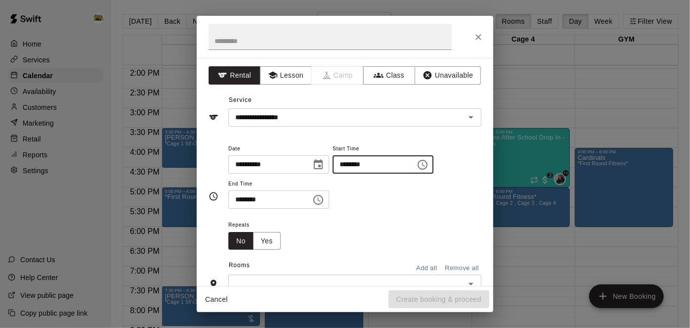
click at [333, 174] on input "********" at bounding box center [371, 164] width 76 height 18
type input "********"
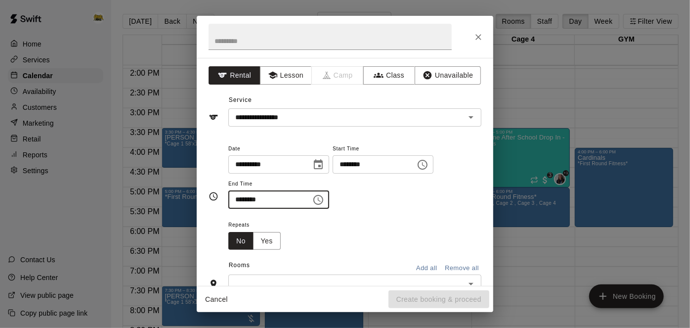
type input "********"
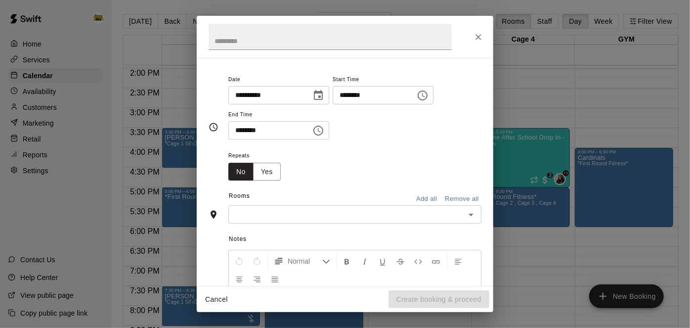
scroll to position [71, 0]
click at [472, 220] on button "Open" at bounding box center [471, 213] width 14 height 14
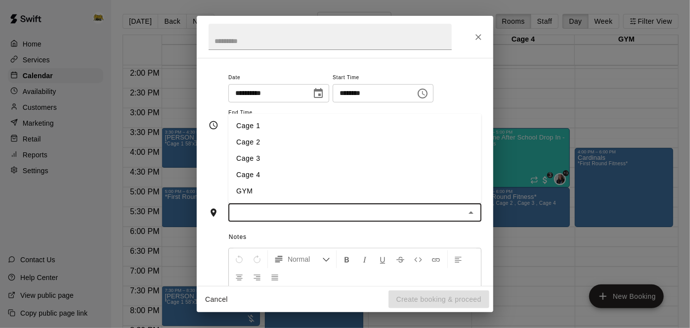
click at [295, 199] on li "GYM" at bounding box center [354, 191] width 253 height 16
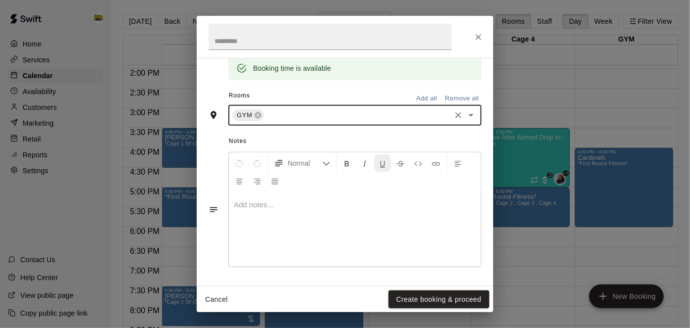
scroll to position [241, 0]
click at [423, 307] on button "Create booking & proceed" at bounding box center [439, 299] width 101 height 18
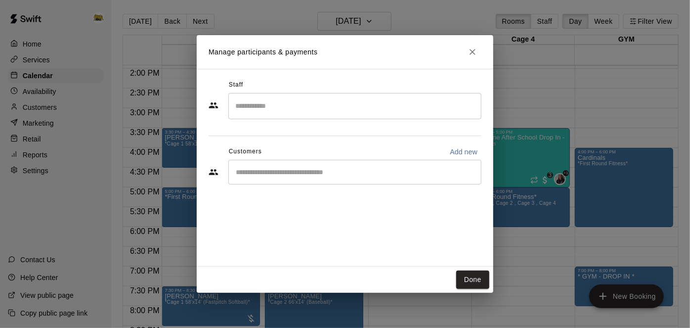
click at [413, 177] on input "Start typing to search customers..." at bounding box center [355, 172] width 244 height 10
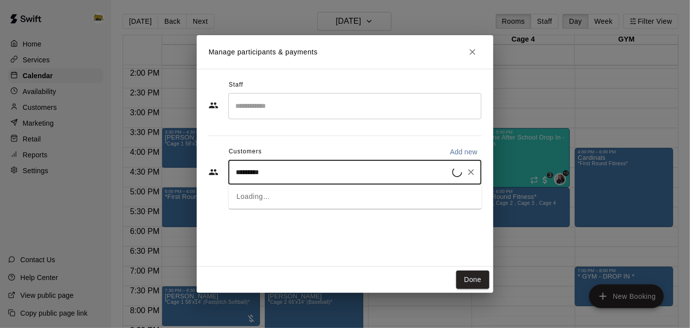
type input "**********"
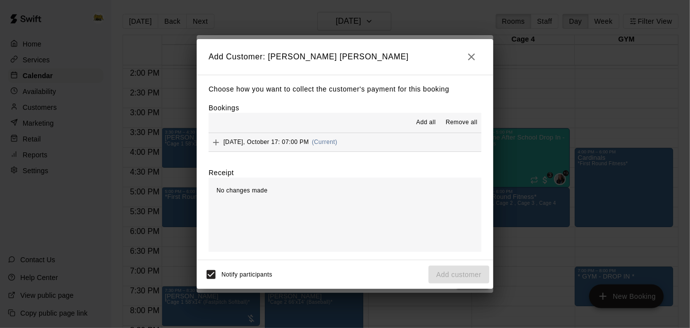
click at [419, 145] on button "[DATE], October 17: 07:00 PM (Current)" at bounding box center [345, 142] width 273 height 18
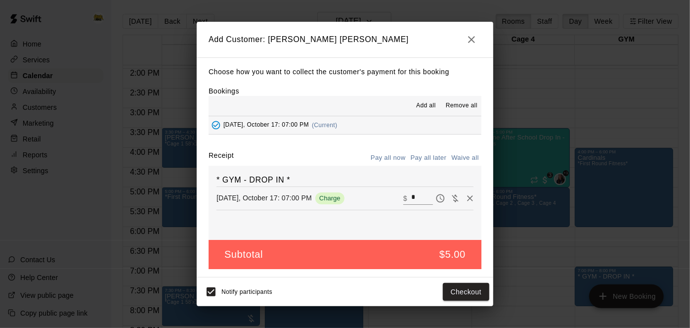
click at [428, 155] on button "Pay all later" at bounding box center [428, 157] width 41 height 15
click at [451, 294] on button "Add customer" at bounding box center [459, 292] width 61 height 18
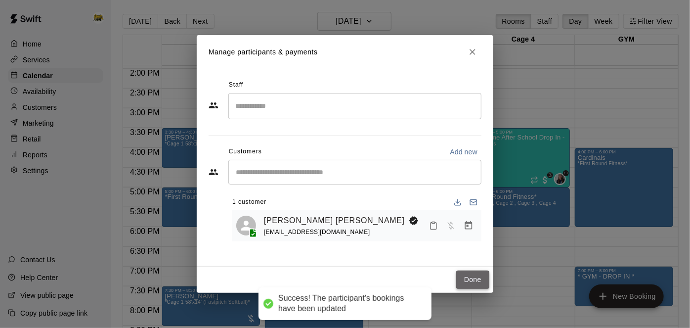
click at [466, 272] on button "Done" at bounding box center [472, 279] width 33 height 18
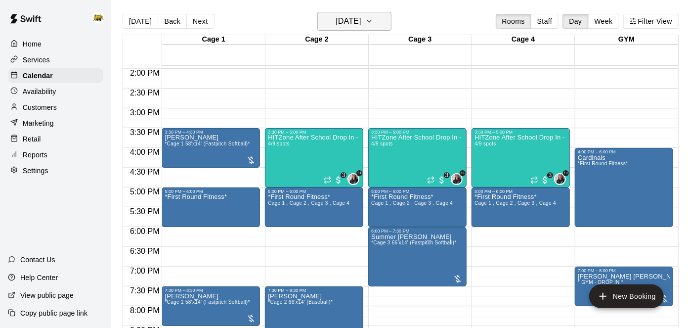
click at [373, 16] on icon "button" at bounding box center [369, 21] width 8 height 12
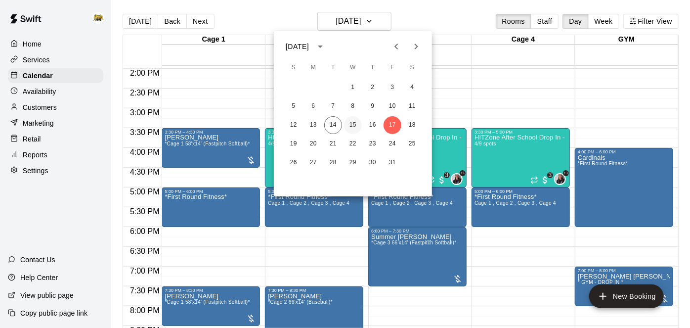
click at [354, 122] on button "15" at bounding box center [353, 125] width 18 height 18
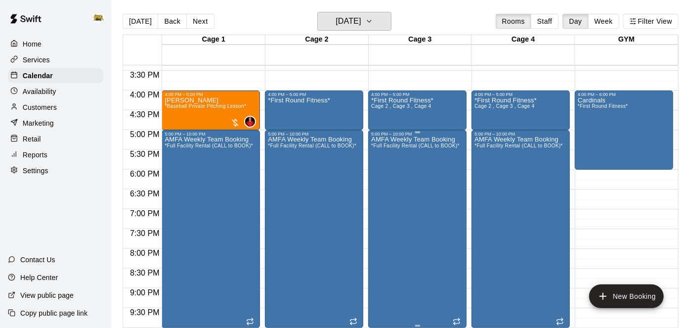
scroll to position [614, 0]
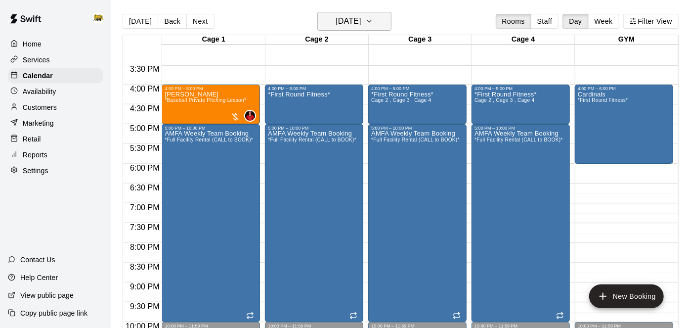
click at [361, 24] on h6 "[DATE]" at bounding box center [348, 21] width 25 height 14
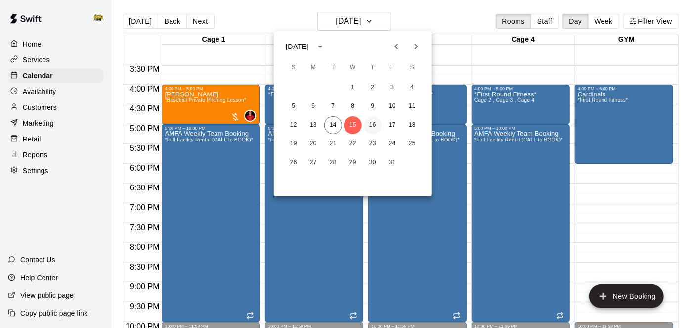
click at [376, 127] on button "16" at bounding box center [373, 125] width 18 height 18
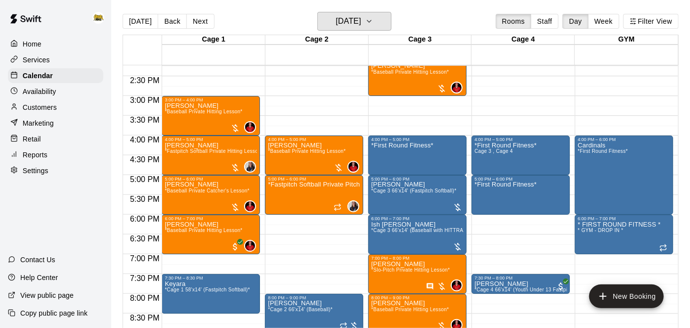
scroll to position [563, 0]
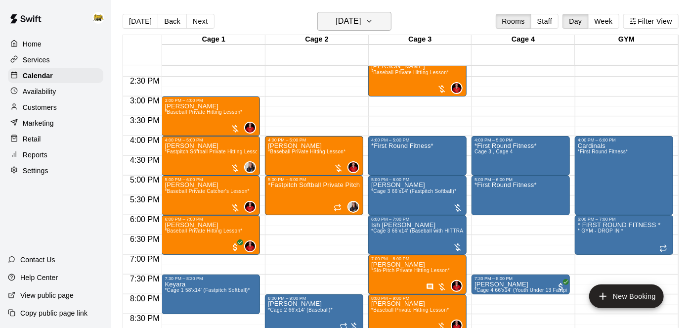
click at [344, 27] on h6 "[DATE]" at bounding box center [348, 21] width 25 height 14
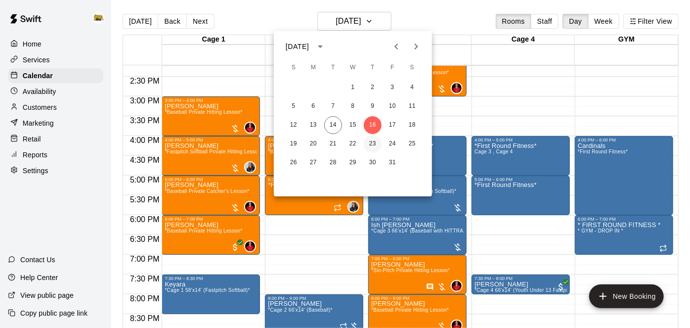
click at [377, 147] on button "23" at bounding box center [373, 144] width 18 height 18
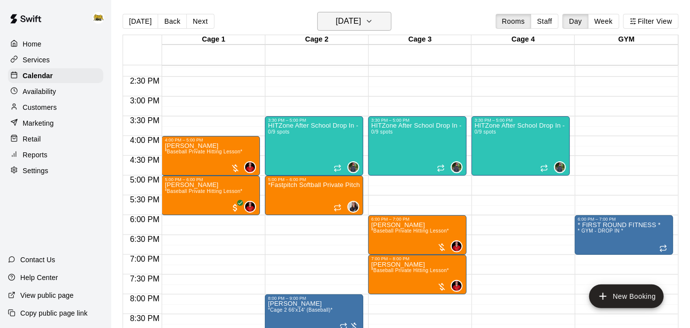
click at [377, 26] on button "[DATE]" at bounding box center [354, 21] width 74 height 19
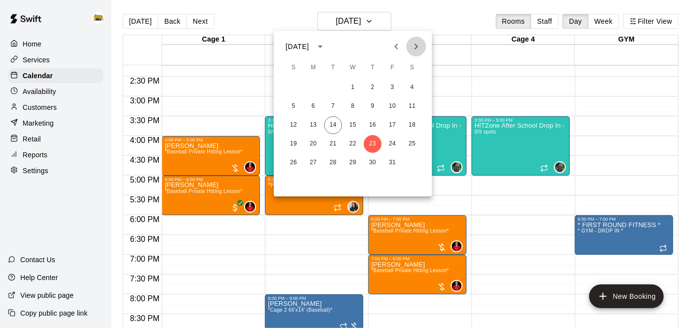
click at [415, 50] on icon "Next month" at bounding box center [416, 47] width 12 height 12
click at [391, 103] on button "7" at bounding box center [393, 106] width 18 height 18
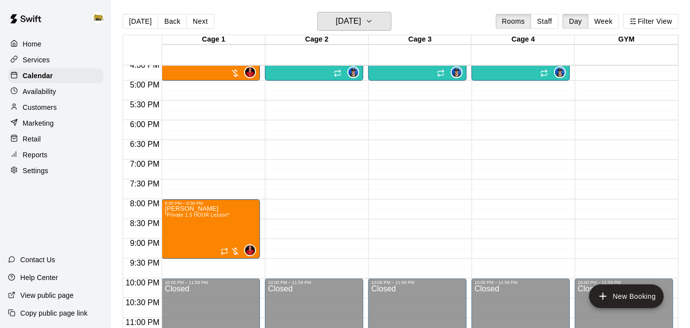
scroll to position [669, 0]
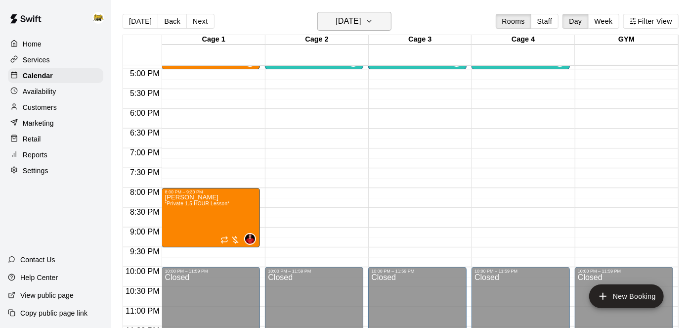
click at [359, 23] on h6 "[DATE]" at bounding box center [348, 21] width 25 height 14
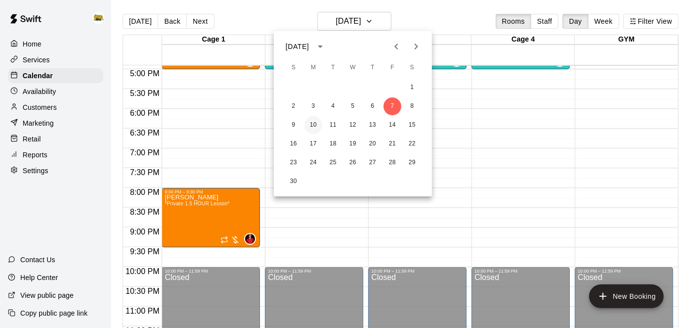
click at [313, 123] on button "10" at bounding box center [314, 125] width 18 height 18
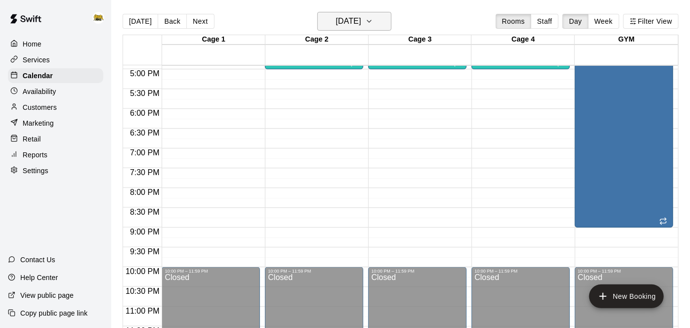
click at [388, 21] on button "[DATE]" at bounding box center [354, 21] width 74 height 19
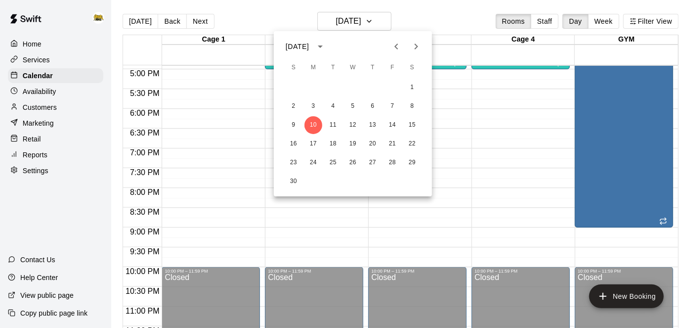
click at [42, 158] on div at bounding box center [345, 164] width 690 height 328
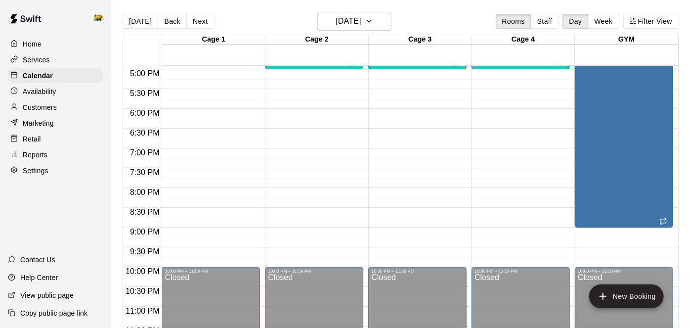
click at [42, 171] on p "Settings" at bounding box center [36, 171] width 26 height 10
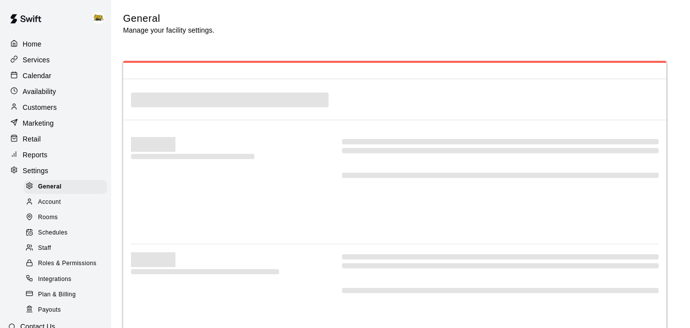
select select "**"
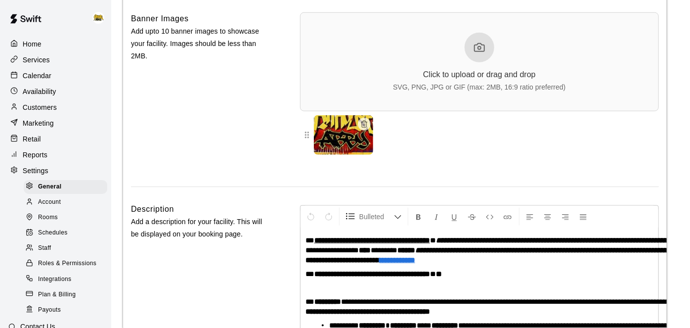
click at [47, 252] on span "Staff" at bounding box center [44, 248] width 13 height 10
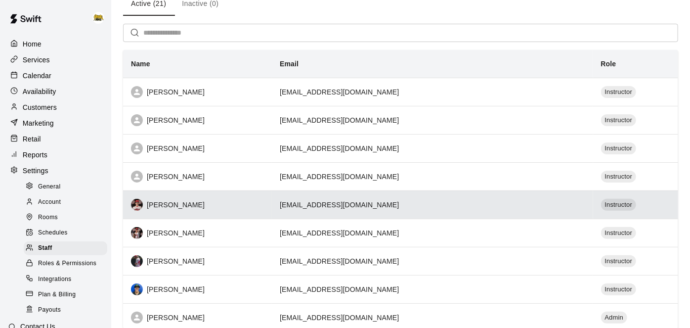
scroll to position [51, 0]
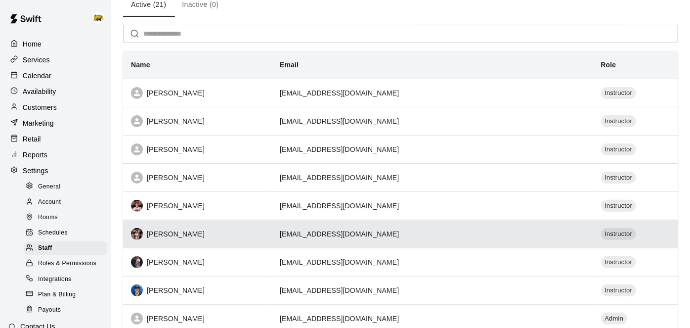
click at [337, 235] on td "[EMAIL_ADDRESS][DOMAIN_NAME]" at bounding box center [432, 234] width 321 height 28
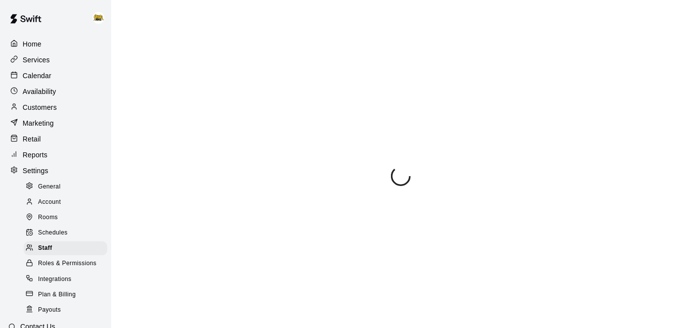
select select "**"
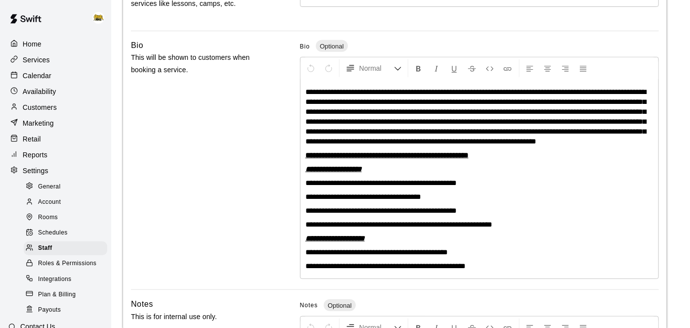
scroll to position [306, 0]
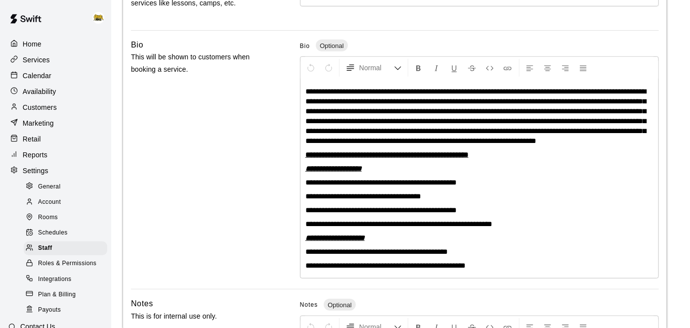
click at [43, 91] on p "Availability" at bounding box center [40, 92] width 34 height 10
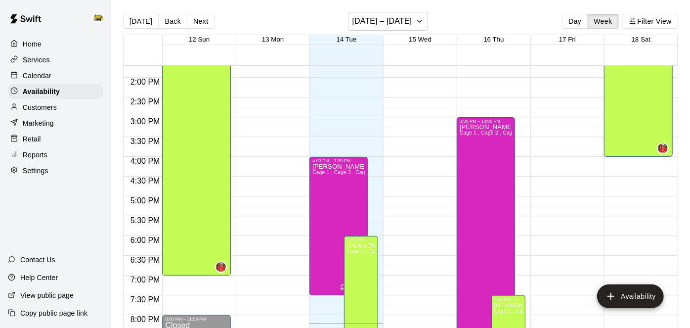
scroll to position [546, 0]
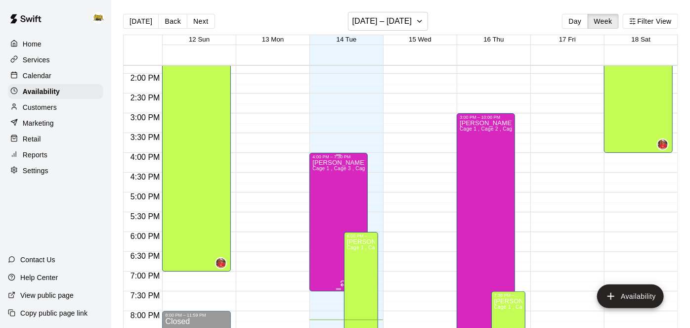
click at [325, 179] on div "[PERSON_NAME] 1 , Cage 3 , Cage 2" at bounding box center [339, 323] width 52 height 328
click at [321, 173] on icon "edit" at bounding box center [322, 169] width 12 height 12
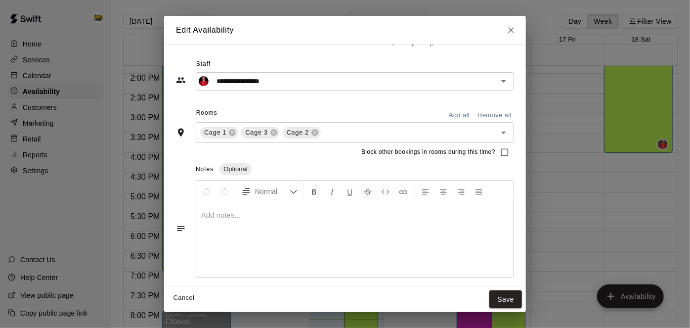
scroll to position [91, 0]
click at [168, 296] on button "Cancel" at bounding box center [184, 297] width 32 height 15
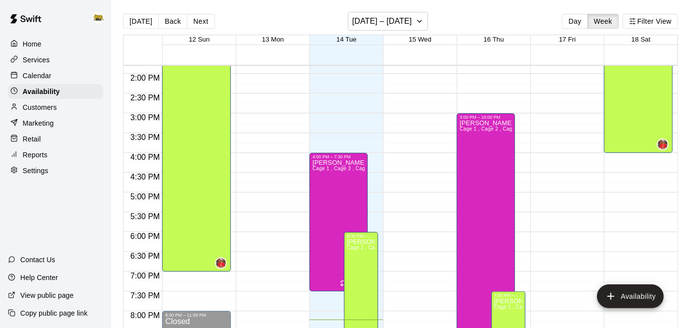
type input "**********"
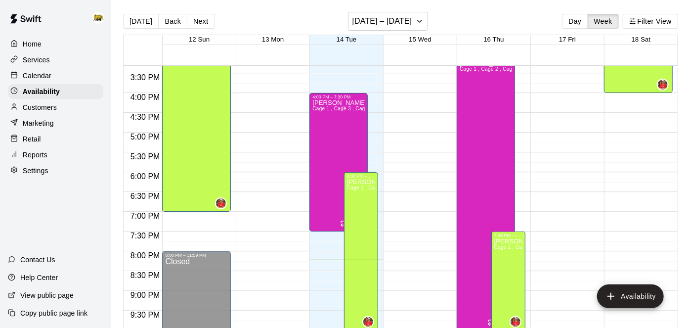
scroll to position [606, 0]
click at [48, 62] on p "Services" at bounding box center [36, 60] width 27 height 10
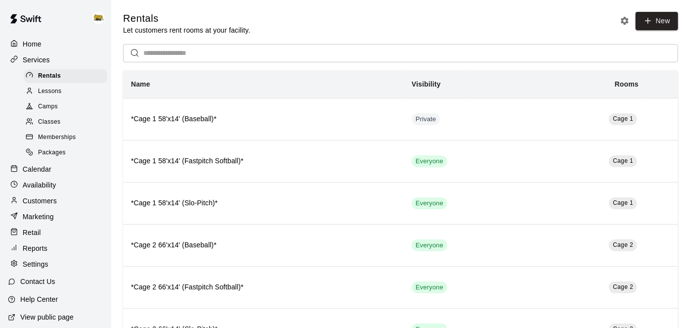
click at [59, 92] on span "Lessons" at bounding box center [50, 92] width 24 height 10
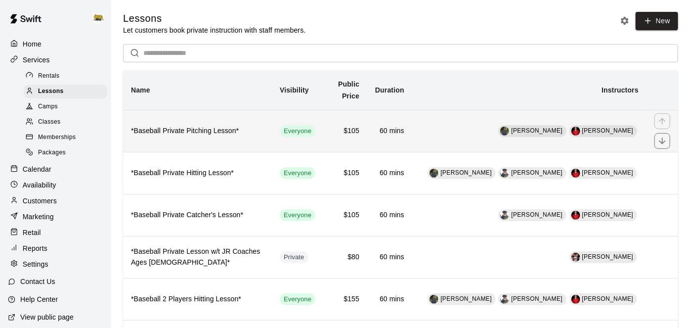
click at [412, 136] on td "[PERSON_NAME] [PERSON_NAME]" at bounding box center [529, 131] width 234 height 42
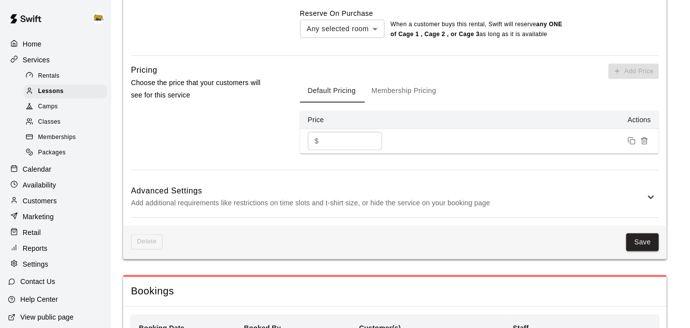
scroll to position [813, 0]
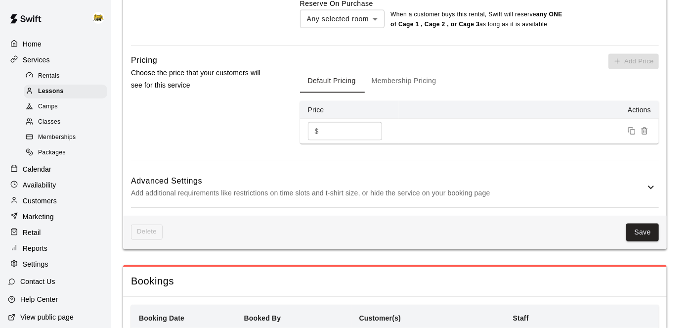
click at [635, 193] on p "Add additional requirements like restrictions on time slots and t-shirt size, o…" at bounding box center [388, 193] width 514 height 12
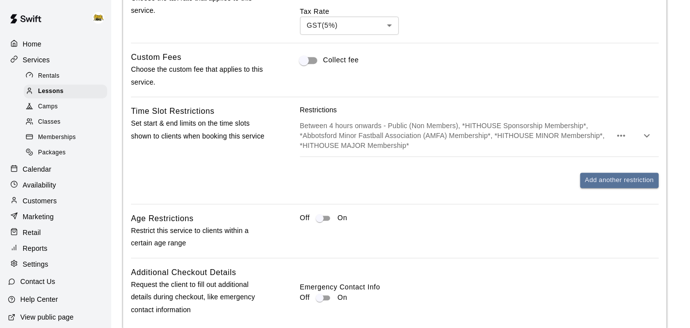
scroll to position [1058, 0]
click at [647, 134] on icon "button" at bounding box center [647, 134] width 6 height 3
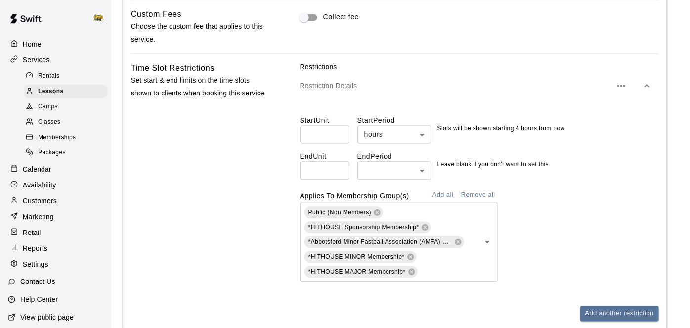
scroll to position [1109, 0]
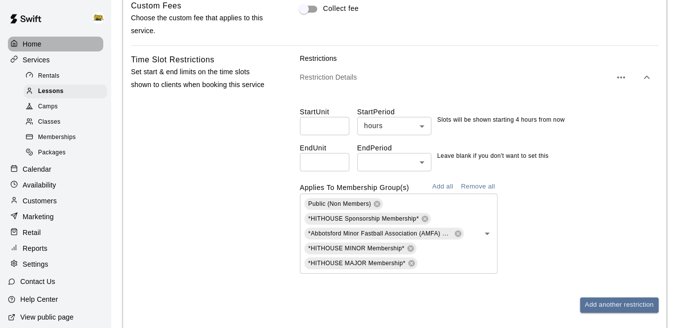
click at [45, 39] on div "Home" at bounding box center [55, 44] width 95 height 15
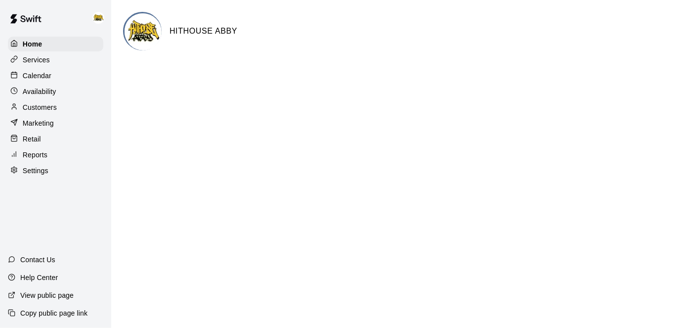
click at [41, 77] on p "Calendar" at bounding box center [37, 76] width 29 height 10
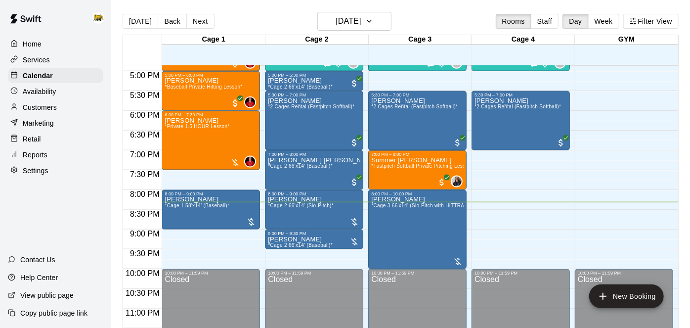
scroll to position [675, 0]
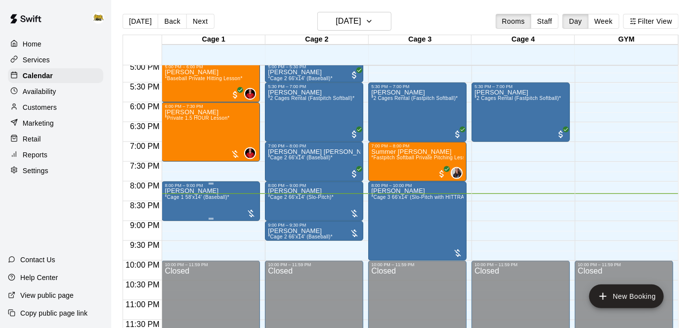
click at [188, 199] on span "*Cage 1 58'x14' (Baseball)*" at bounding box center [197, 196] width 65 height 5
click at [177, 248] on icon "delete" at bounding box center [174, 251] width 12 height 12
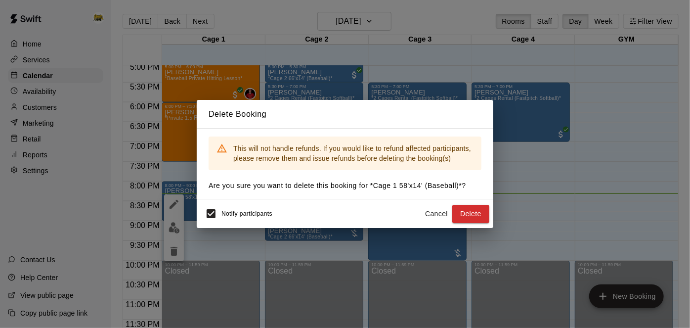
click at [439, 216] on button "Cancel" at bounding box center [437, 214] width 32 height 18
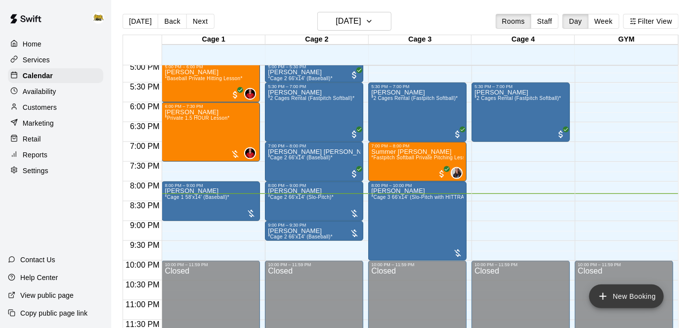
click at [617, 301] on button "New Booking" at bounding box center [626, 296] width 75 height 24
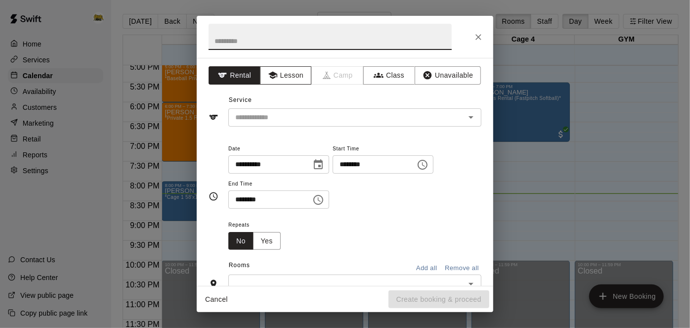
click at [295, 76] on button "Lesson" at bounding box center [286, 75] width 52 height 18
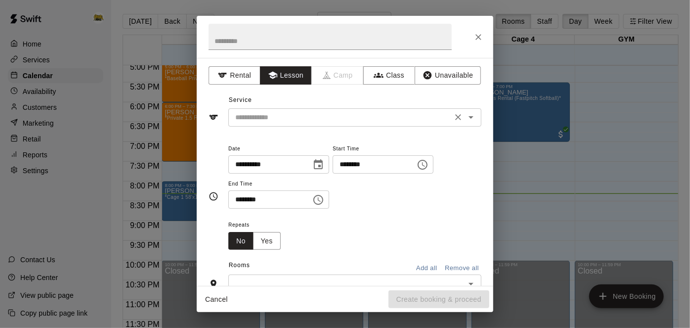
click at [472, 120] on icon "Open" at bounding box center [471, 117] width 12 height 12
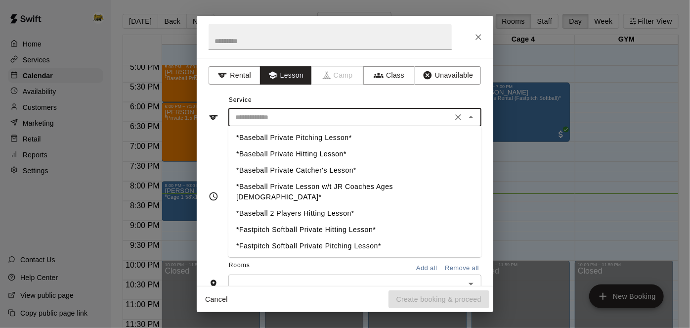
click at [328, 139] on li "*Baseball Private Pitching Lesson*" at bounding box center [354, 138] width 253 height 16
type input "**********"
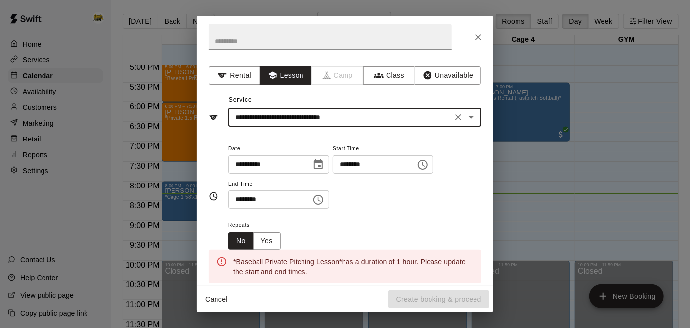
click at [333, 174] on input "********" at bounding box center [371, 164] width 76 height 18
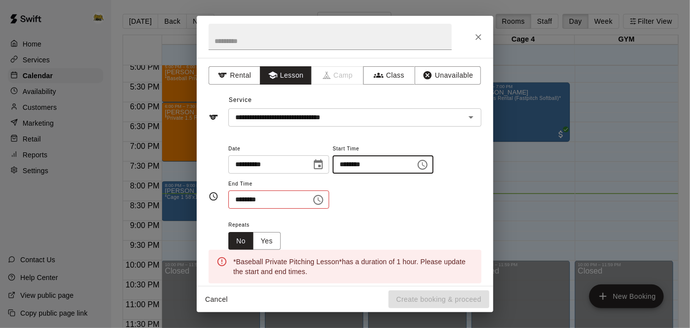
type input "********"
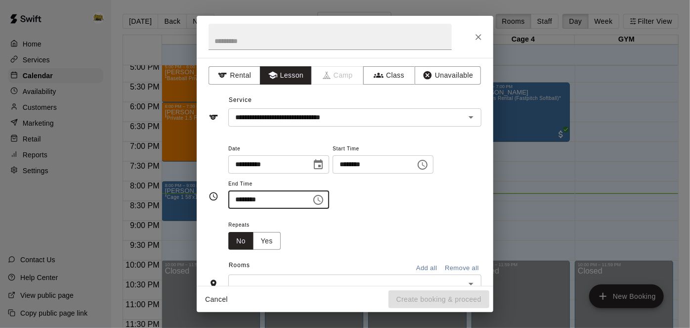
type input "********"
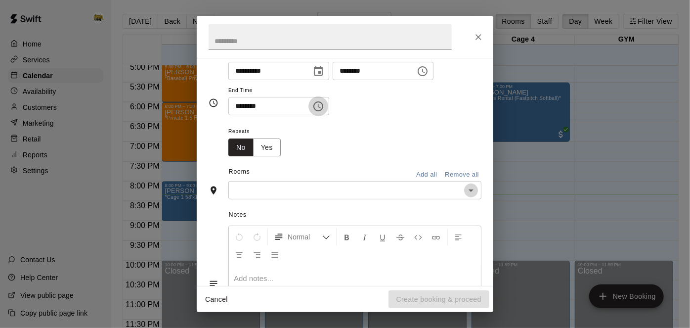
click at [470, 196] on icon "Open" at bounding box center [471, 190] width 12 height 12
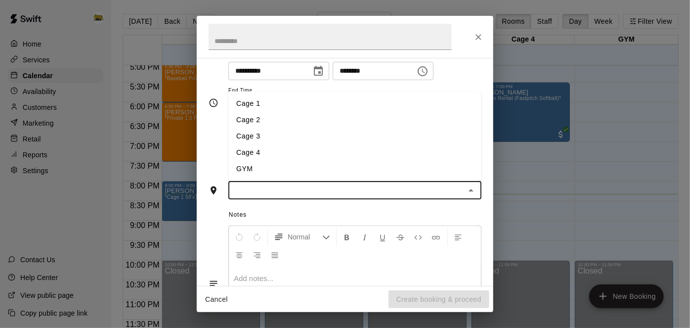
click at [281, 112] on li "Cage 1" at bounding box center [354, 103] width 253 height 16
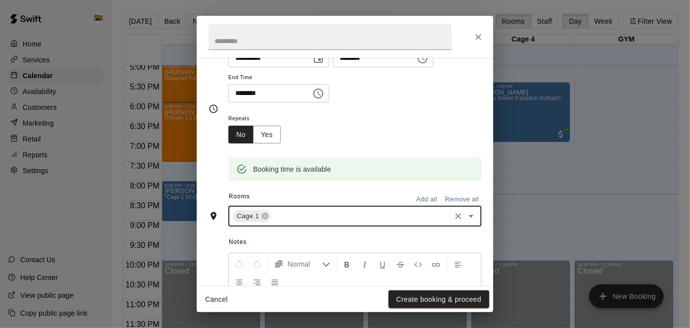
scroll to position [112, 0]
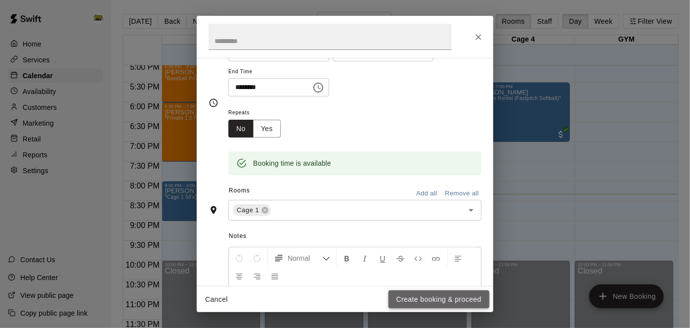
click at [405, 298] on button "Create booking & proceed" at bounding box center [439, 299] width 101 height 18
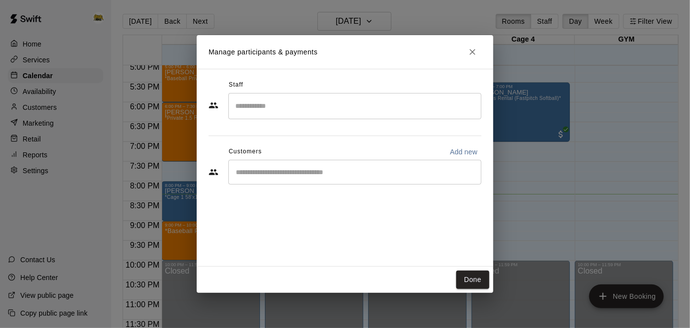
click at [366, 105] on input "Search staff" at bounding box center [355, 105] width 244 height 17
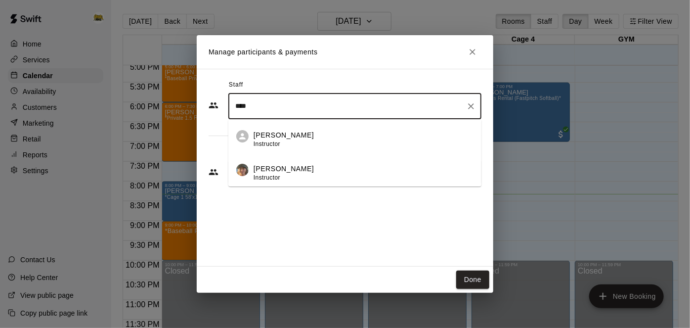
click at [331, 135] on div "[PERSON_NAME] Instructor" at bounding box center [364, 139] width 220 height 19
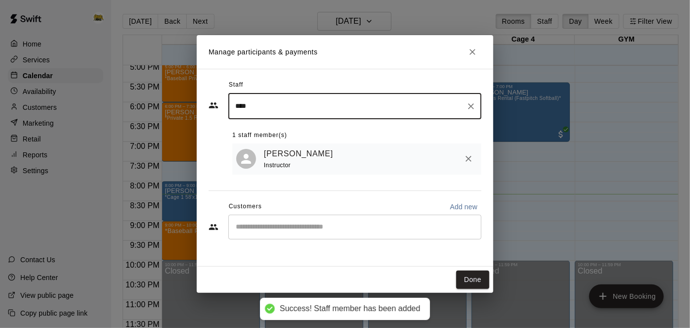
type input "****"
click at [334, 223] on input "Start typing to search customers..." at bounding box center [355, 227] width 244 height 10
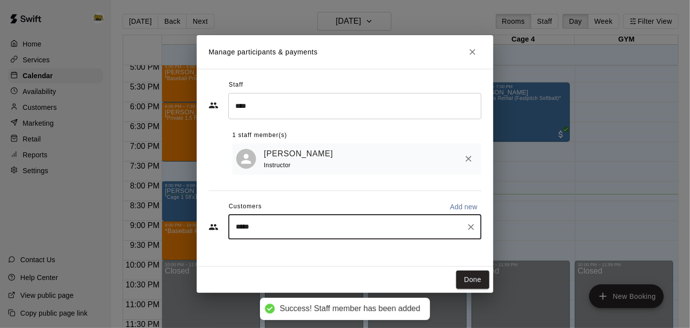
type input "******"
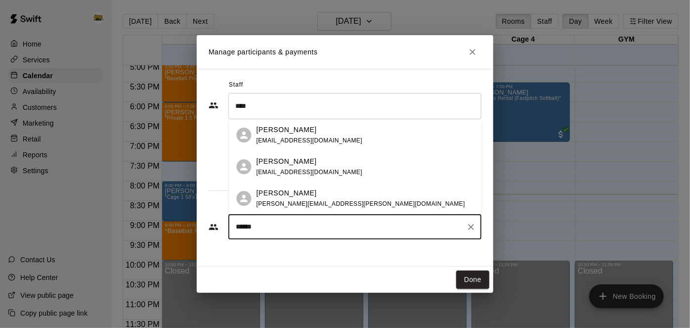
click at [293, 197] on p "[PERSON_NAME]" at bounding box center [287, 193] width 60 height 10
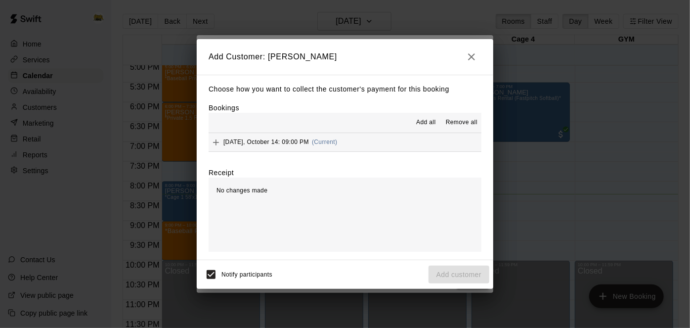
click at [426, 128] on span "Add all" at bounding box center [426, 123] width 20 height 10
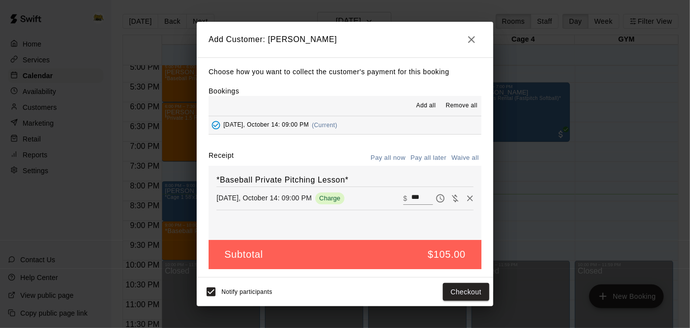
click at [435, 154] on button "Pay all later" at bounding box center [428, 157] width 41 height 15
click at [449, 291] on button "Add customer" at bounding box center [459, 292] width 61 height 18
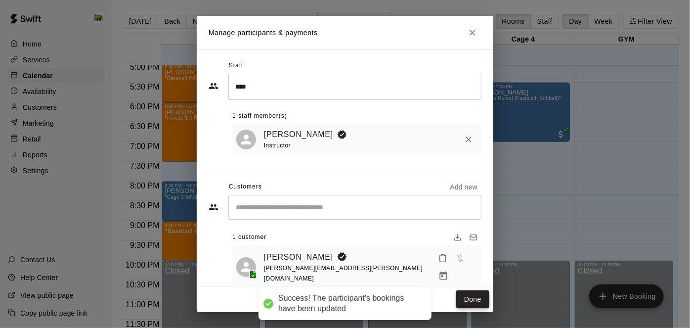
click at [472, 297] on button "Done" at bounding box center [472, 299] width 33 height 18
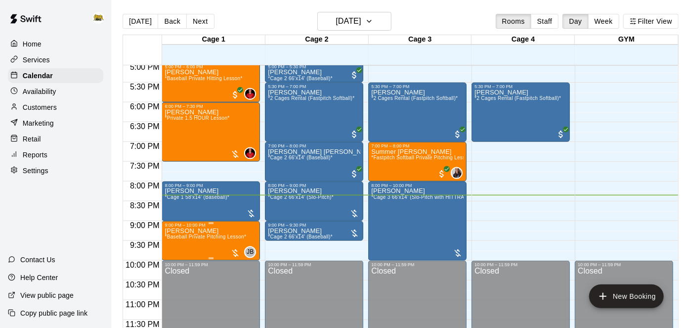
click at [216, 236] on span "*Baseball Private Pitching Lesson*" at bounding box center [206, 236] width 82 height 5
click at [175, 292] on icon "delete" at bounding box center [174, 290] width 7 height 9
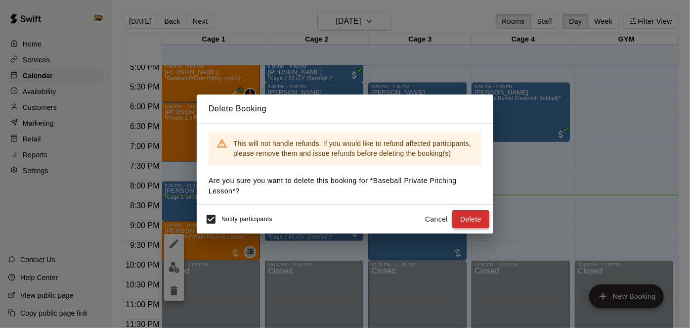
click at [470, 222] on button "Delete" at bounding box center [470, 219] width 37 height 18
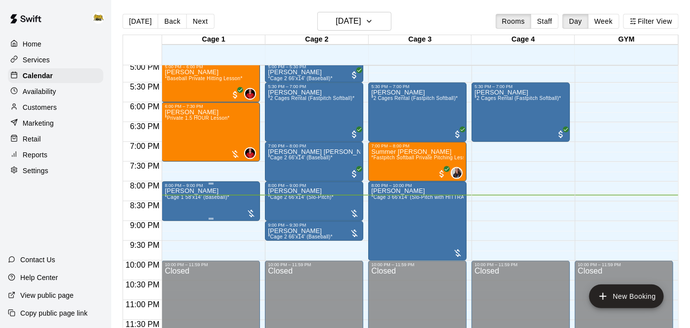
click at [219, 198] on span "*Cage 1 58'x14' (Baseball)*" at bounding box center [197, 196] width 65 height 5
click at [176, 253] on icon "delete" at bounding box center [174, 251] width 7 height 9
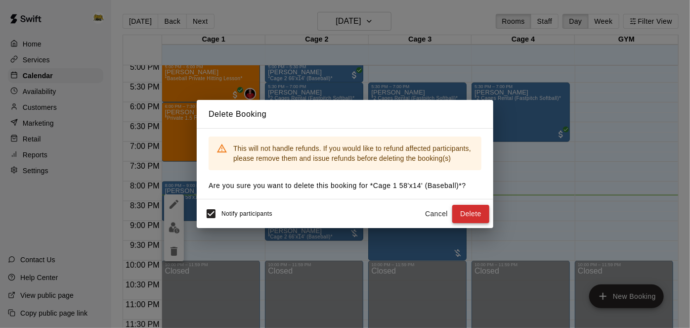
click at [484, 214] on button "Delete" at bounding box center [470, 214] width 37 height 18
